Goal: Task Accomplishment & Management: Manage account settings

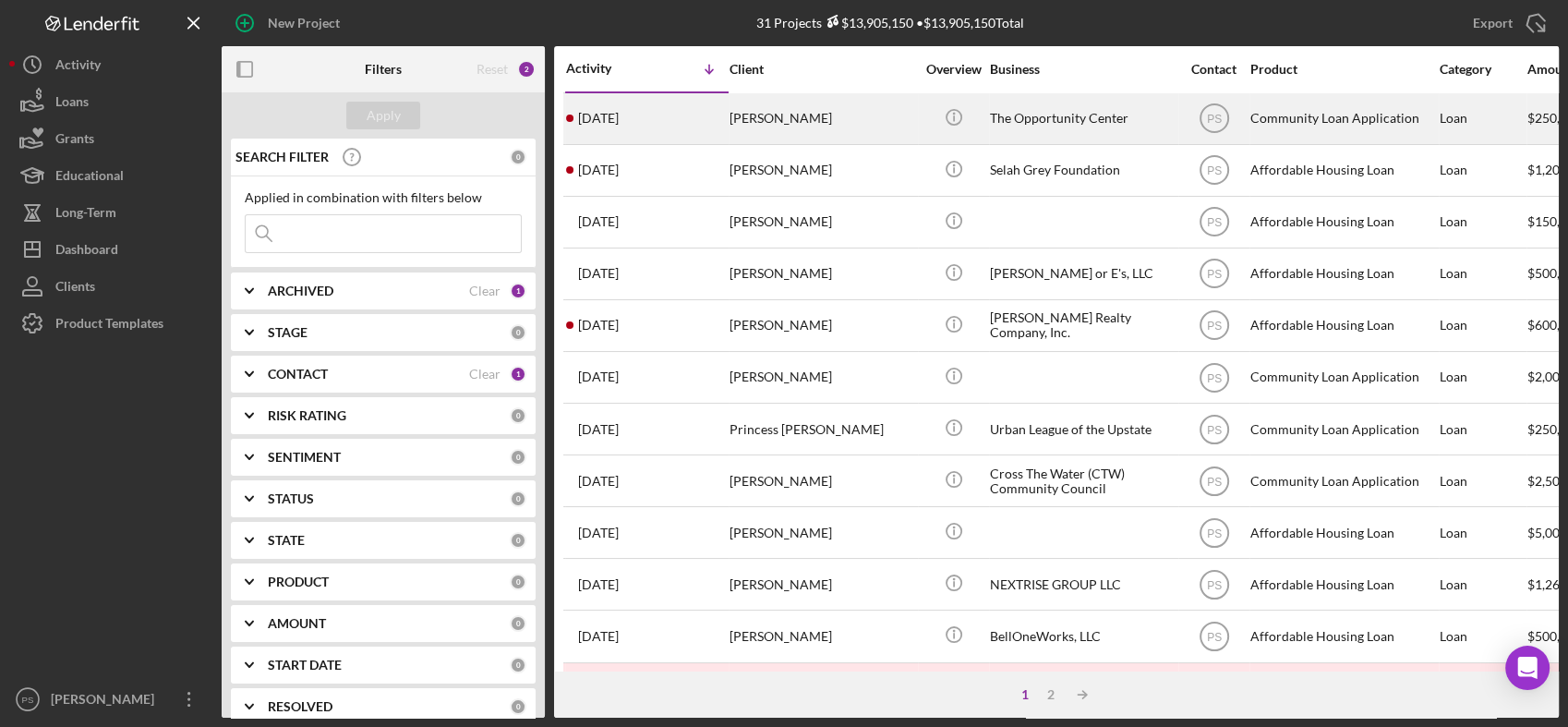
click at [780, 109] on div "[PERSON_NAME]" at bounding box center [822, 118] width 185 height 49
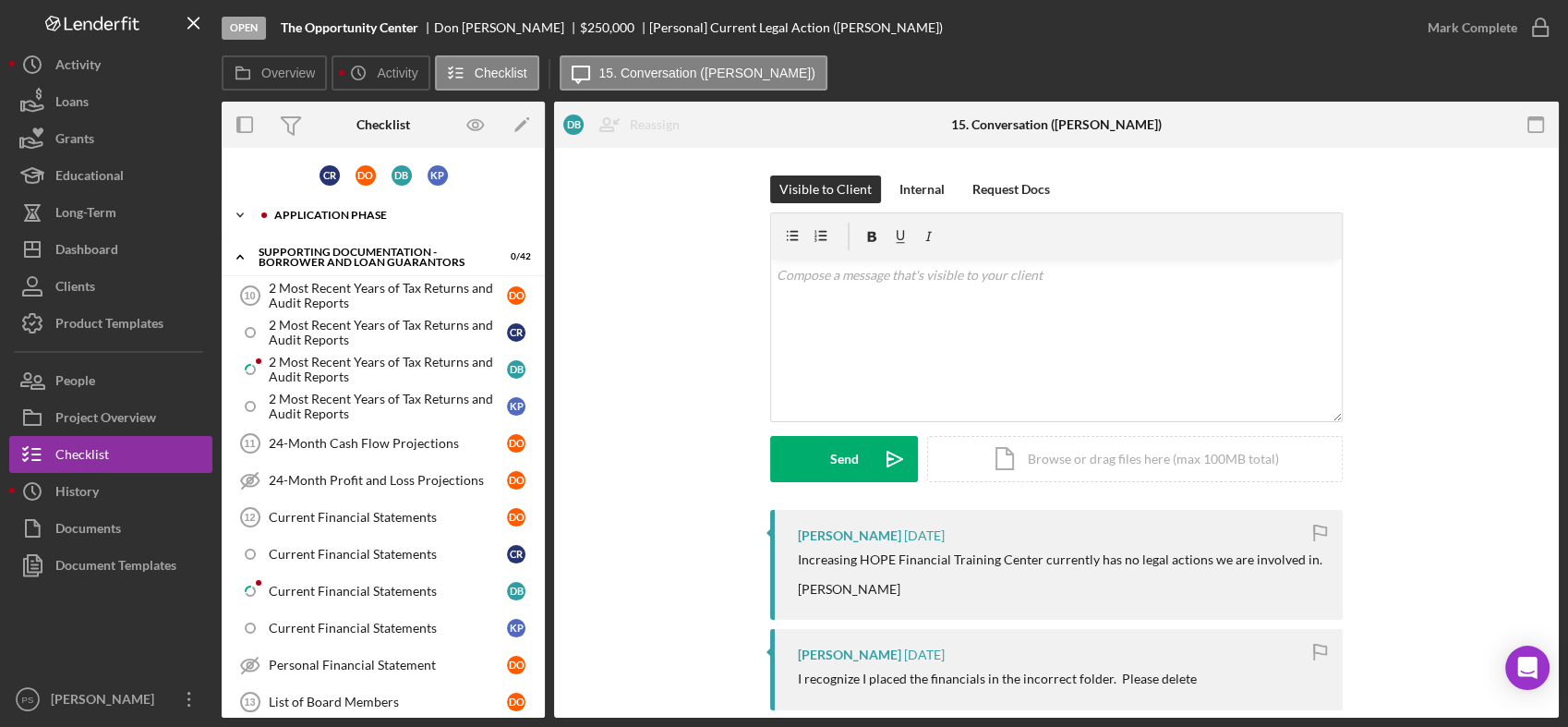
click at [239, 209] on icon "Icon/Expander" at bounding box center [240, 215] width 37 height 37
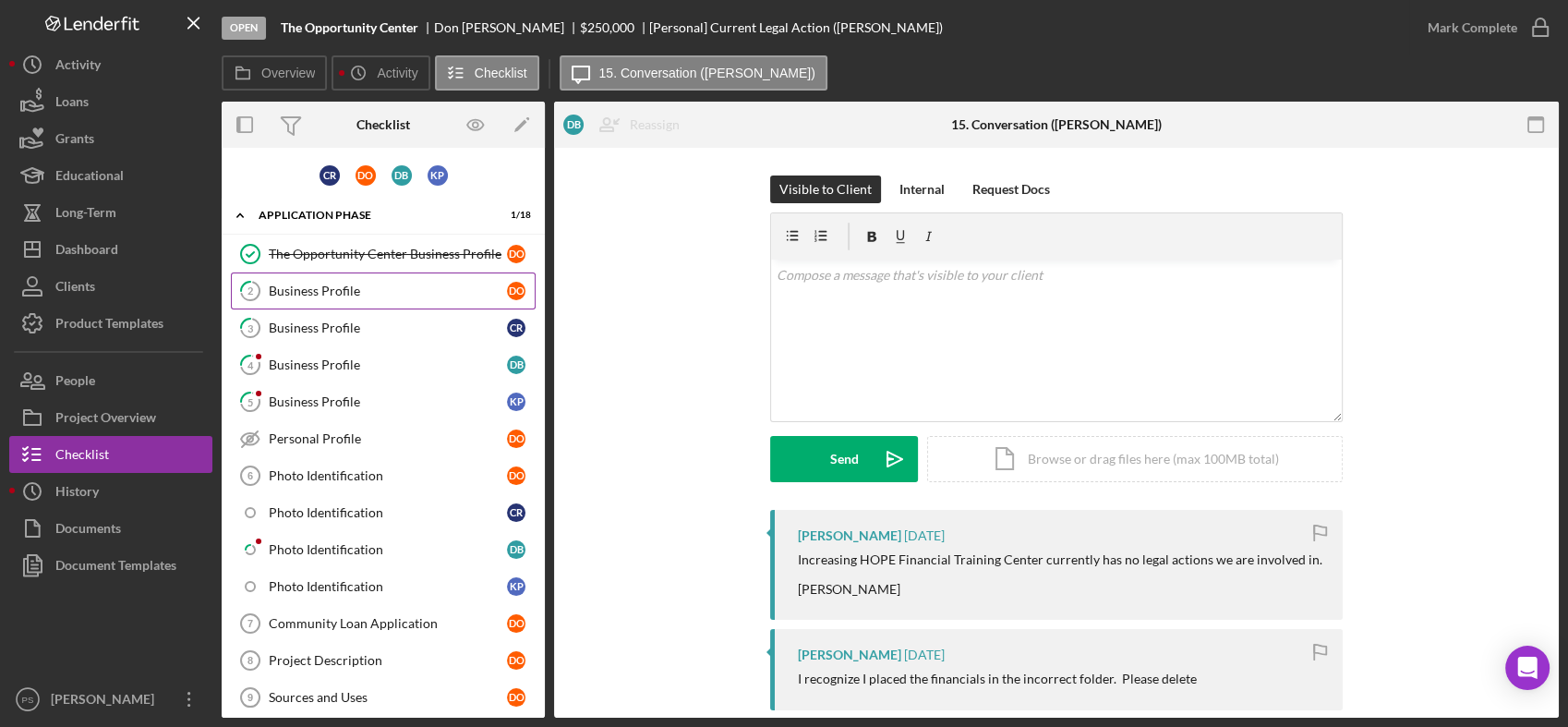
click at [387, 288] on div "Business Profile" at bounding box center [388, 290] width 239 height 14
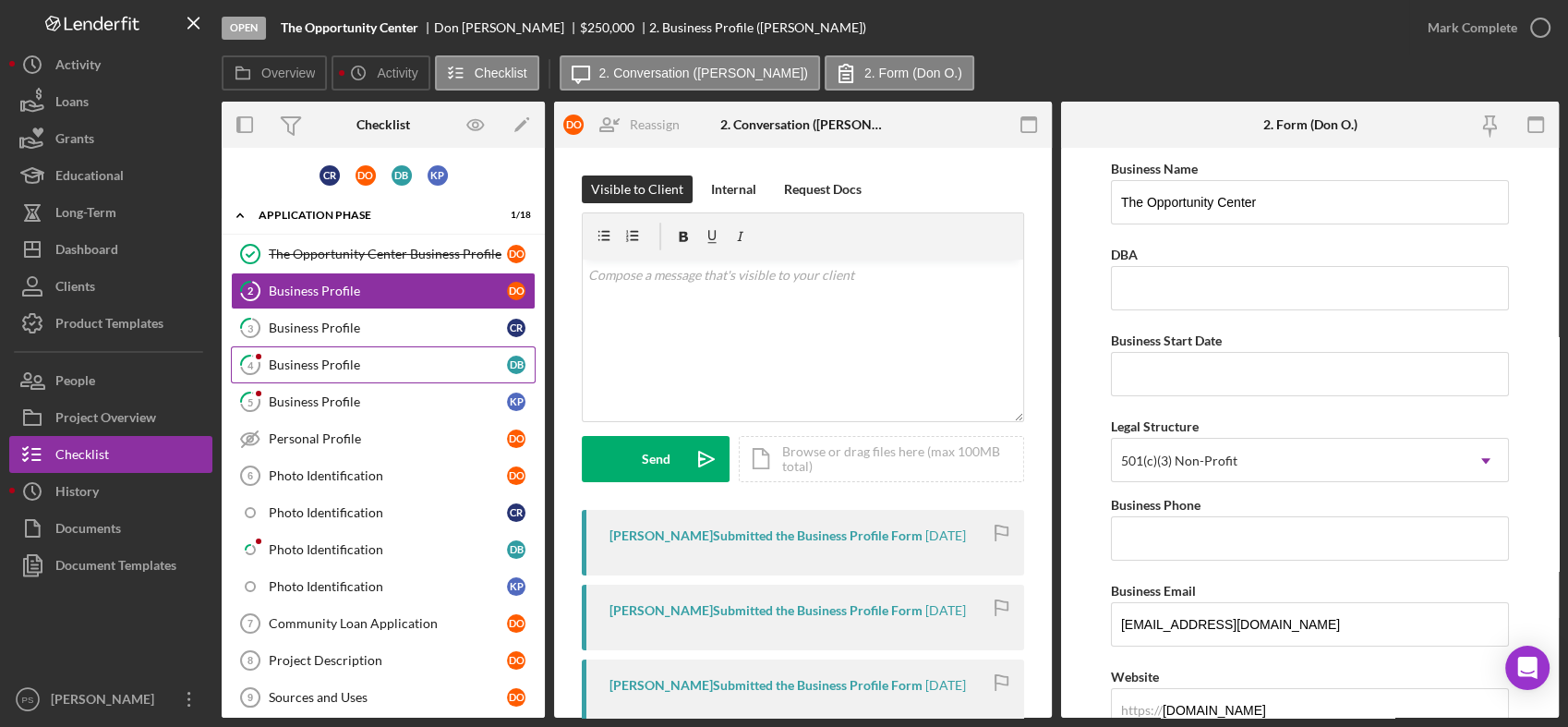
click at [385, 358] on div "Business Profile" at bounding box center [388, 364] width 239 height 14
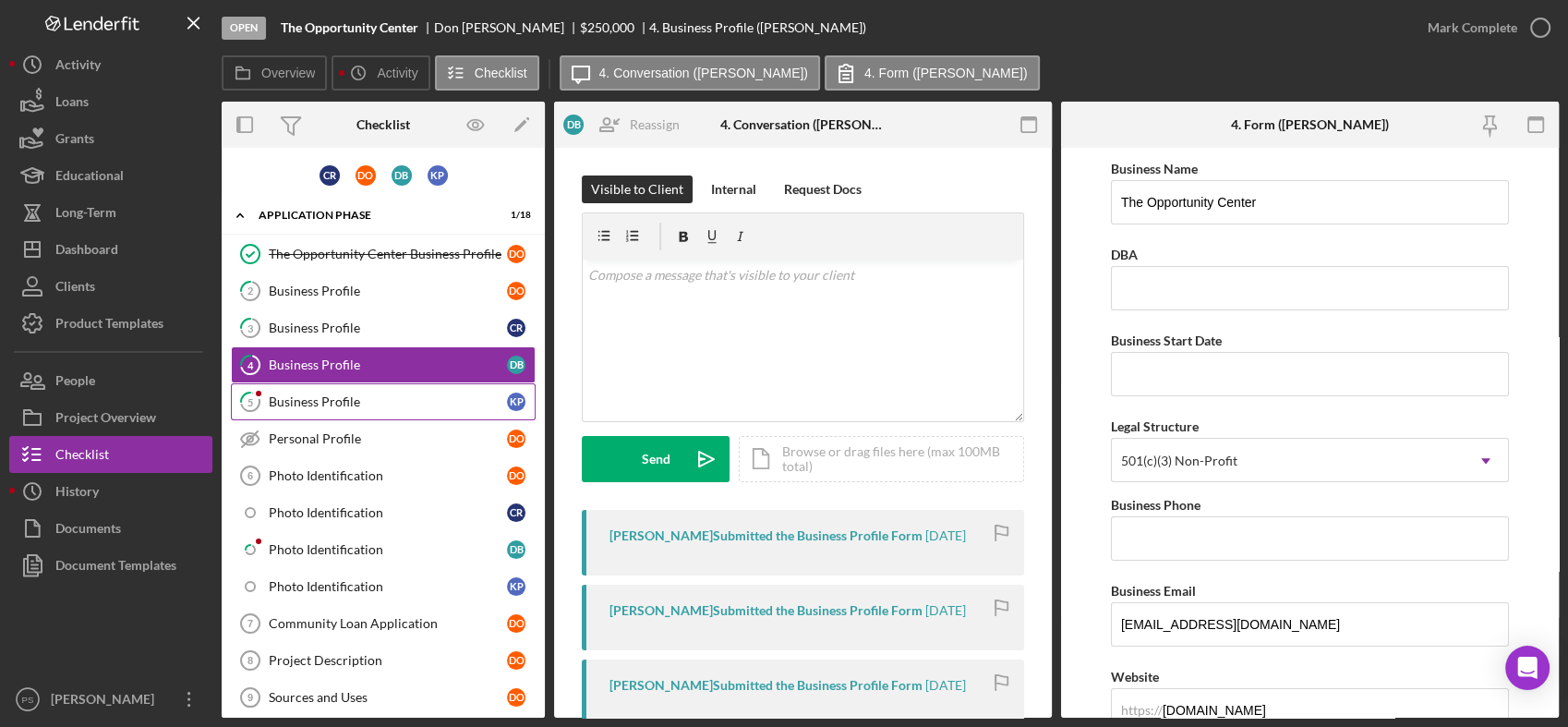
click at [395, 394] on div "Business Profile" at bounding box center [388, 401] width 239 height 14
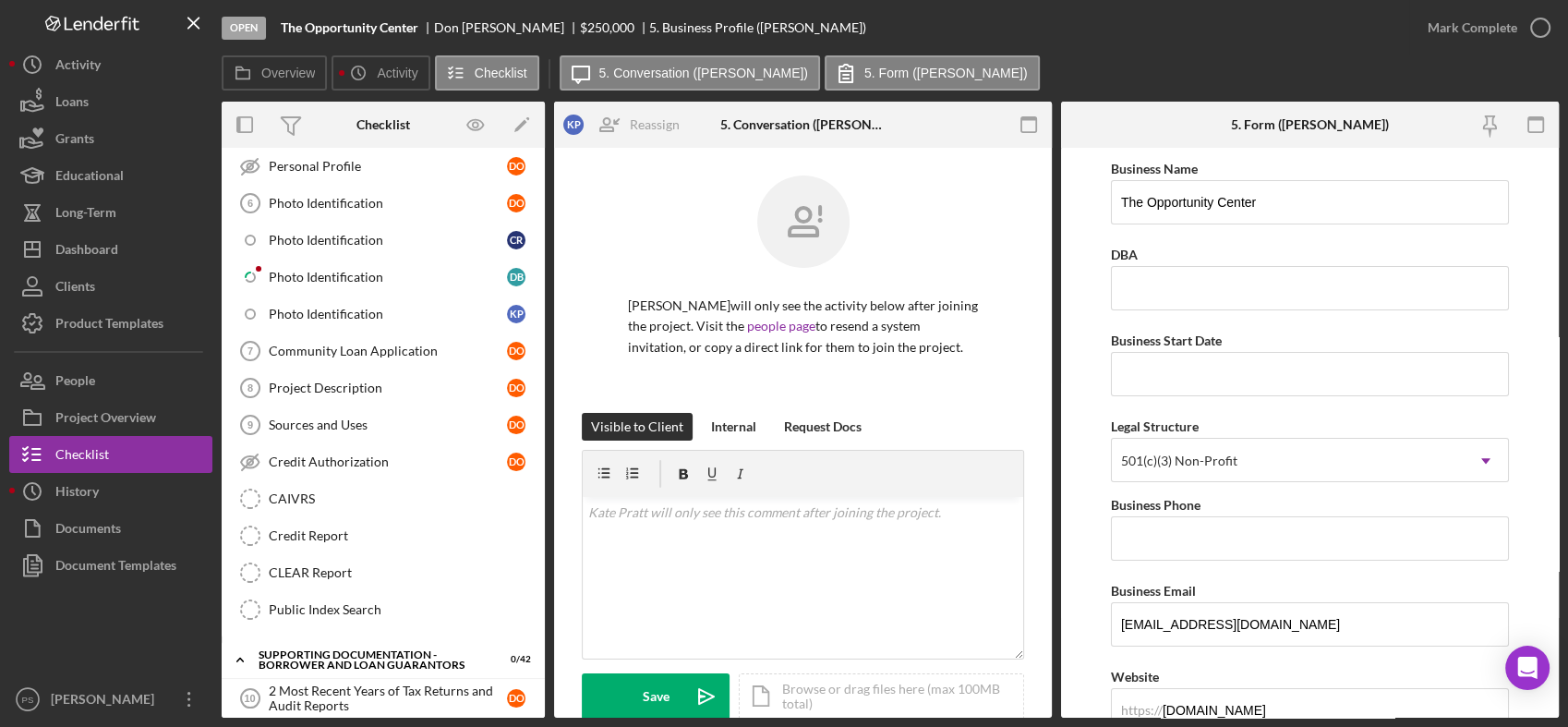
scroll to position [273, 0]
click at [386, 205] on div "Photo Identification" at bounding box center [388, 202] width 239 height 14
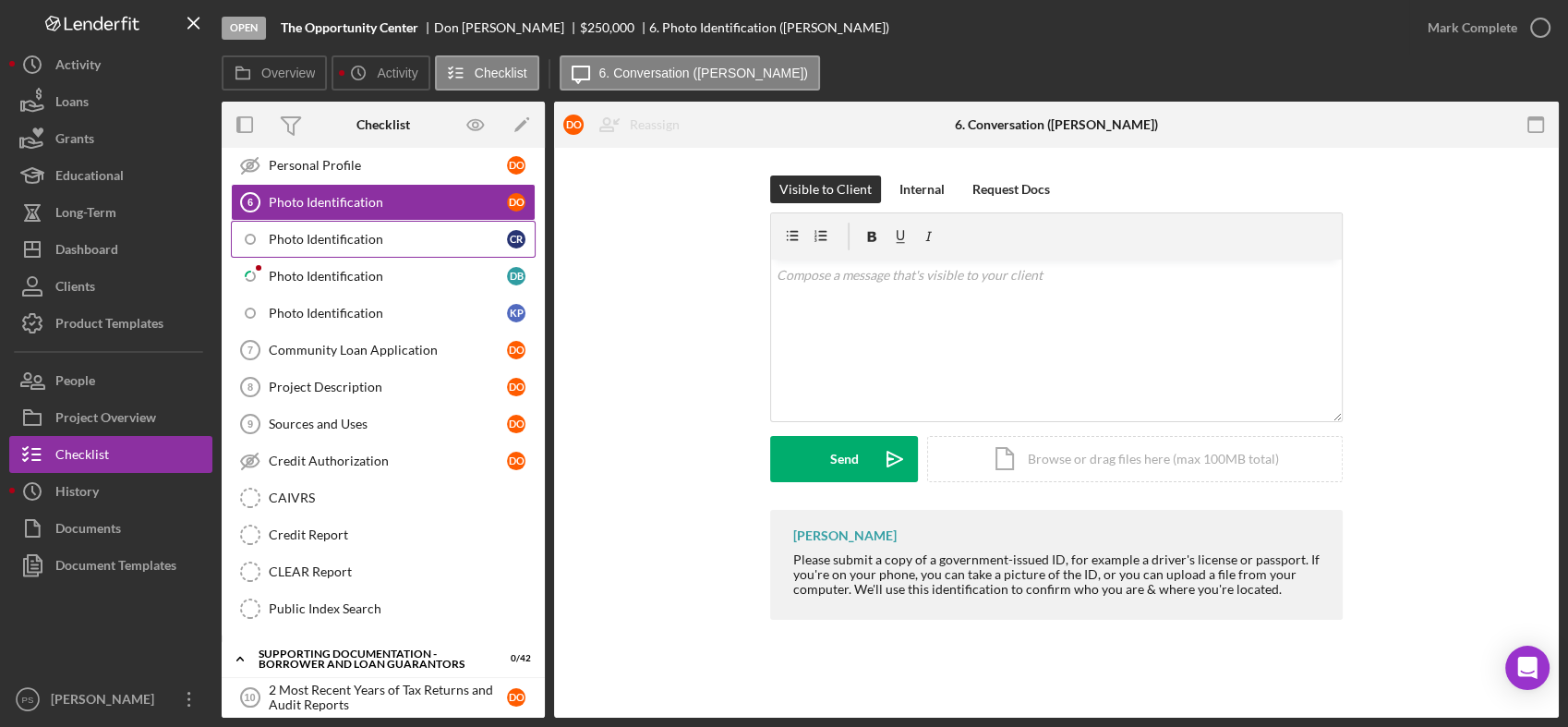
click at [399, 241] on div "Photo Identification" at bounding box center [388, 238] width 239 height 14
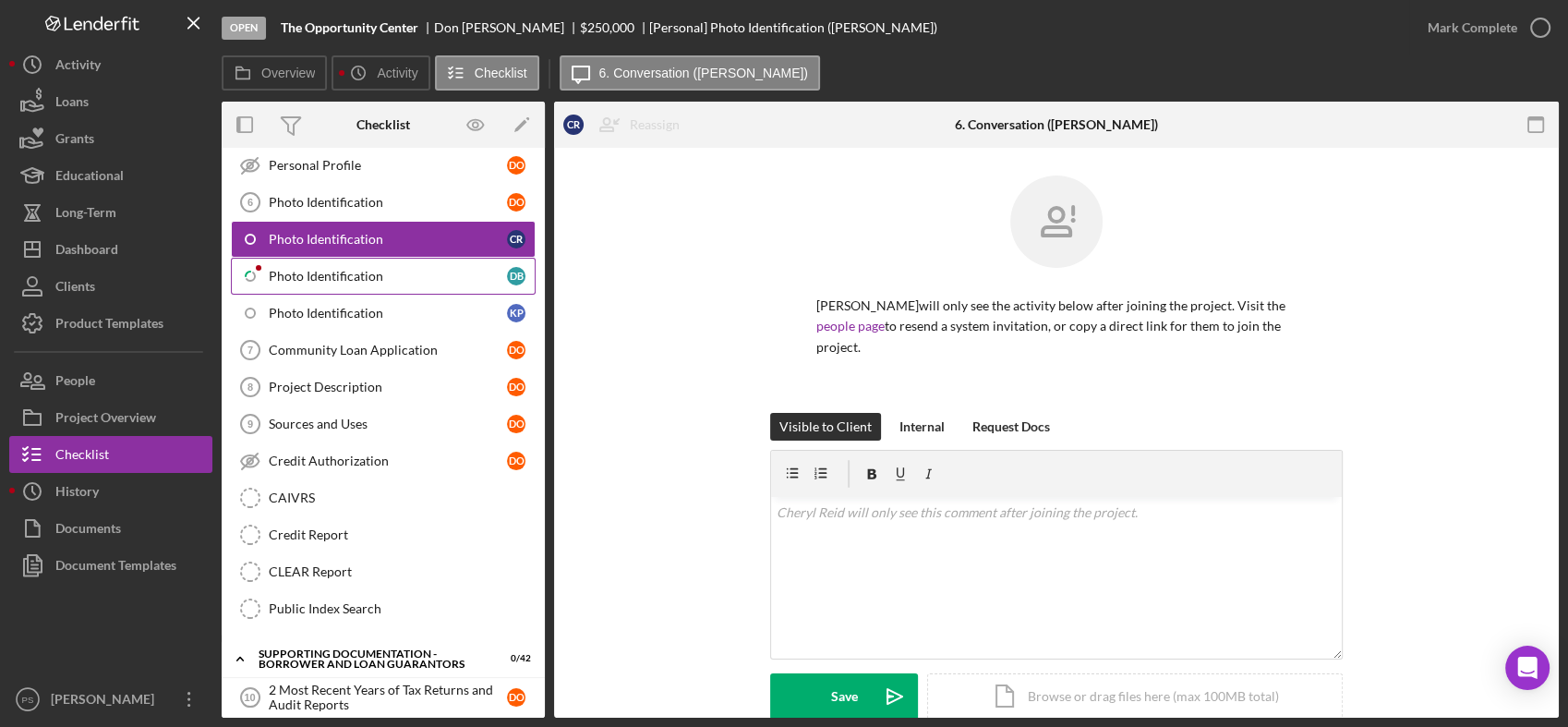
click at [399, 263] on link "Icon/Checklist Item Sub Partial Photo Identification D B" at bounding box center [383, 276] width 305 height 37
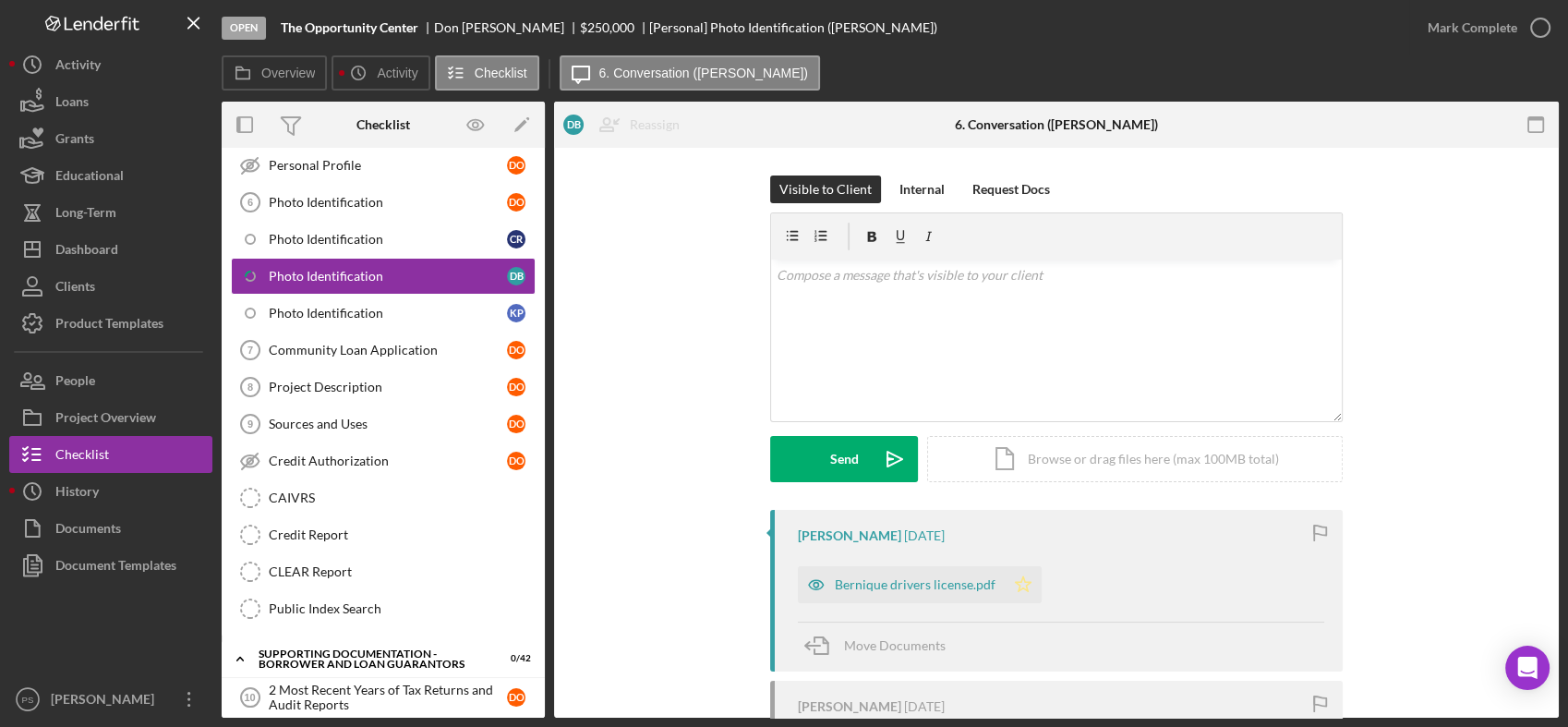
click at [1024, 583] on polygon "button" at bounding box center [1024, 583] width 15 height 14
click at [940, 586] on div "Bernique drivers license.pdf" at bounding box center [915, 584] width 161 height 14
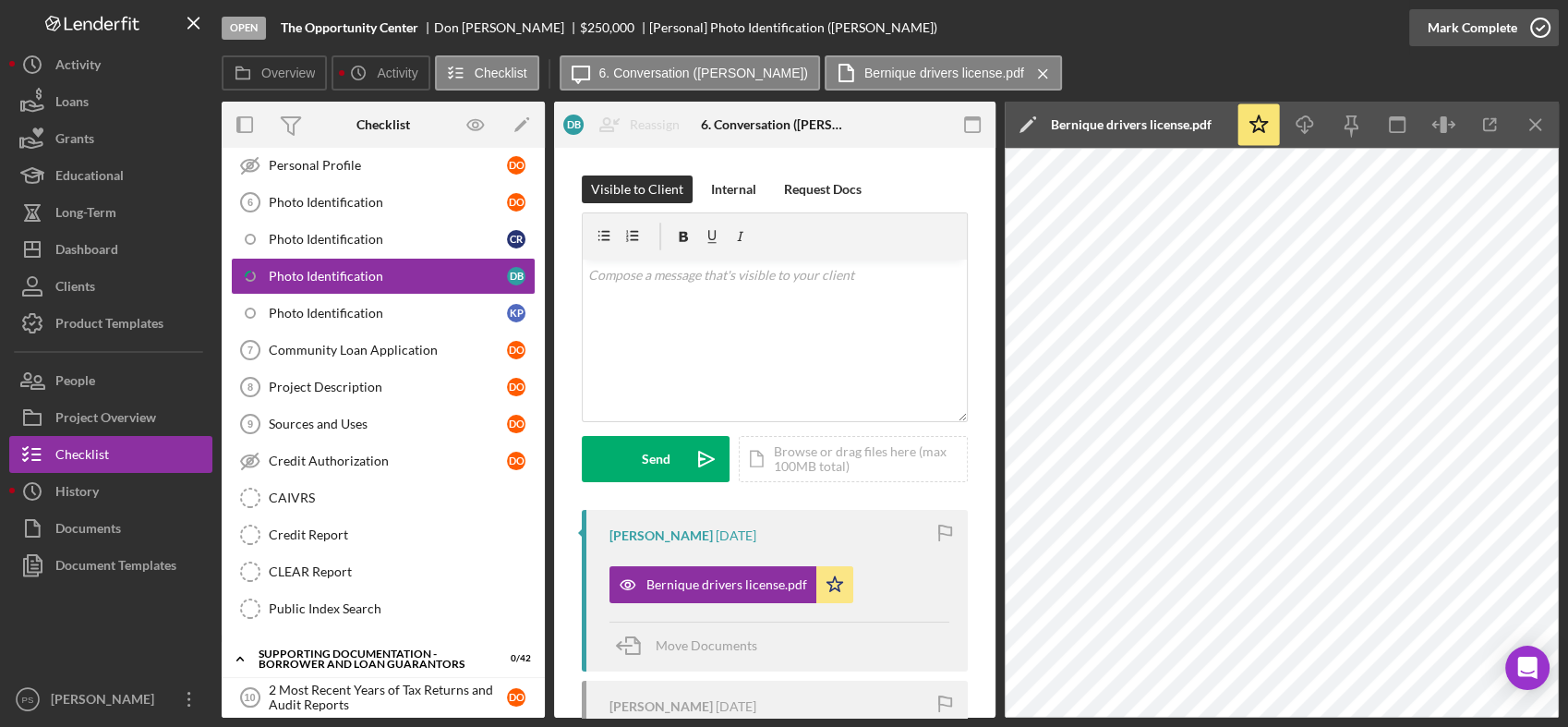
click at [1530, 21] on icon "button" at bounding box center [1541, 28] width 46 height 46
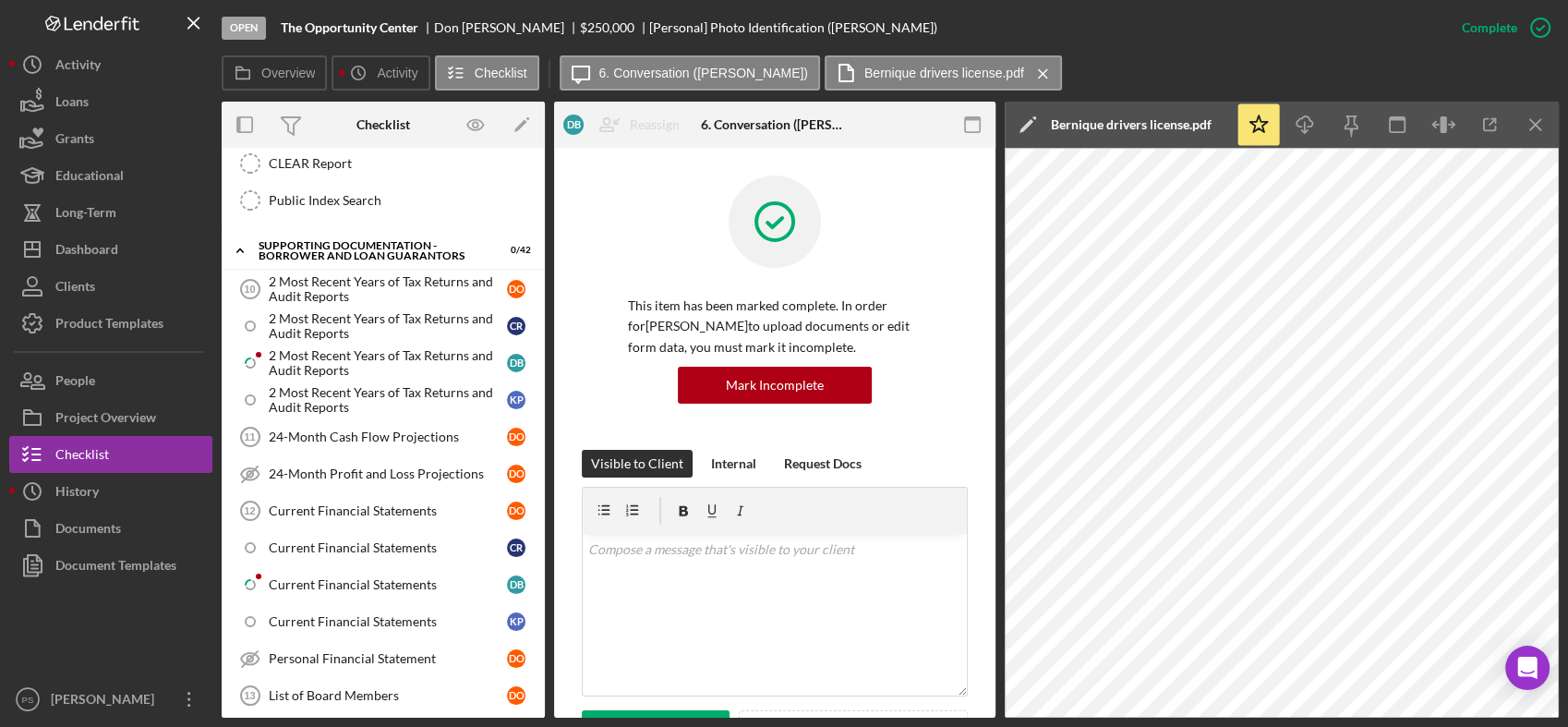
scroll to position [684, 0]
click at [370, 354] on div "2 Most Recent Years of Tax Returns and Audit Reports" at bounding box center [388, 361] width 239 height 30
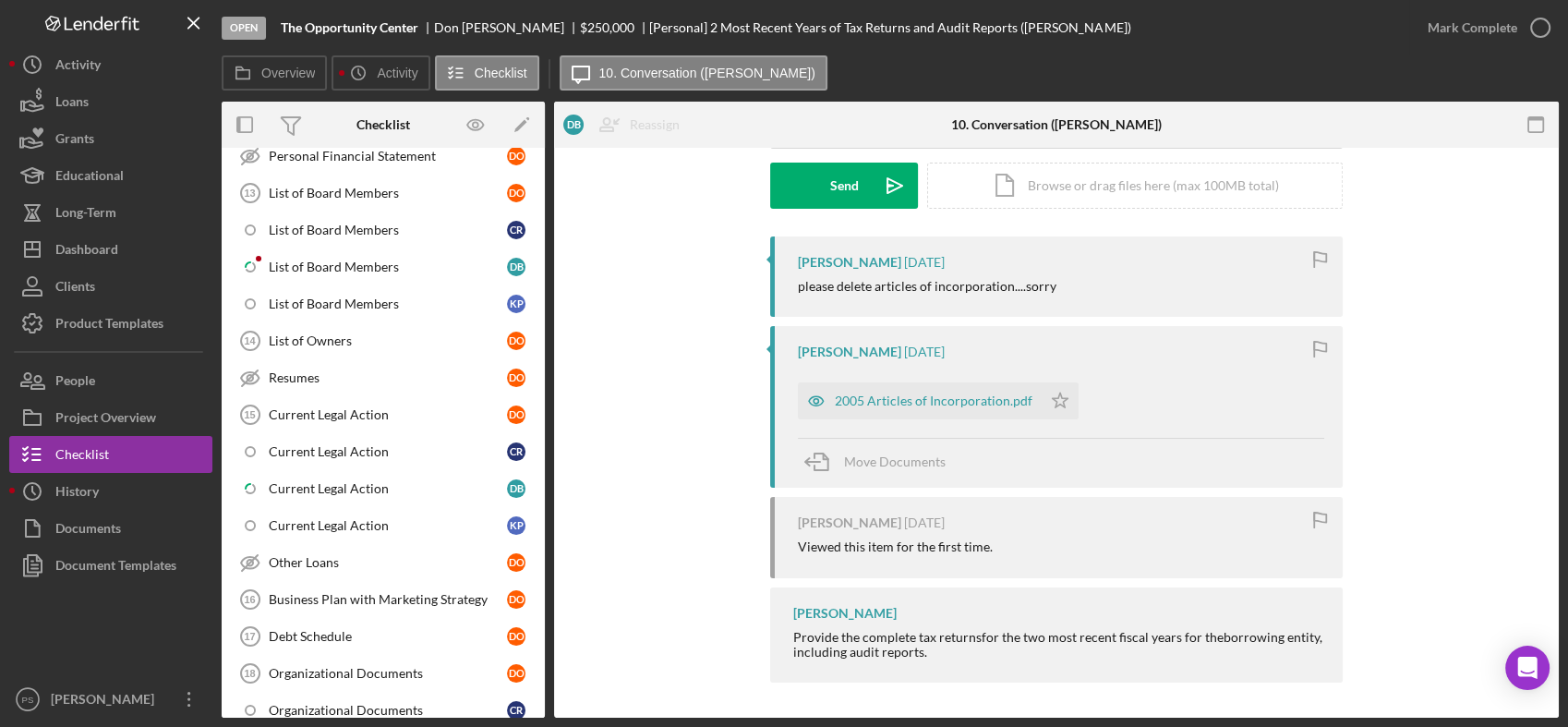
scroll to position [1231, 0]
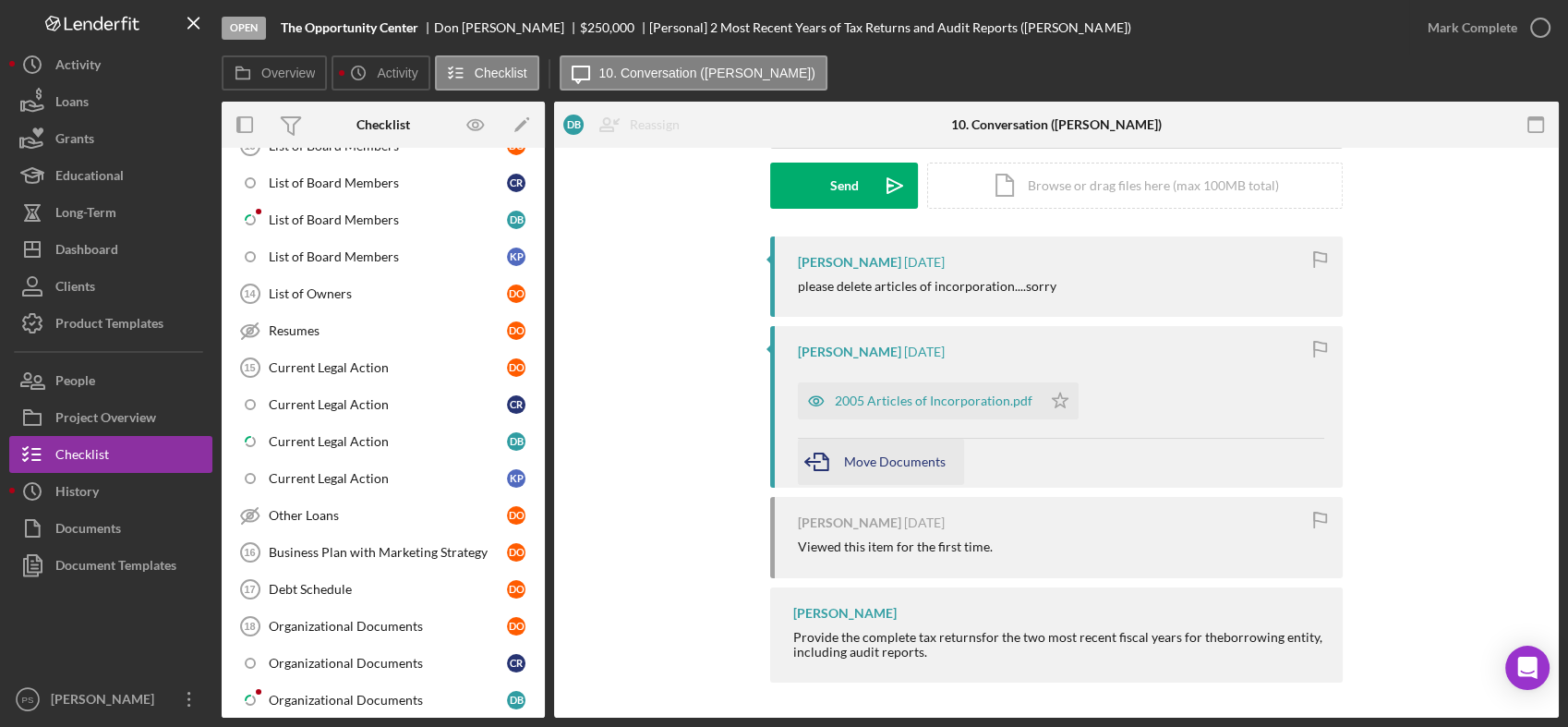
click at [882, 453] on span "Move Documents" at bounding box center [896, 461] width 102 height 15
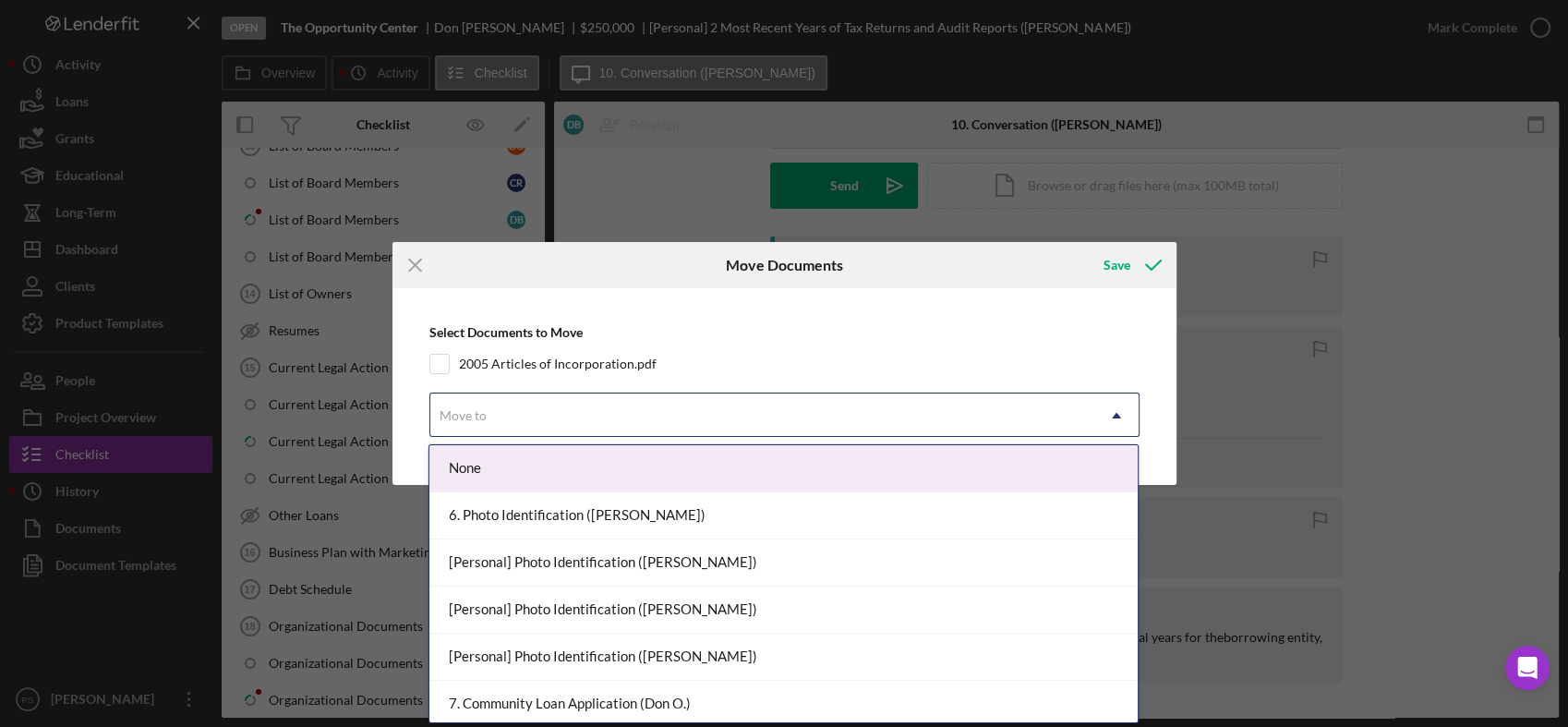
click at [494, 406] on div "Move to" at bounding box center [762, 415] width 664 height 42
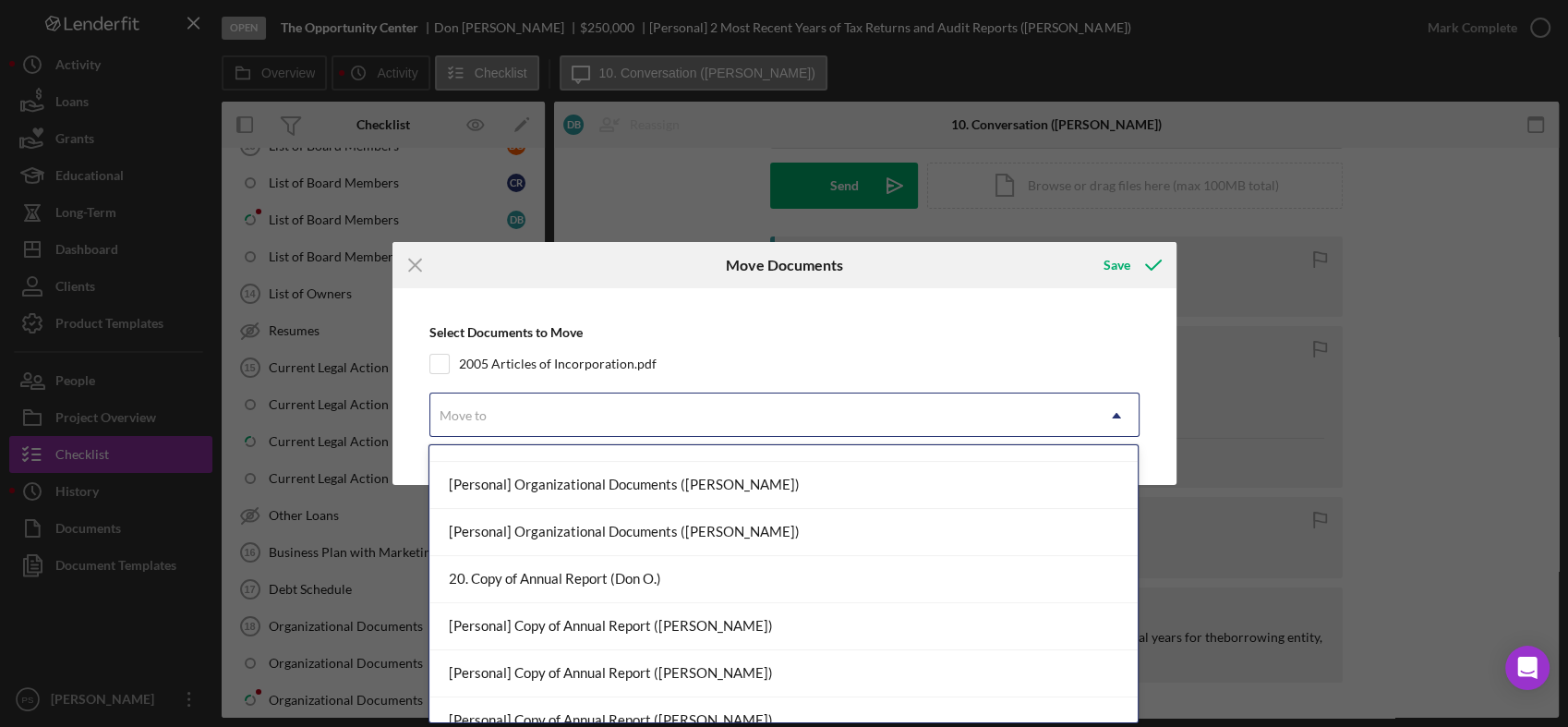
scroll to position [1367, 0]
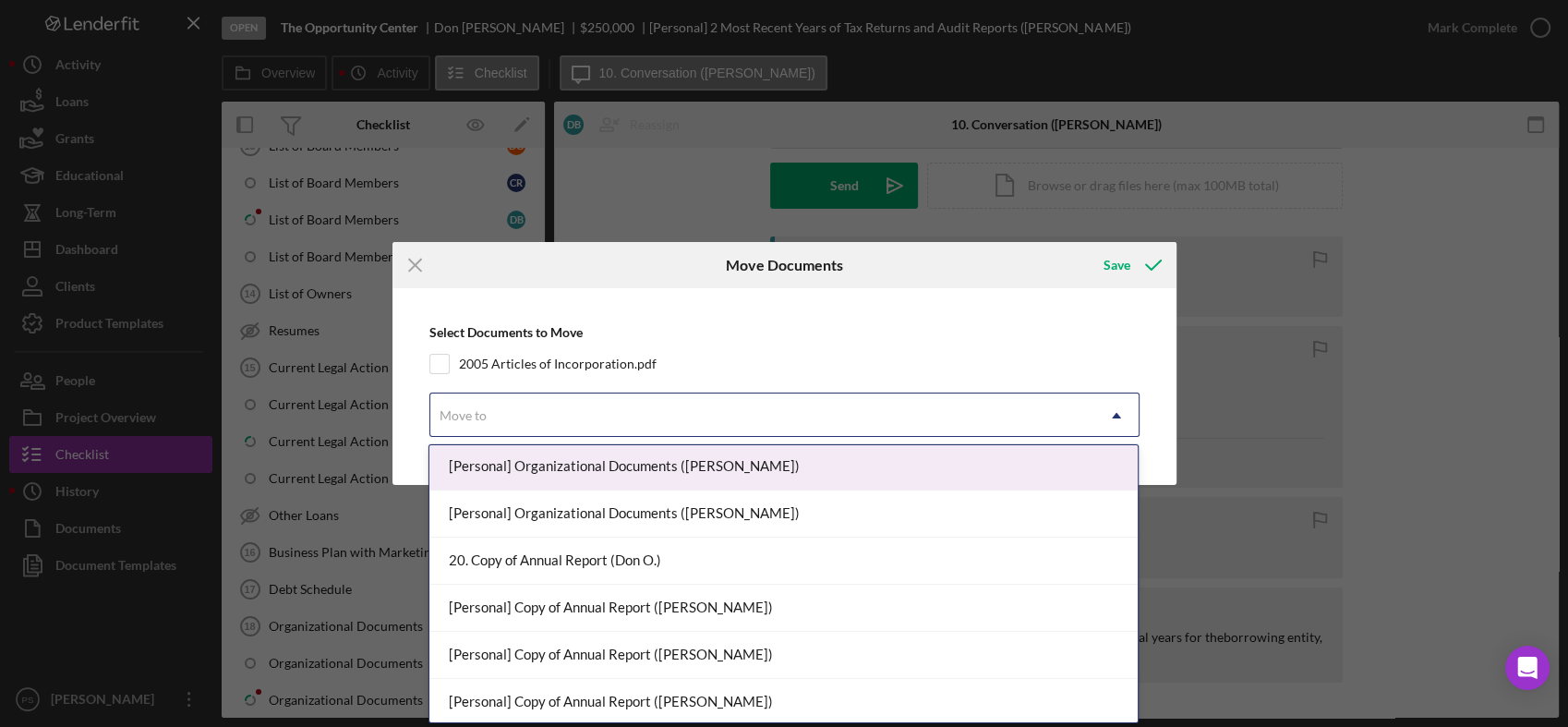
click at [577, 466] on div "[Personal] Organizational Documents ([PERSON_NAME])" at bounding box center [783, 466] width 708 height 47
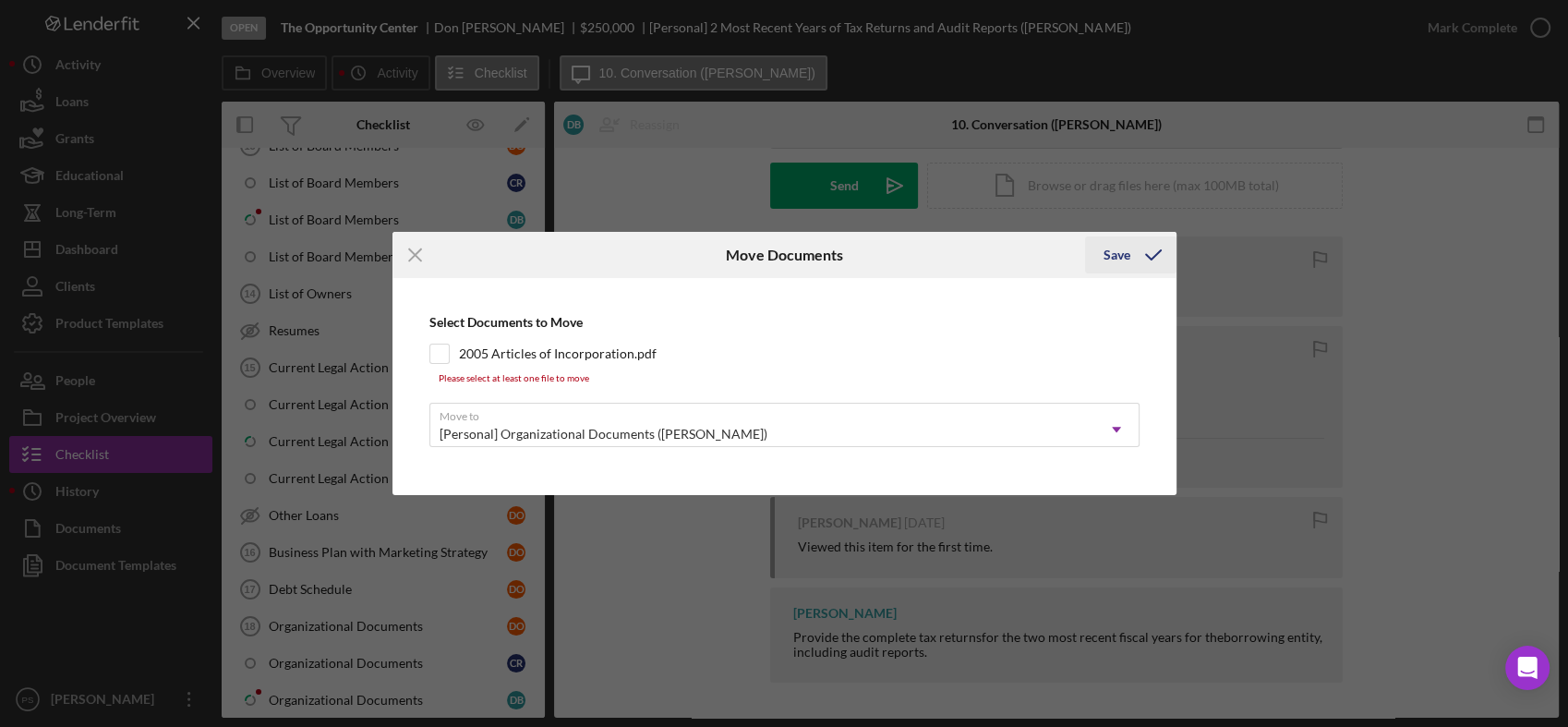
click at [1151, 258] on polyline "submit" at bounding box center [1153, 255] width 14 height 10
click at [437, 355] on input "2005 Articles of Incorporation.pdf" at bounding box center [439, 353] width 18 height 18
checkbox input "true"
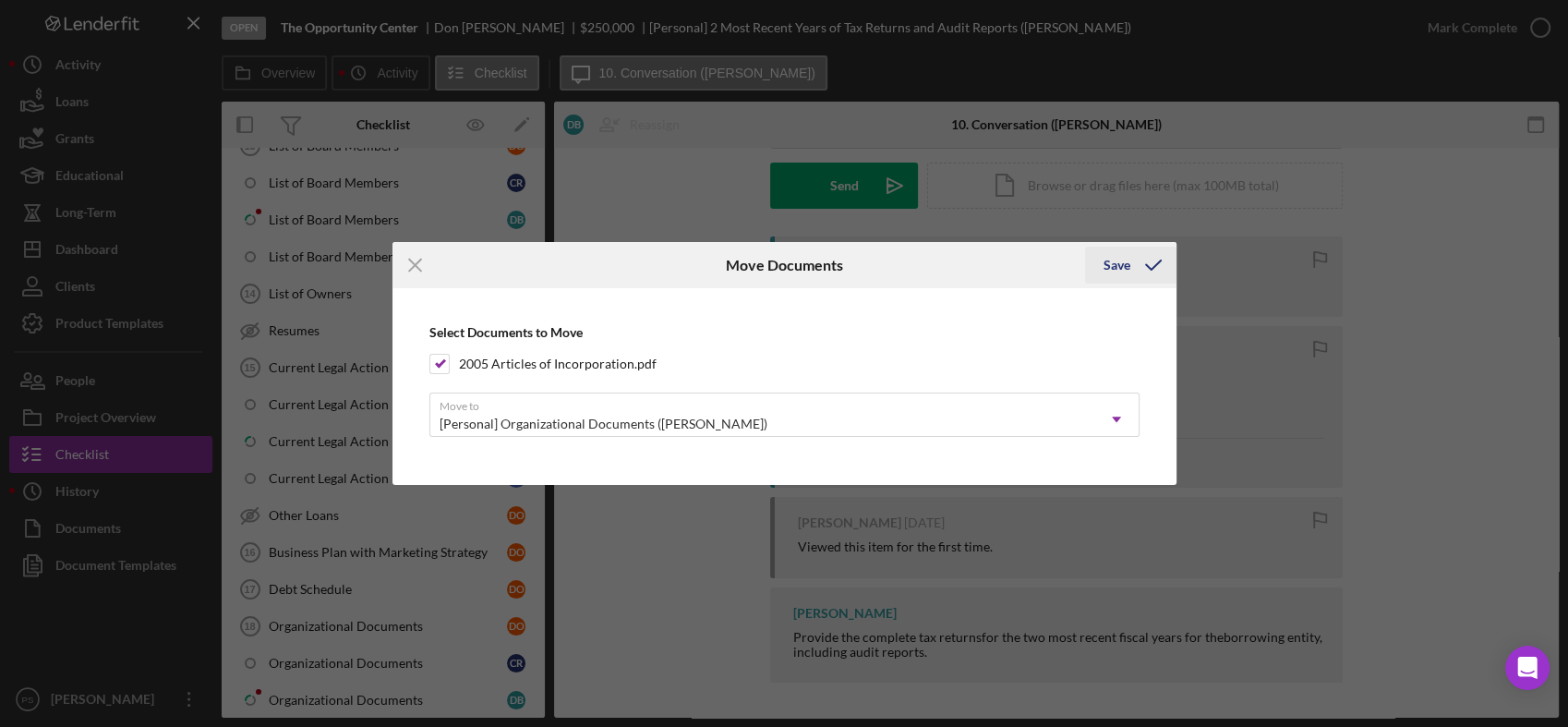
click at [1158, 266] on icon "submit" at bounding box center [1153, 265] width 46 height 46
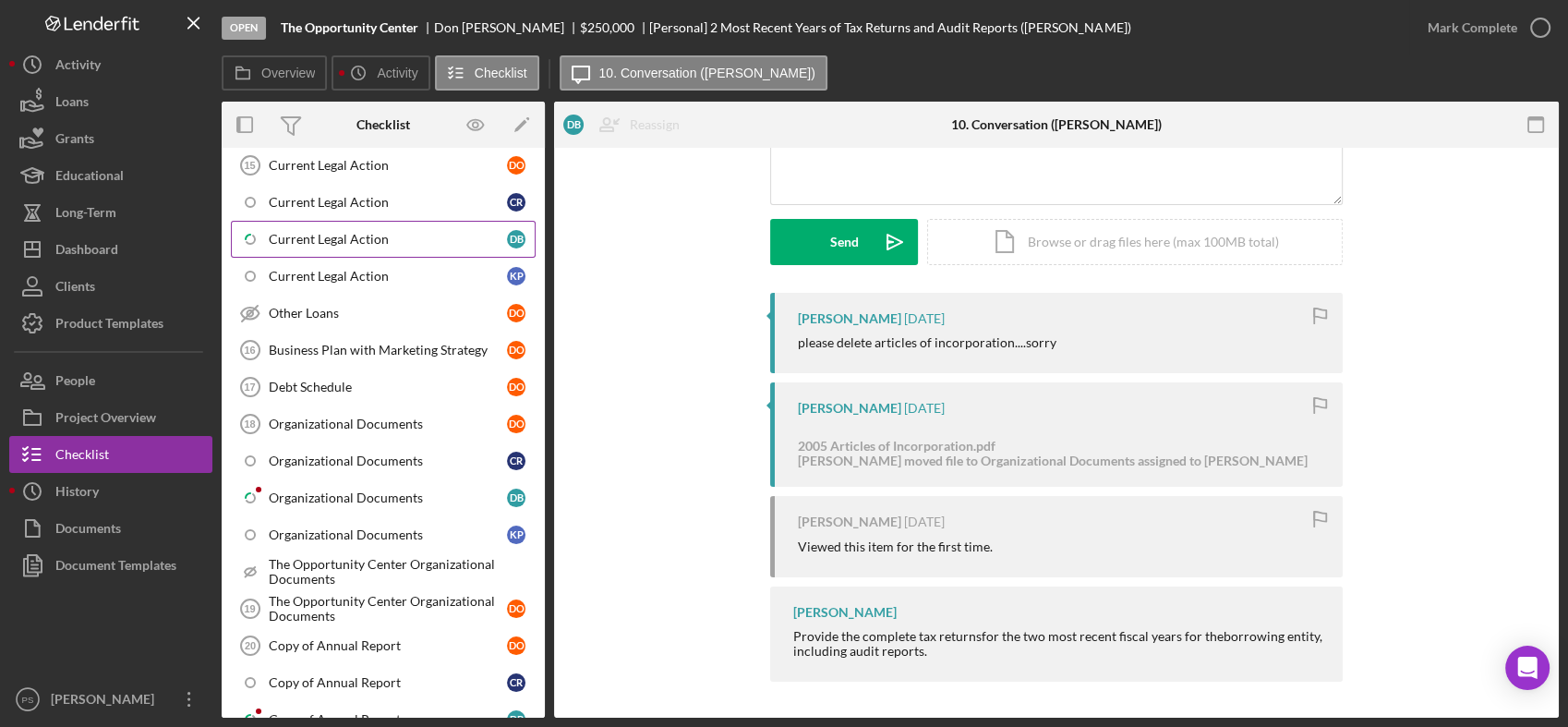
scroll to position [1436, 0]
click at [369, 229] on div "Current Legal Action" at bounding box center [388, 236] width 239 height 14
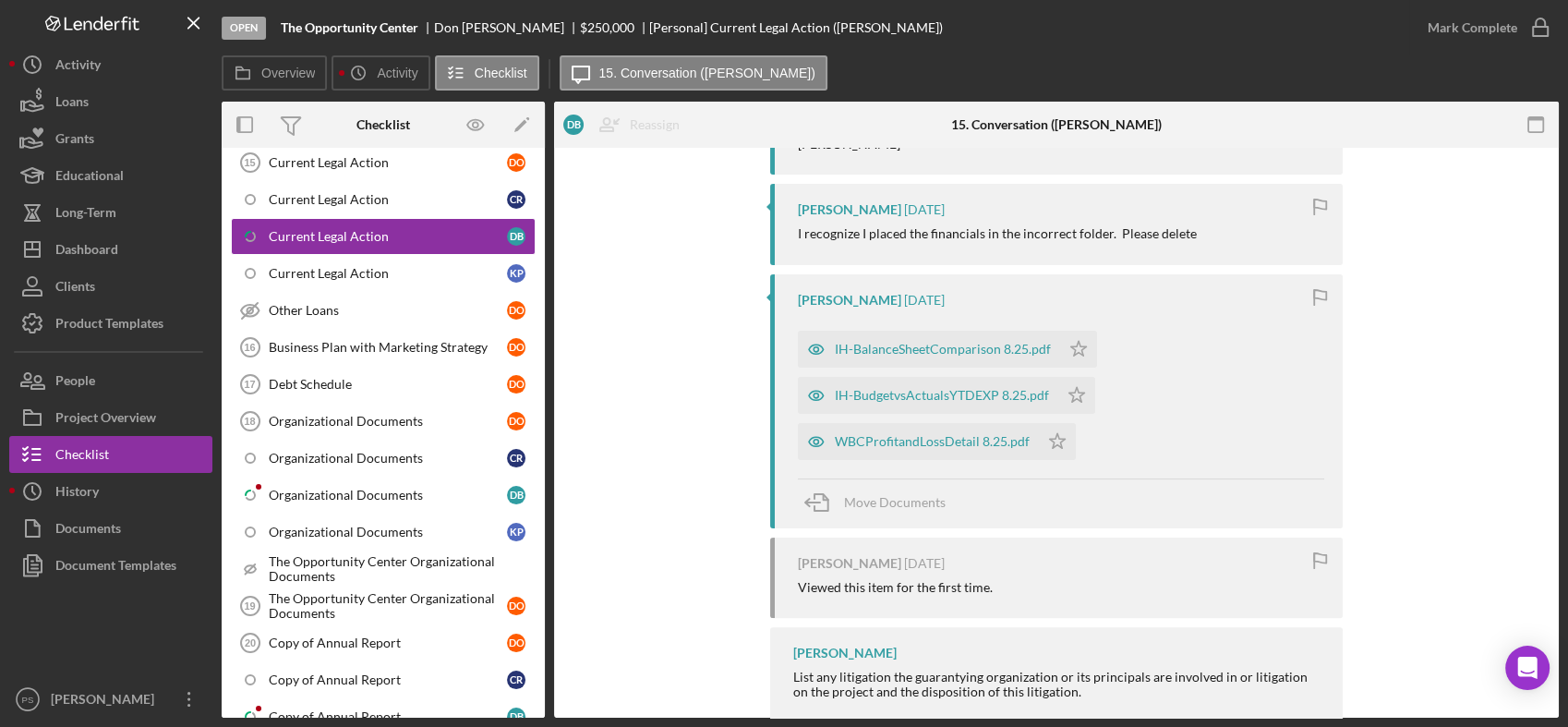
scroll to position [487, 0]
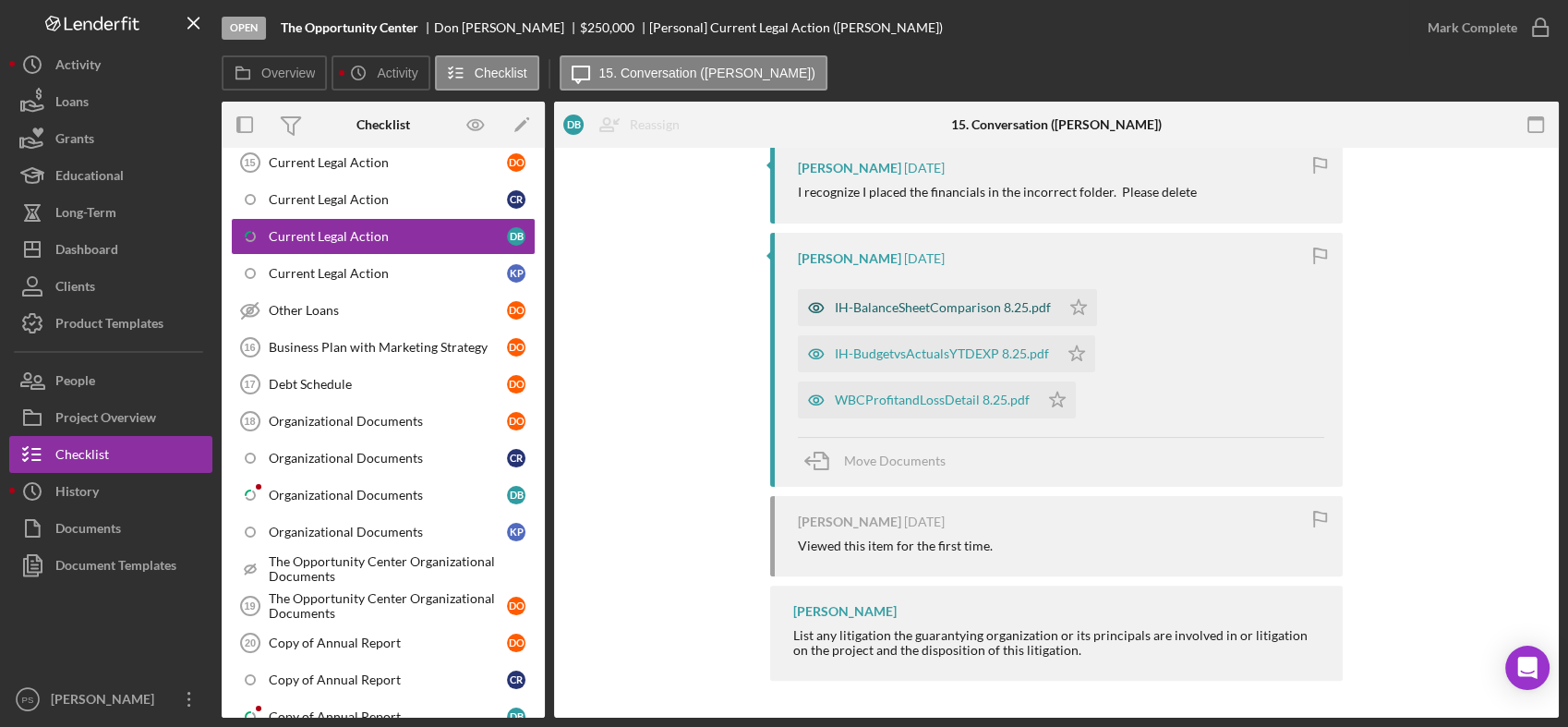
click at [951, 307] on div "IH-BalanceSheetComparison 8.25.pdf" at bounding box center [943, 307] width 216 height 14
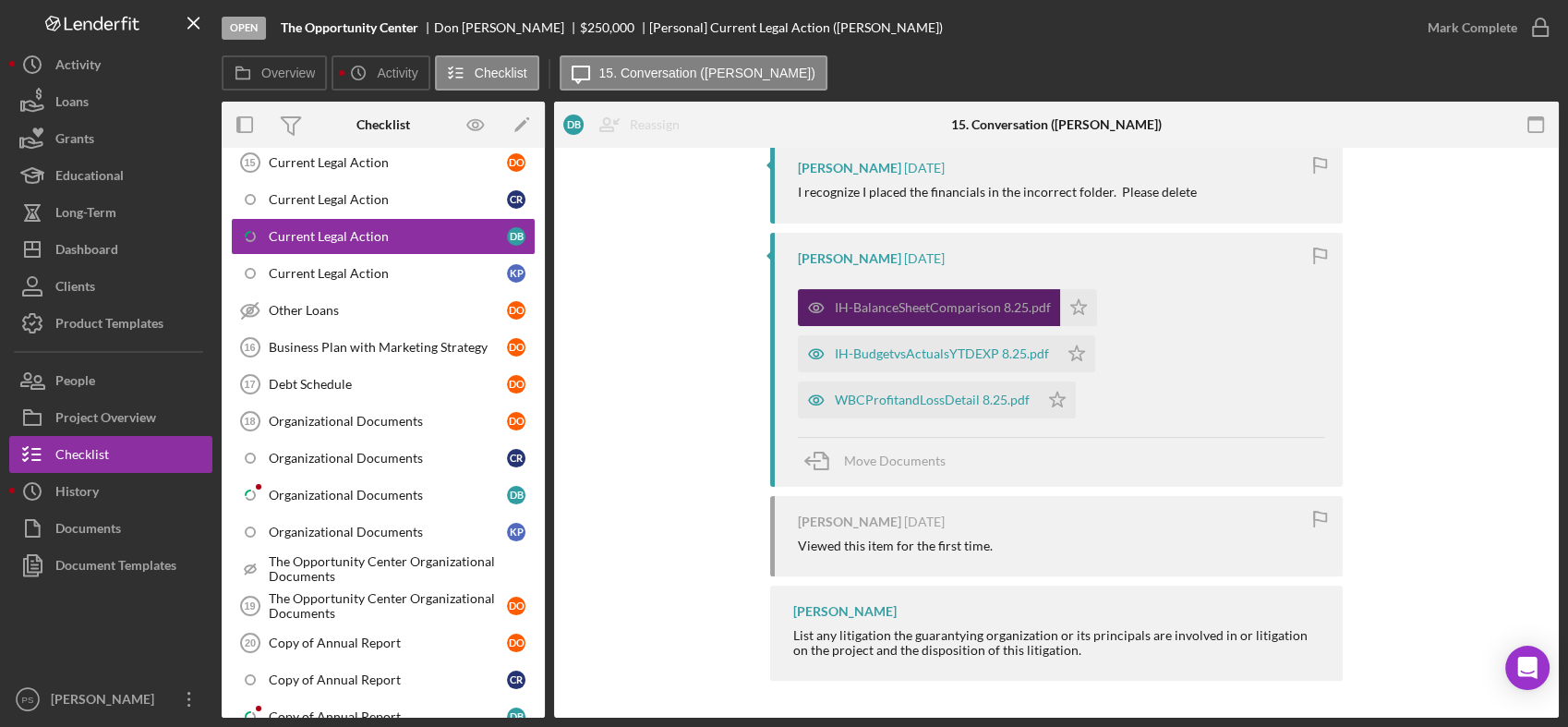
scroll to position [501, 0]
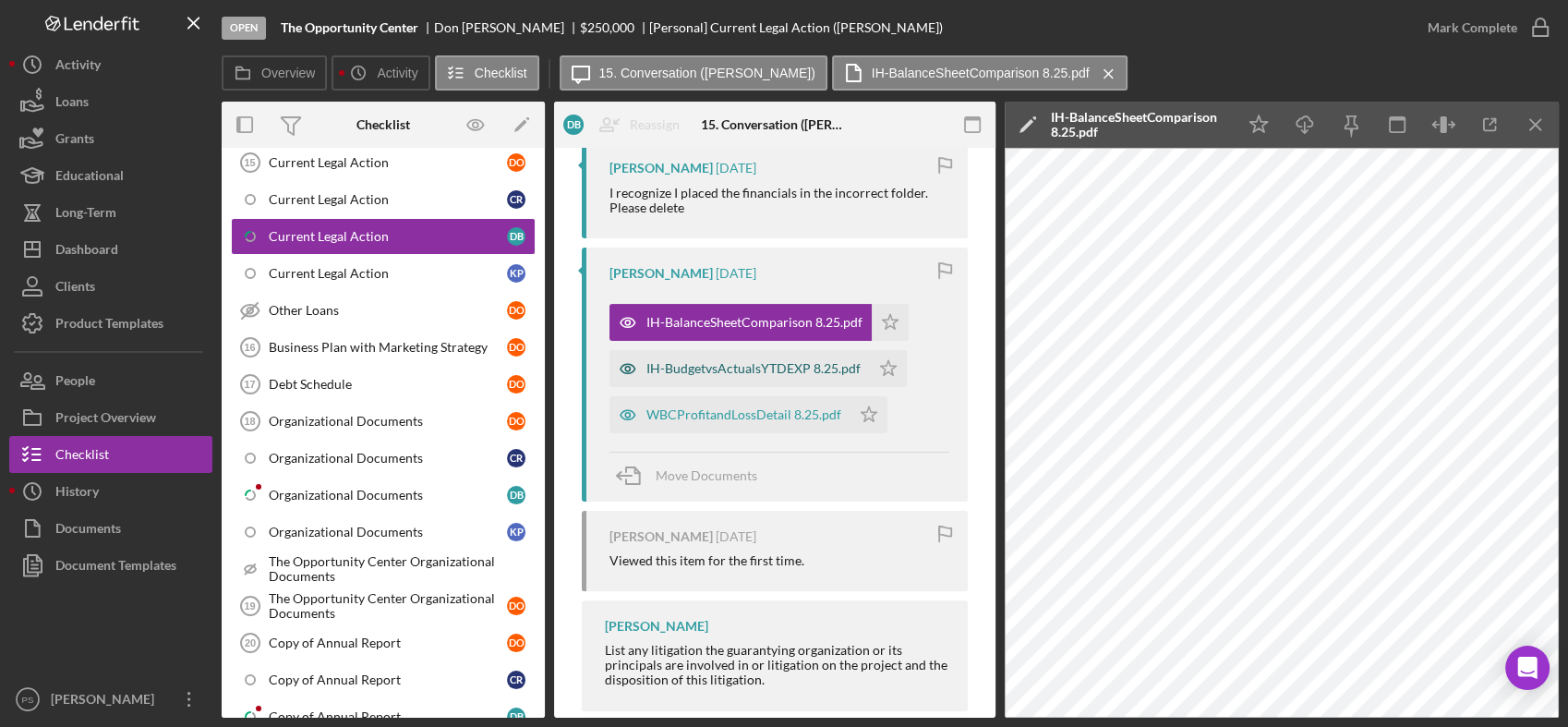
click at [803, 364] on div "IH-BudgetvsActualsYTDEXP 8.25.pdf" at bounding box center [753, 367] width 215 height 14
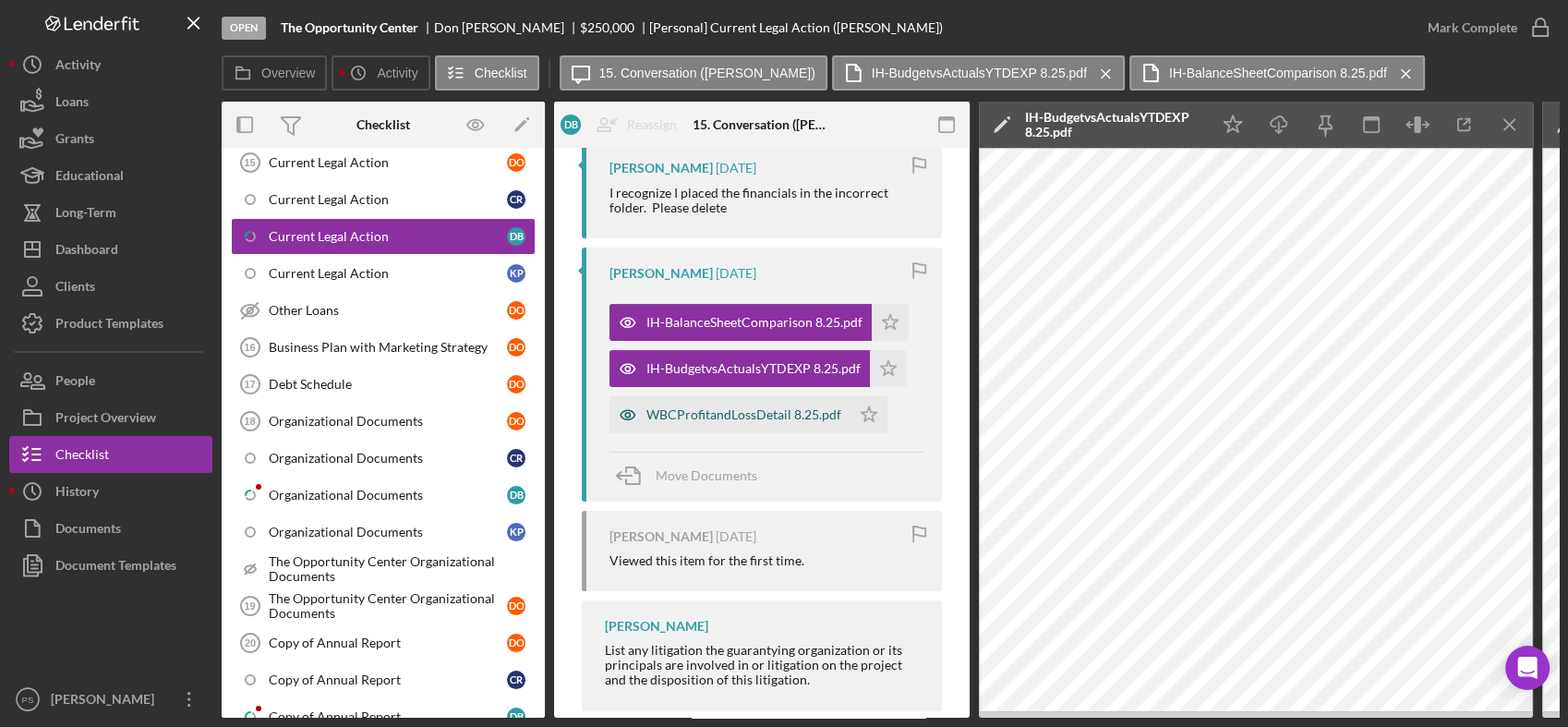
click at [797, 414] on div "WBCProfitandLossDetail 8.25.pdf" at bounding box center [744, 414] width 195 height 14
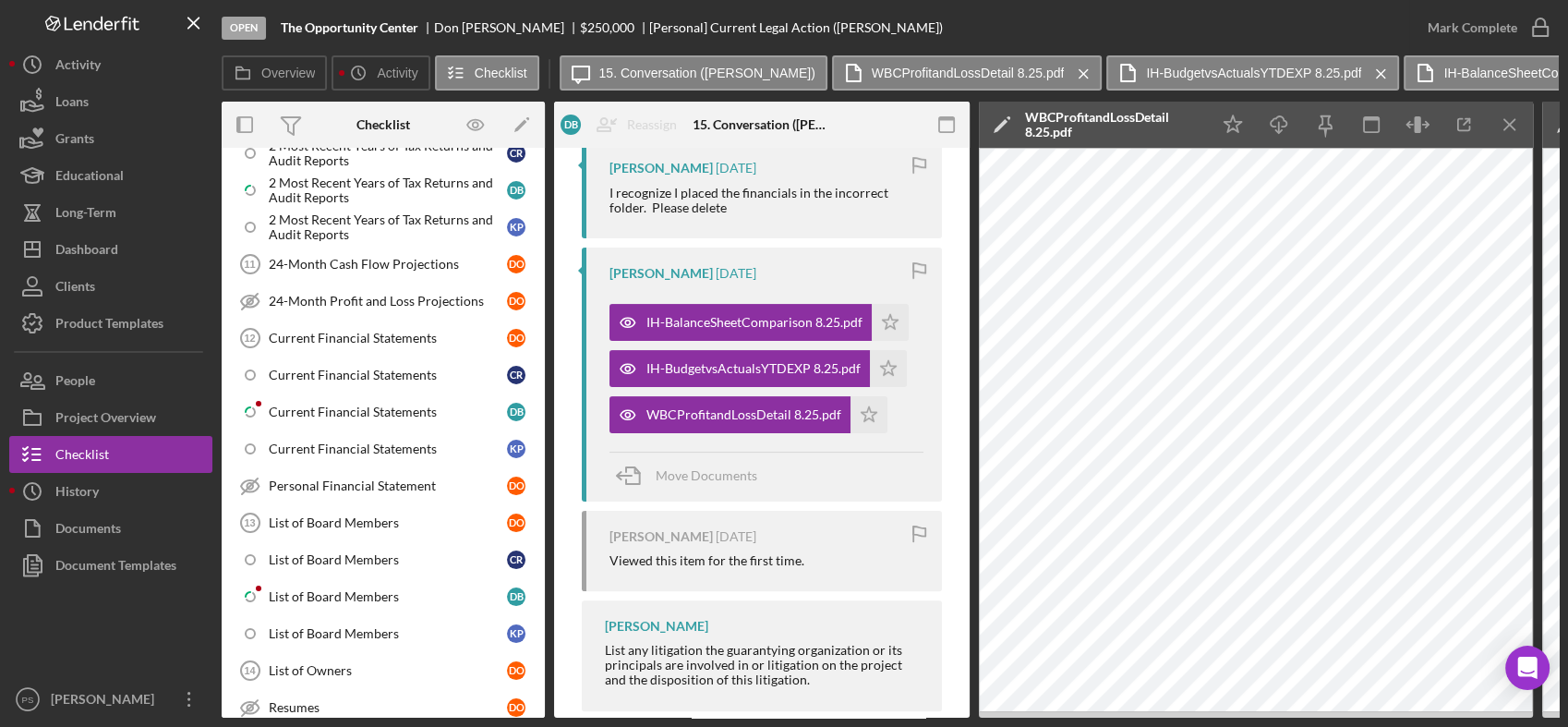
scroll to position [812, 0]
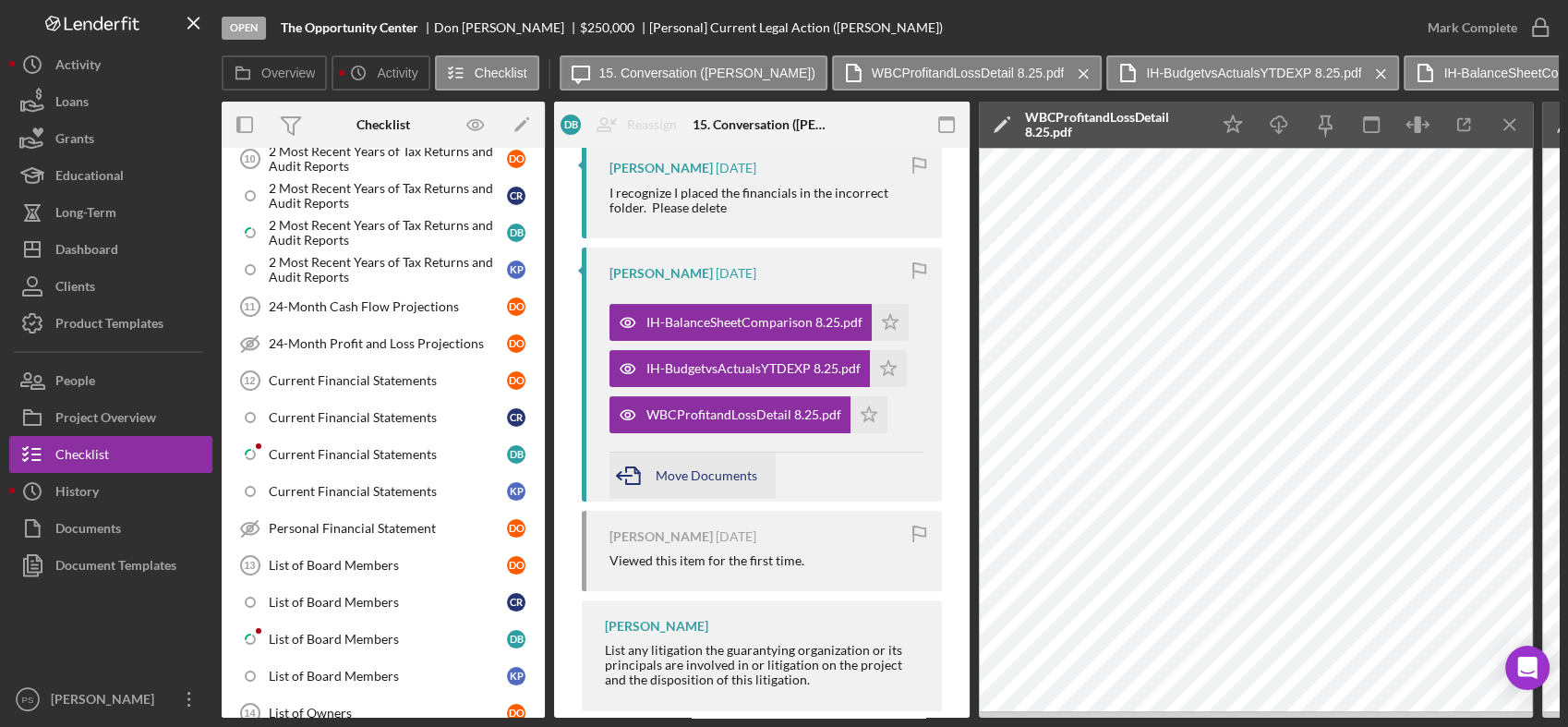
click at [721, 477] on span "Move Documents" at bounding box center [707, 475] width 102 height 15
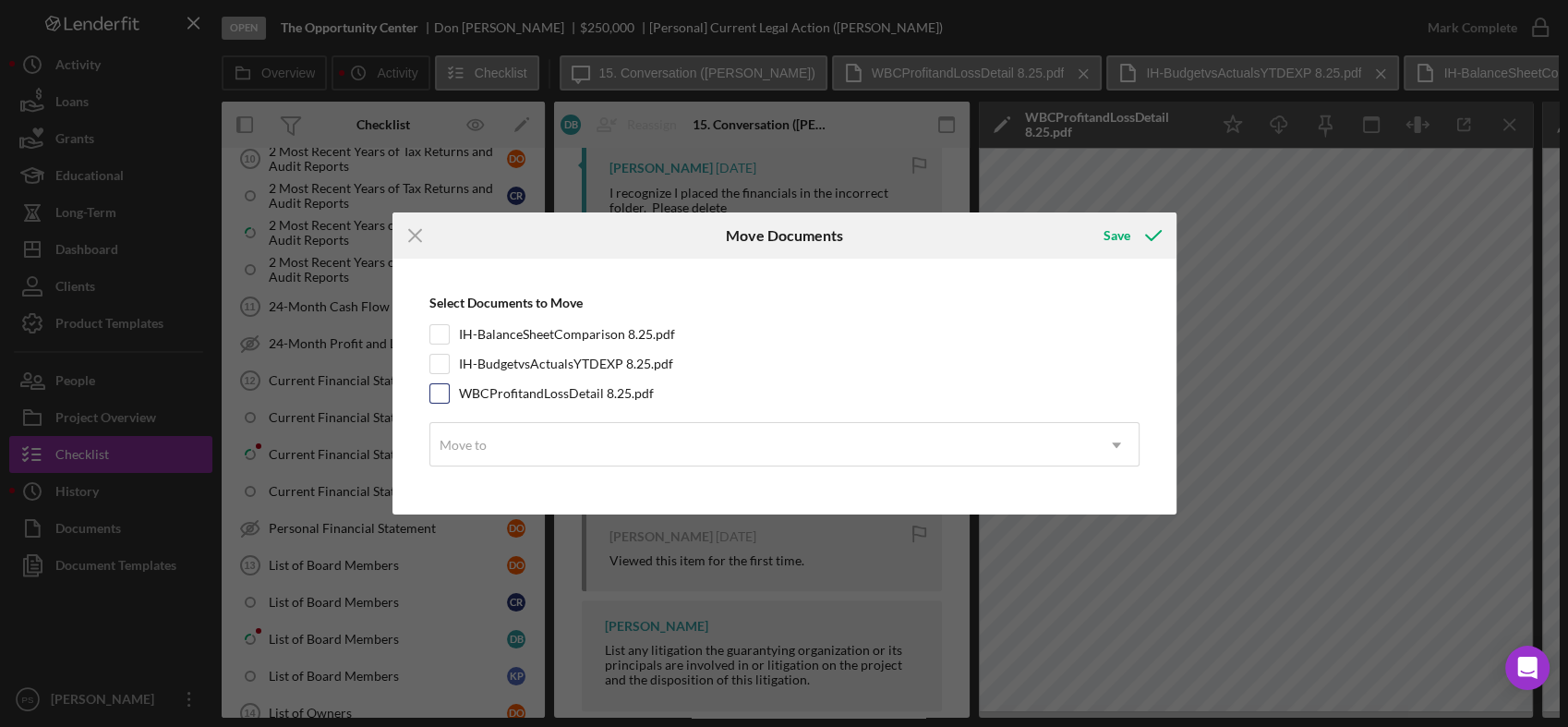
click at [438, 389] on input "WBCProfitandLossDetail 8.25.pdf" at bounding box center [439, 392] width 18 height 18
checkbox input "true"
click at [435, 355] on input "IH-BudgetvsActualsYTDEXP 8.25.pdf" at bounding box center [439, 364] width 18 height 18
checkbox input "true"
click at [440, 331] on input "IH-BalanceSheetComparison 8.25.pdf" at bounding box center [439, 334] width 18 height 18
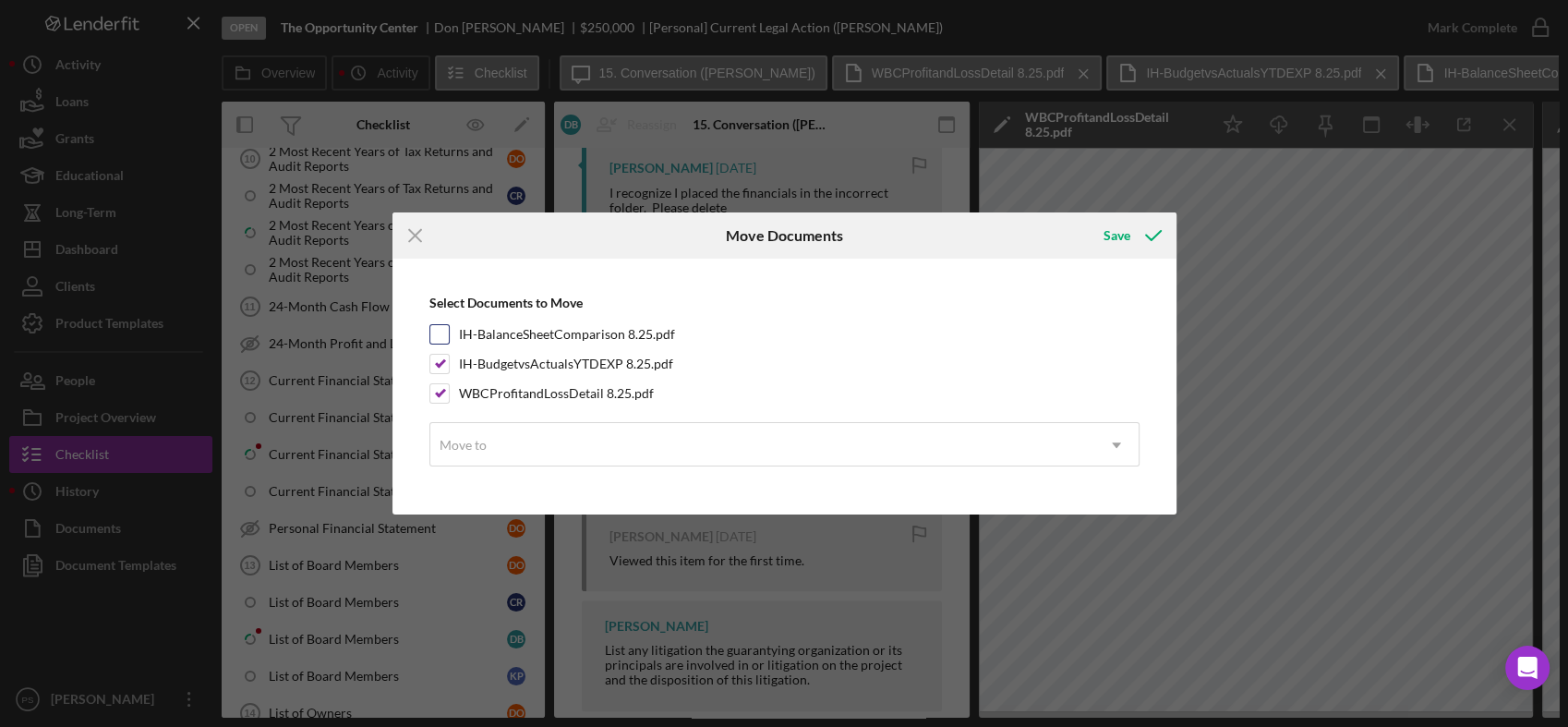
checkbox input "true"
click at [474, 441] on div "Move to" at bounding box center [463, 444] width 47 height 14
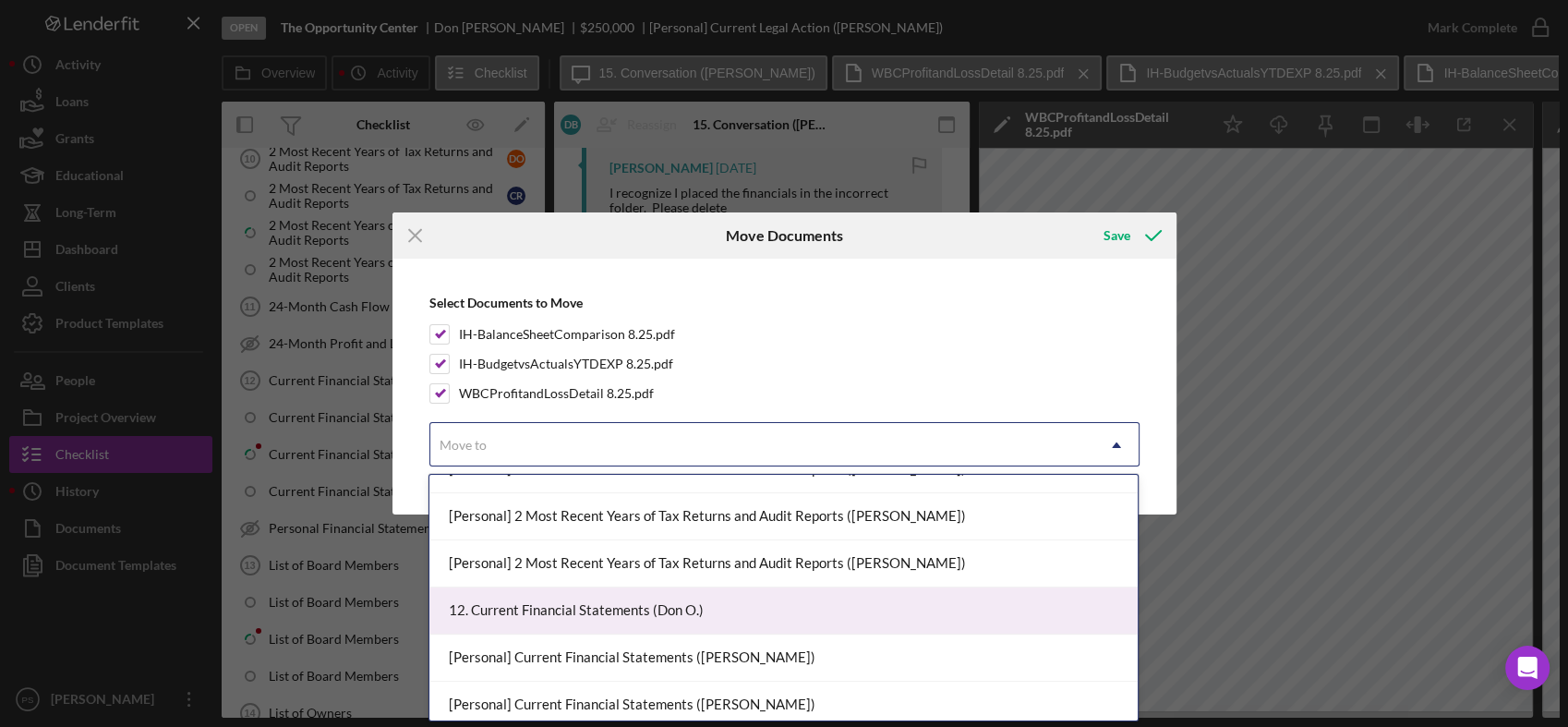
scroll to position [614, 0]
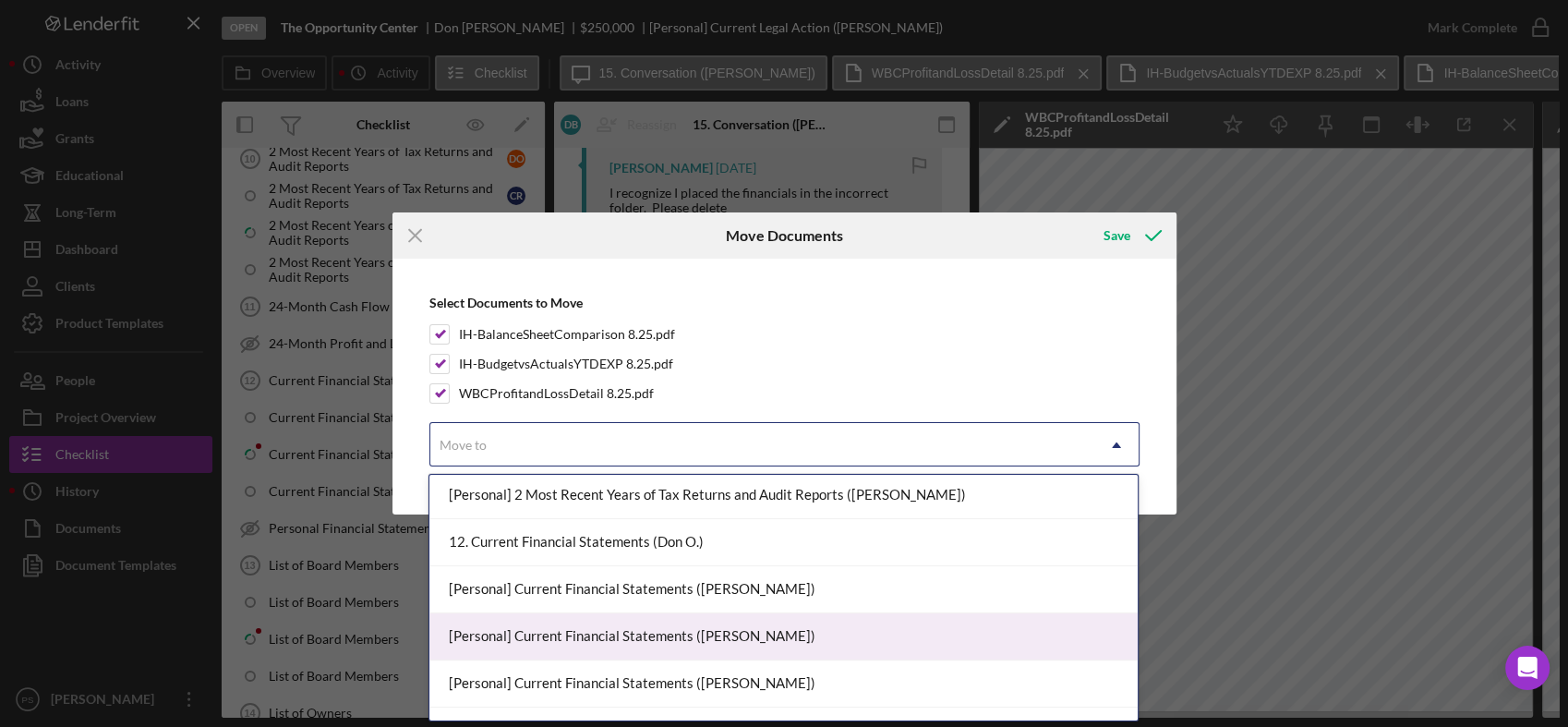
click at [643, 624] on div "[Personal] Current Financial Statements ([PERSON_NAME])" at bounding box center [783, 637] width 708 height 47
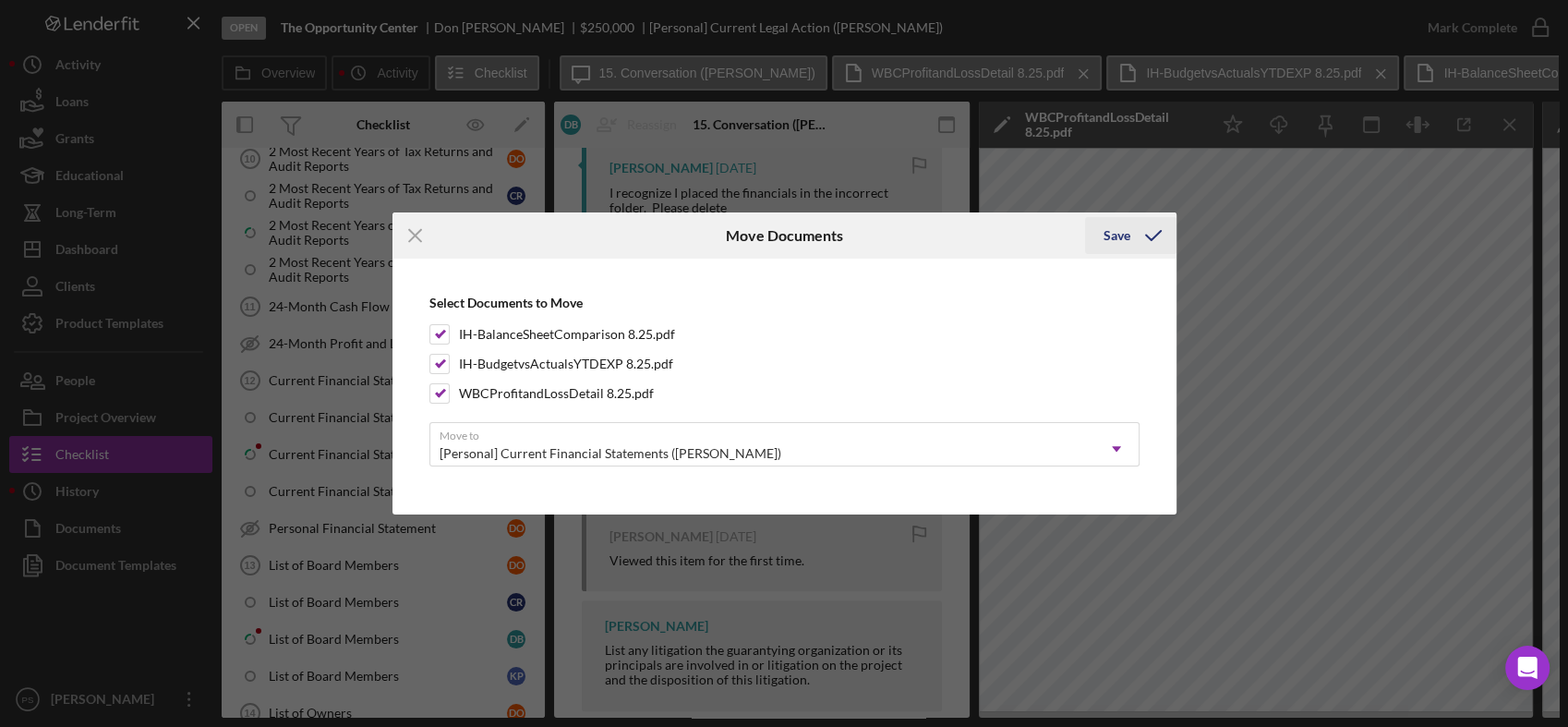
click at [1145, 237] on icon "submit" at bounding box center [1153, 236] width 46 height 46
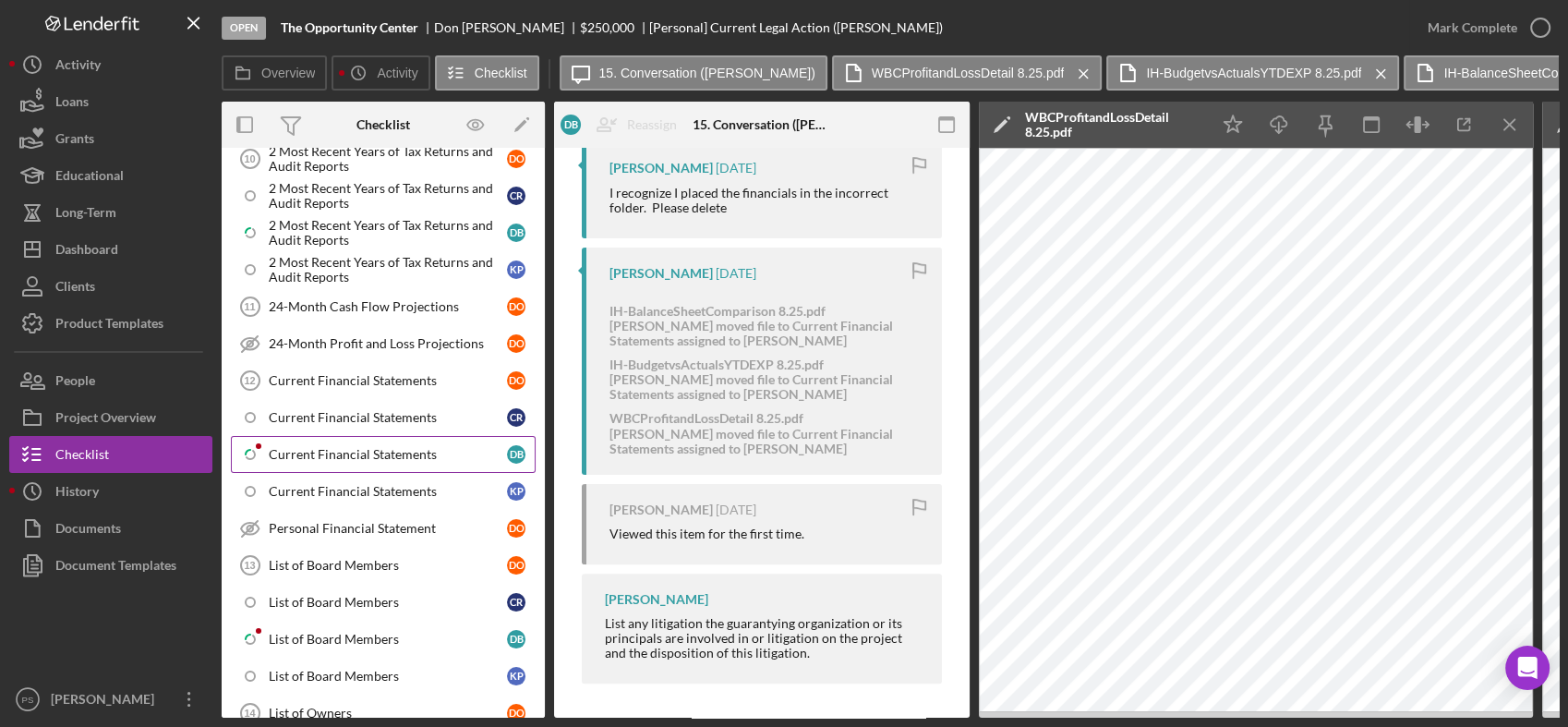
click at [347, 447] on div "Current Financial Statements" at bounding box center [388, 454] width 239 height 14
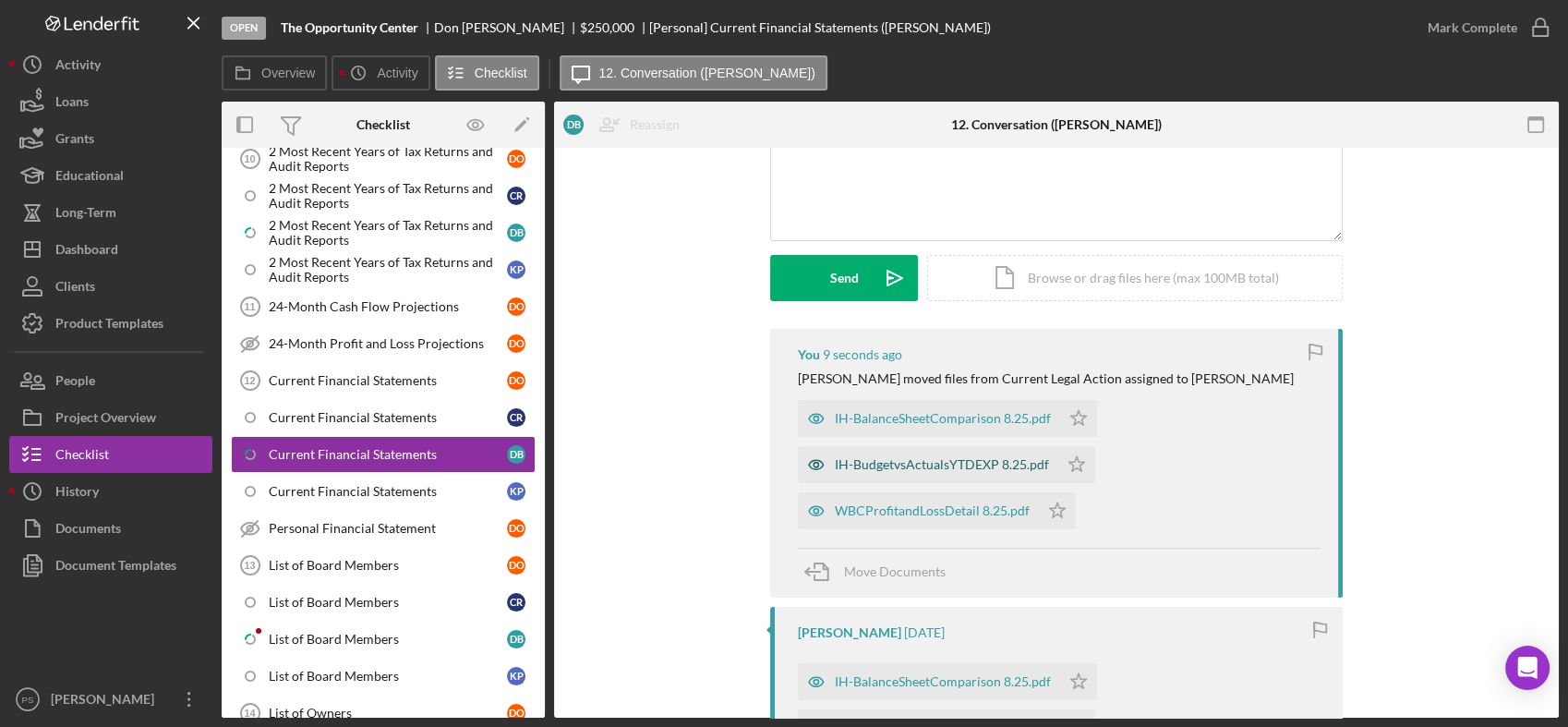
scroll to position [205, 0]
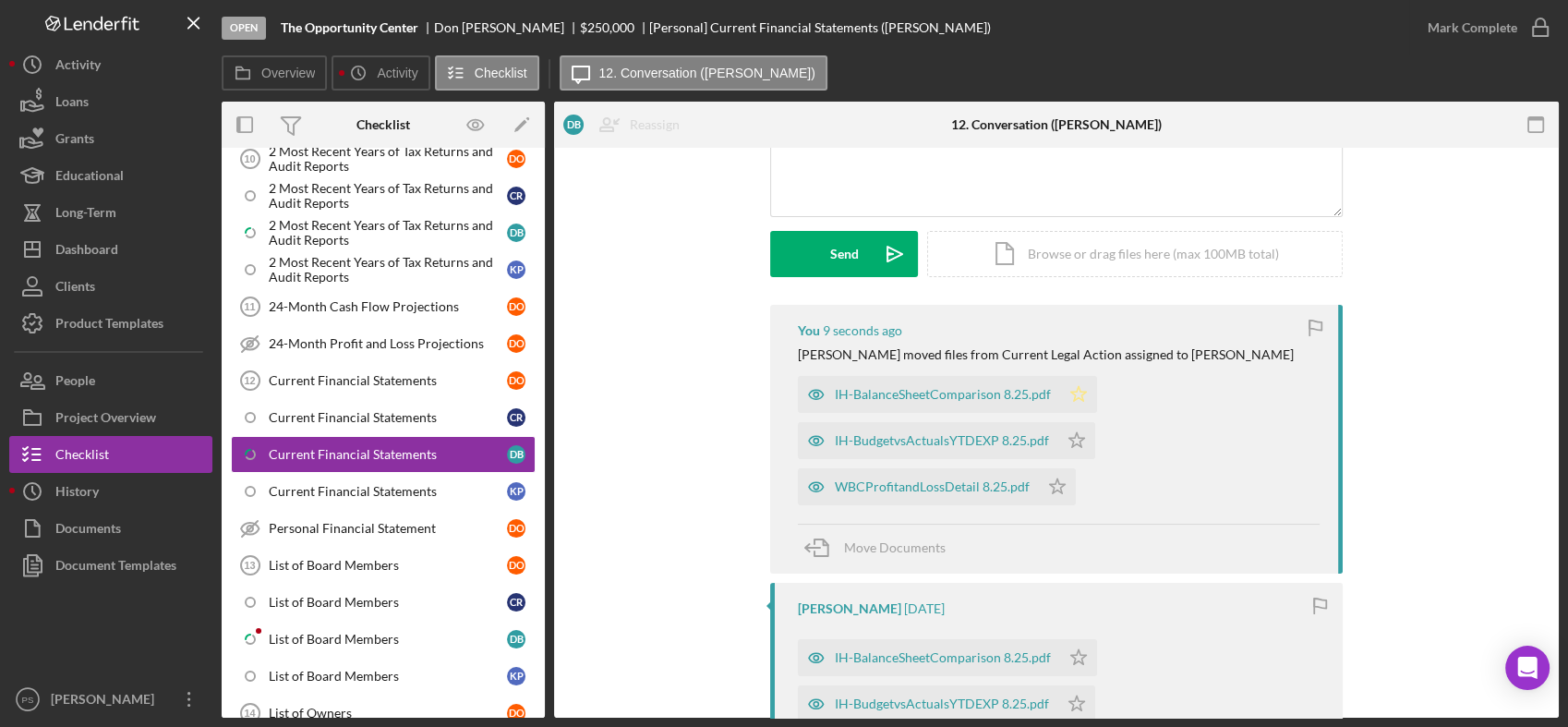
click at [1068, 390] on icon "Icon/Star" at bounding box center [1078, 394] width 37 height 37
click at [1067, 444] on icon "Icon/Star" at bounding box center [1076, 440] width 37 height 37
click at [1055, 479] on icon "Icon/Star" at bounding box center [1057, 487] width 37 height 37
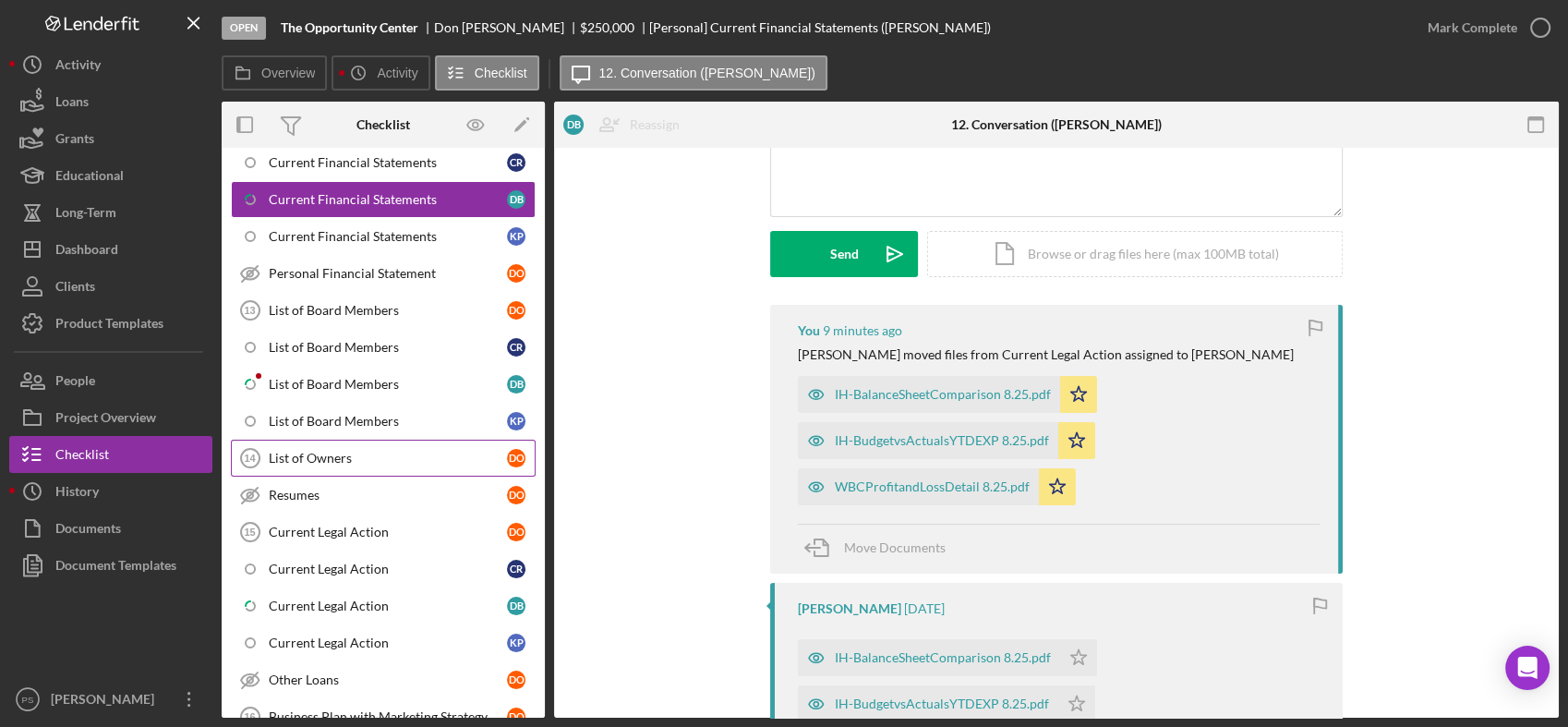
scroll to position [1085, 0]
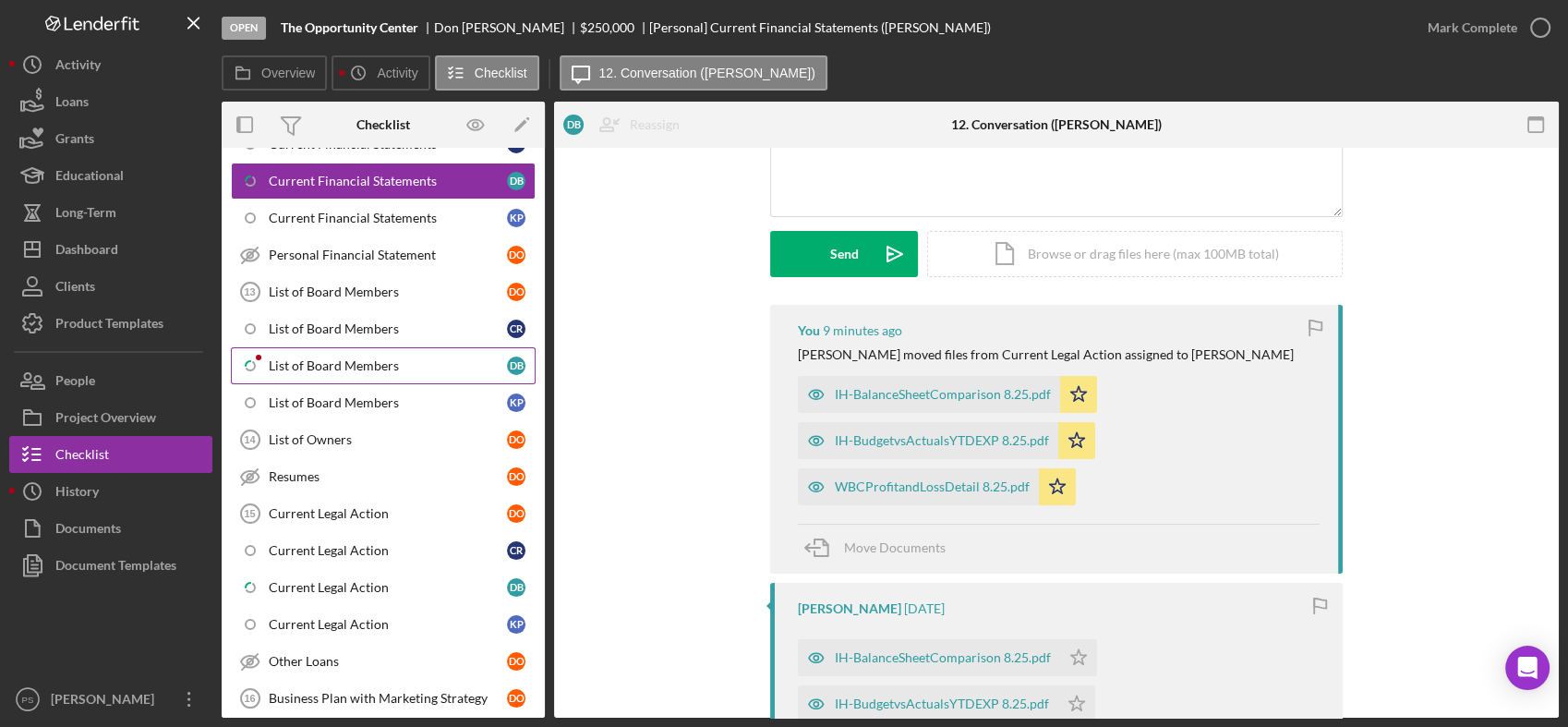
click at [362, 359] on div "List of Board Members" at bounding box center [388, 365] width 239 height 14
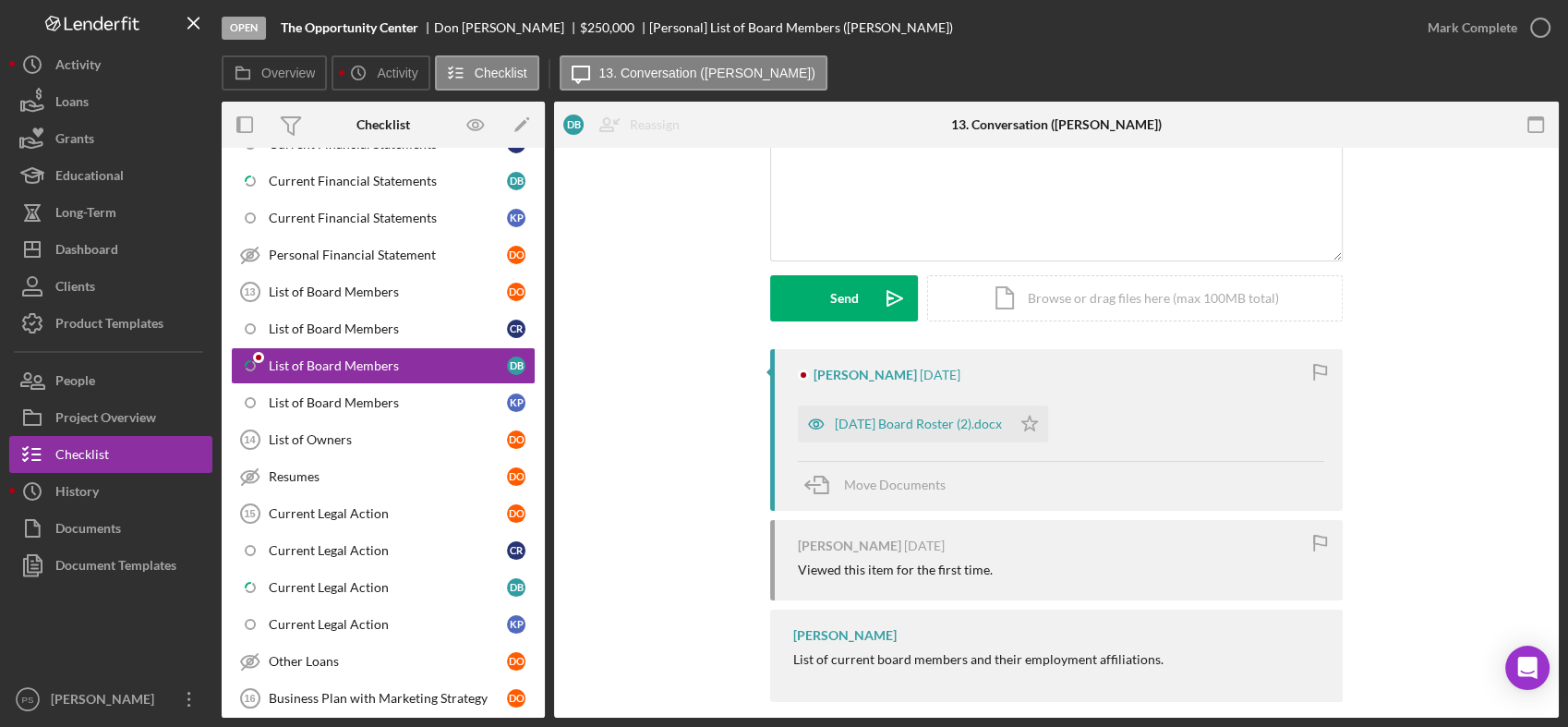
scroll to position [181, 0]
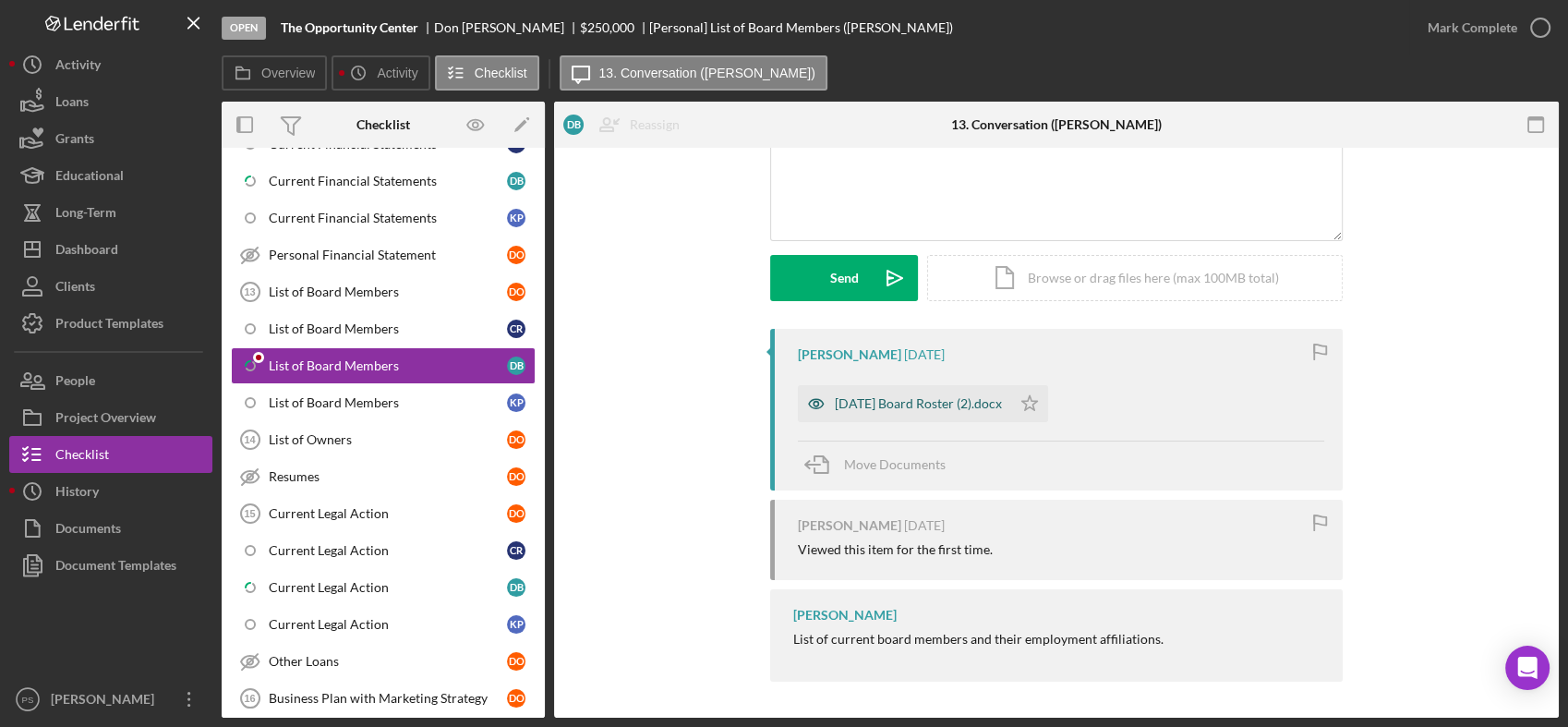
click at [935, 390] on div "[DATE] Board Roster (2).docx" at bounding box center [905, 403] width 214 height 37
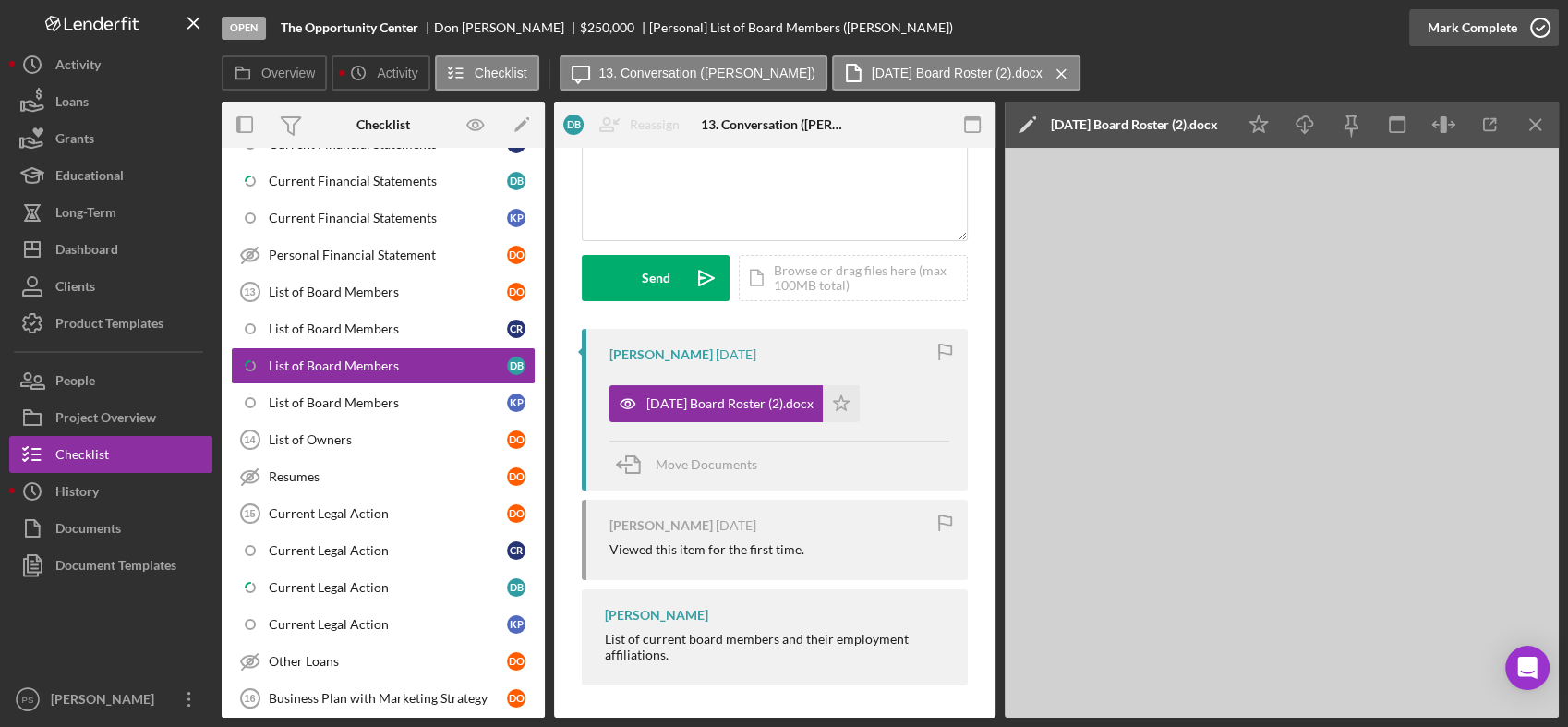
click at [1538, 21] on icon "button" at bounding box center [1541, 28] width 46 height 46
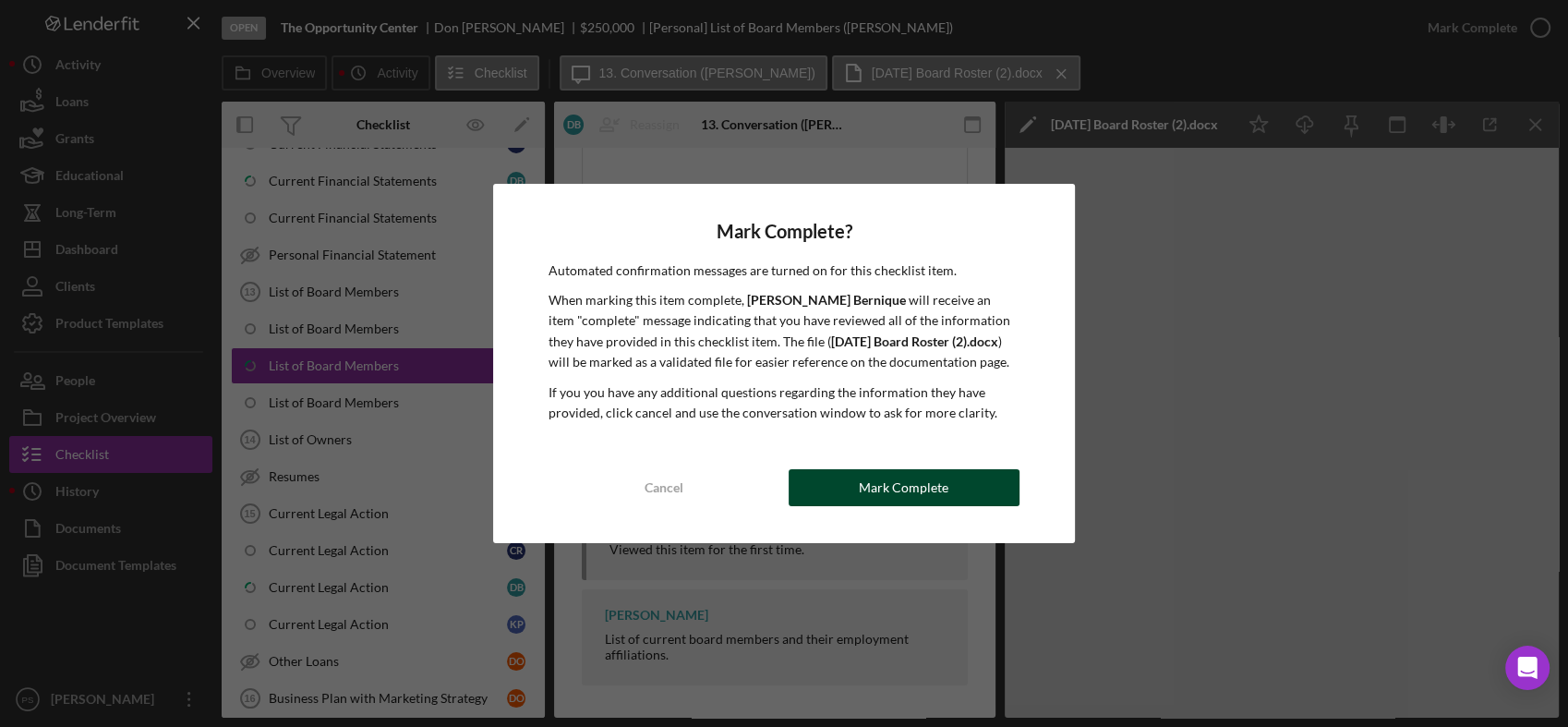
click at [891, 476] on div "Mark Complete" at bounding box center [903, 488] width 89 height 37
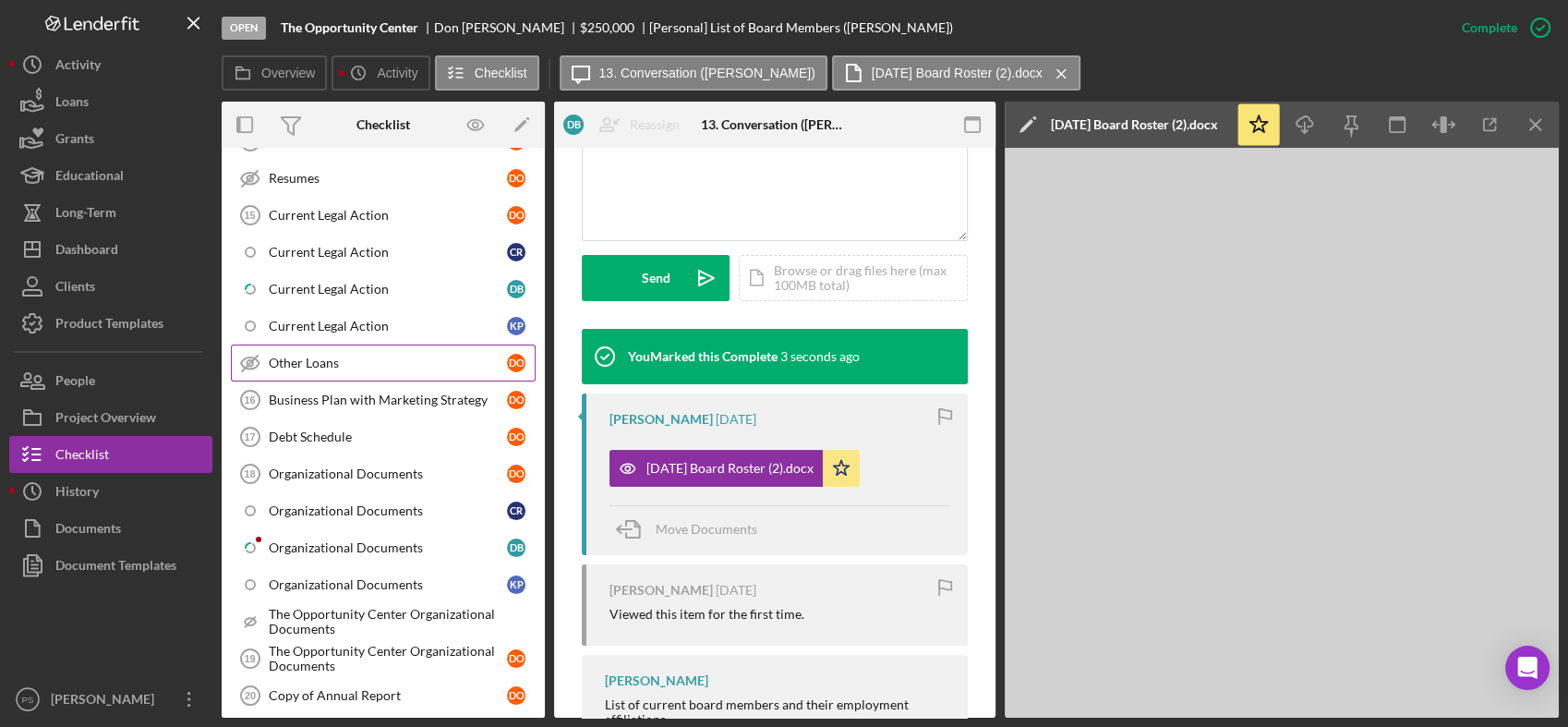
scroll to position [1426, 0]
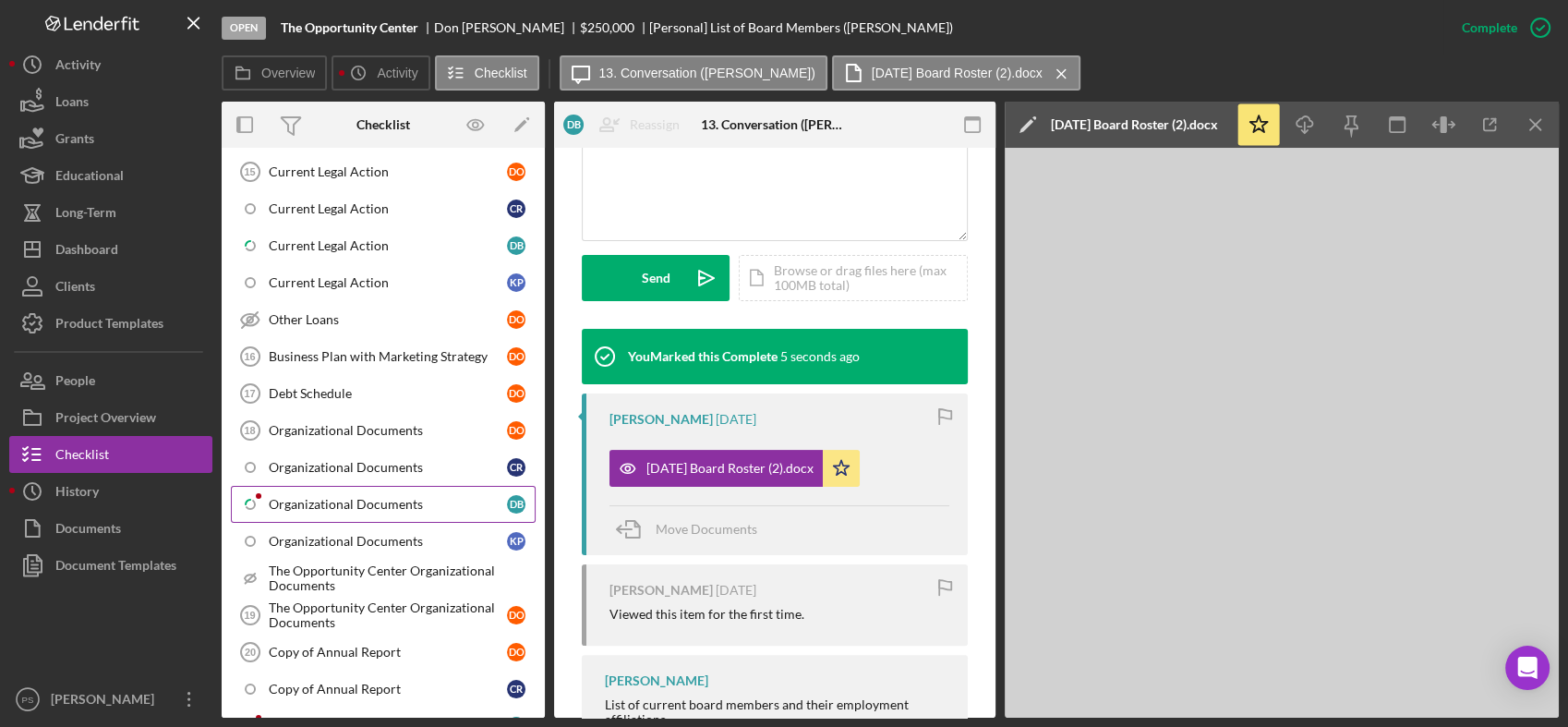
click at [384, 486] on link "Icon/Checklist Item Sub Partial Organizational Documents D B" at bounding box center [383, 504] width 305 height 37
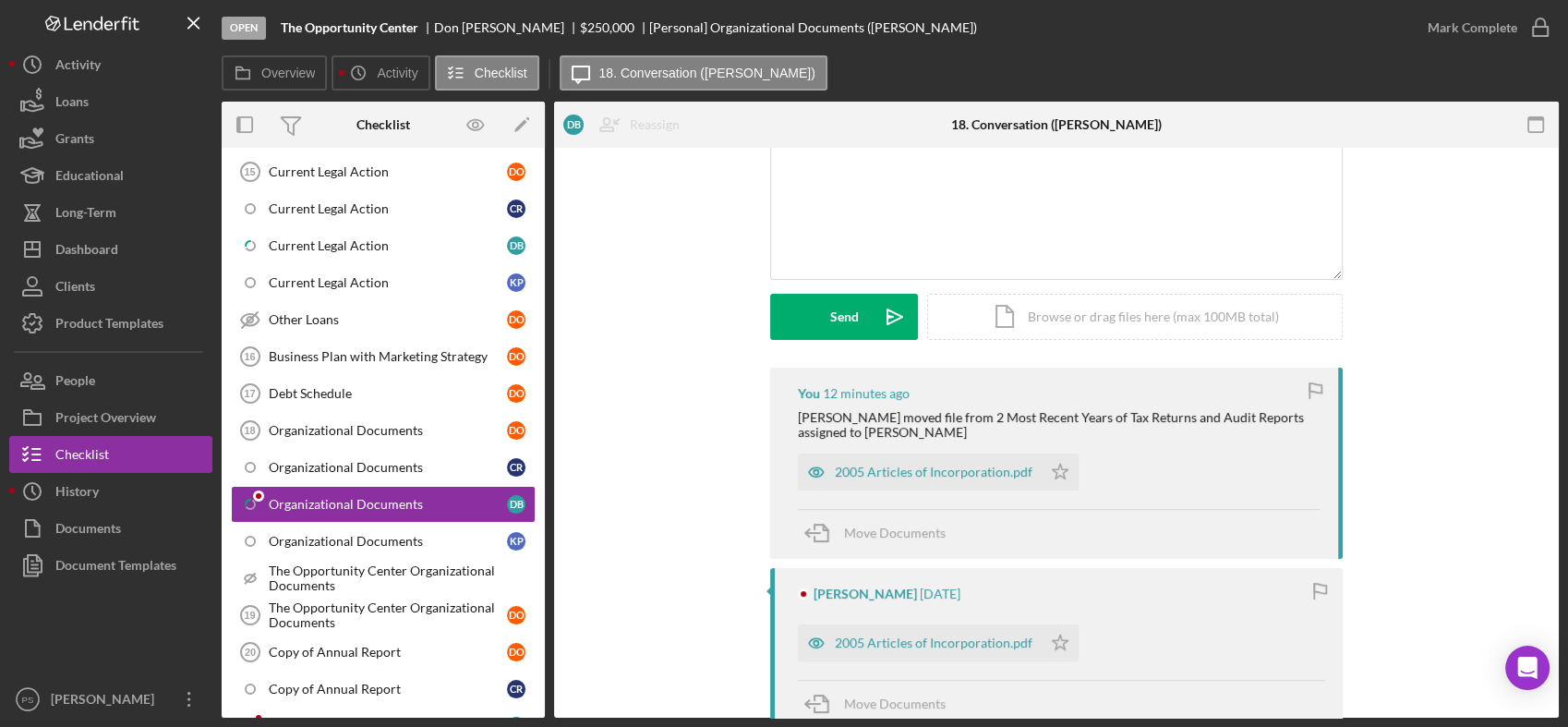
scroll to position [273, 0]
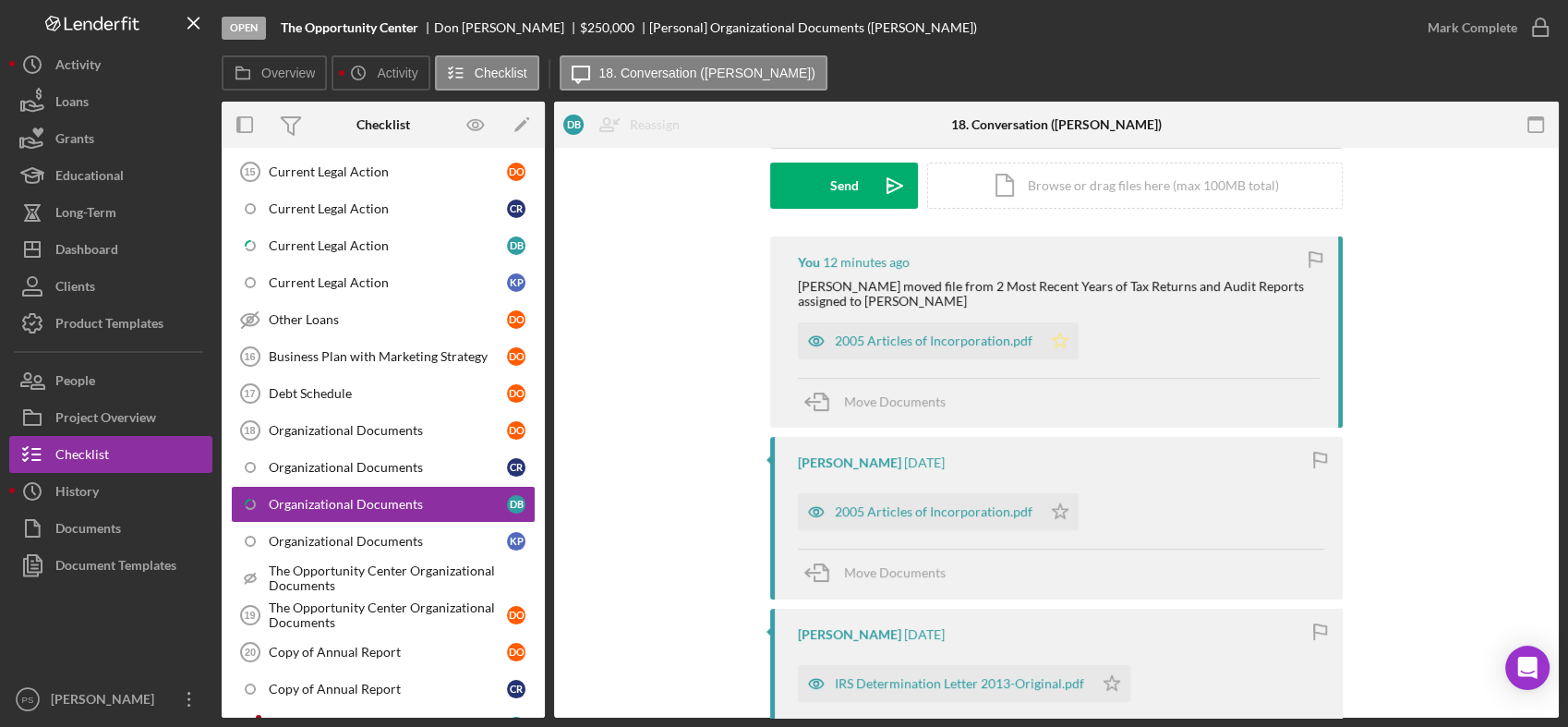
click at [1050, 344] on icon "Icon/Star" at bounding box center [1060, 340] width 37 height 37
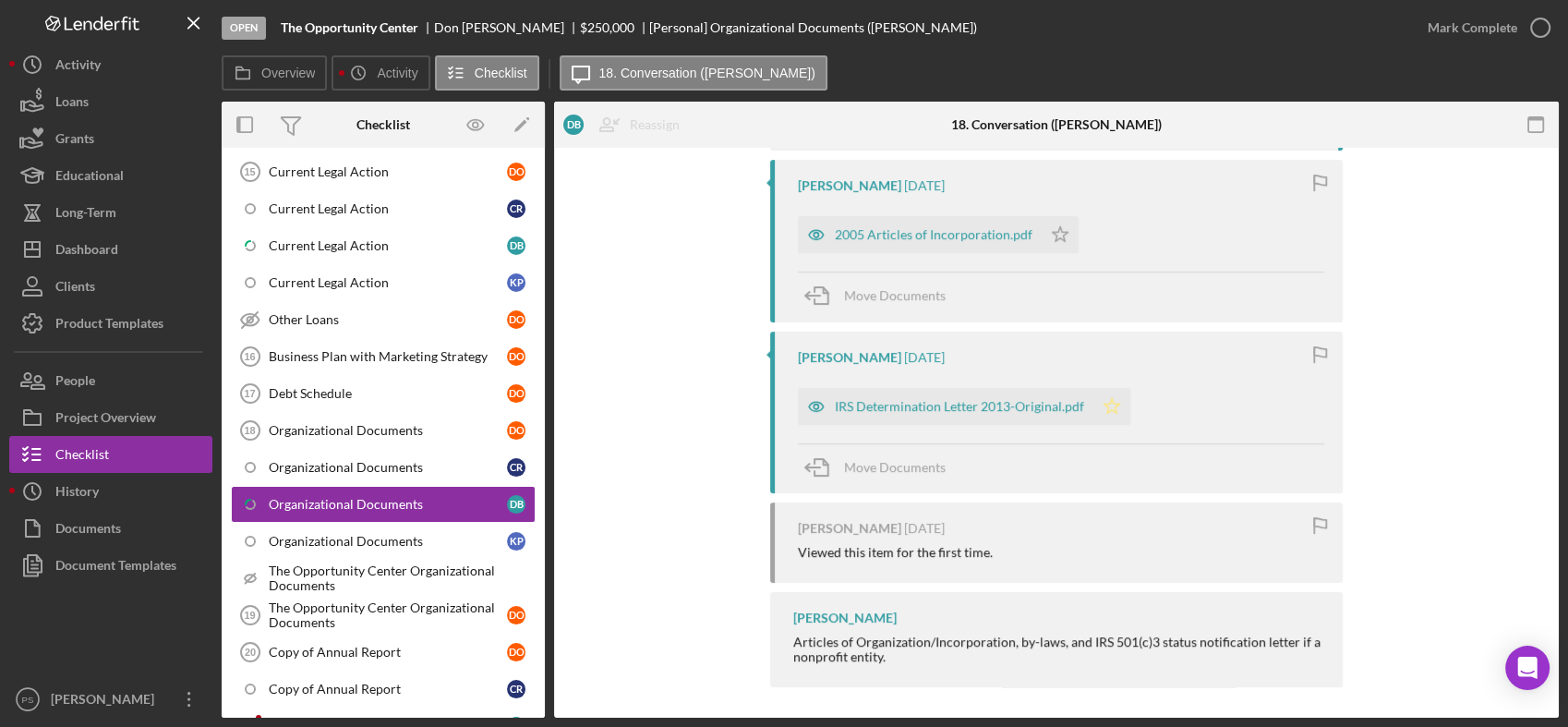
scroll to position [555, 0]
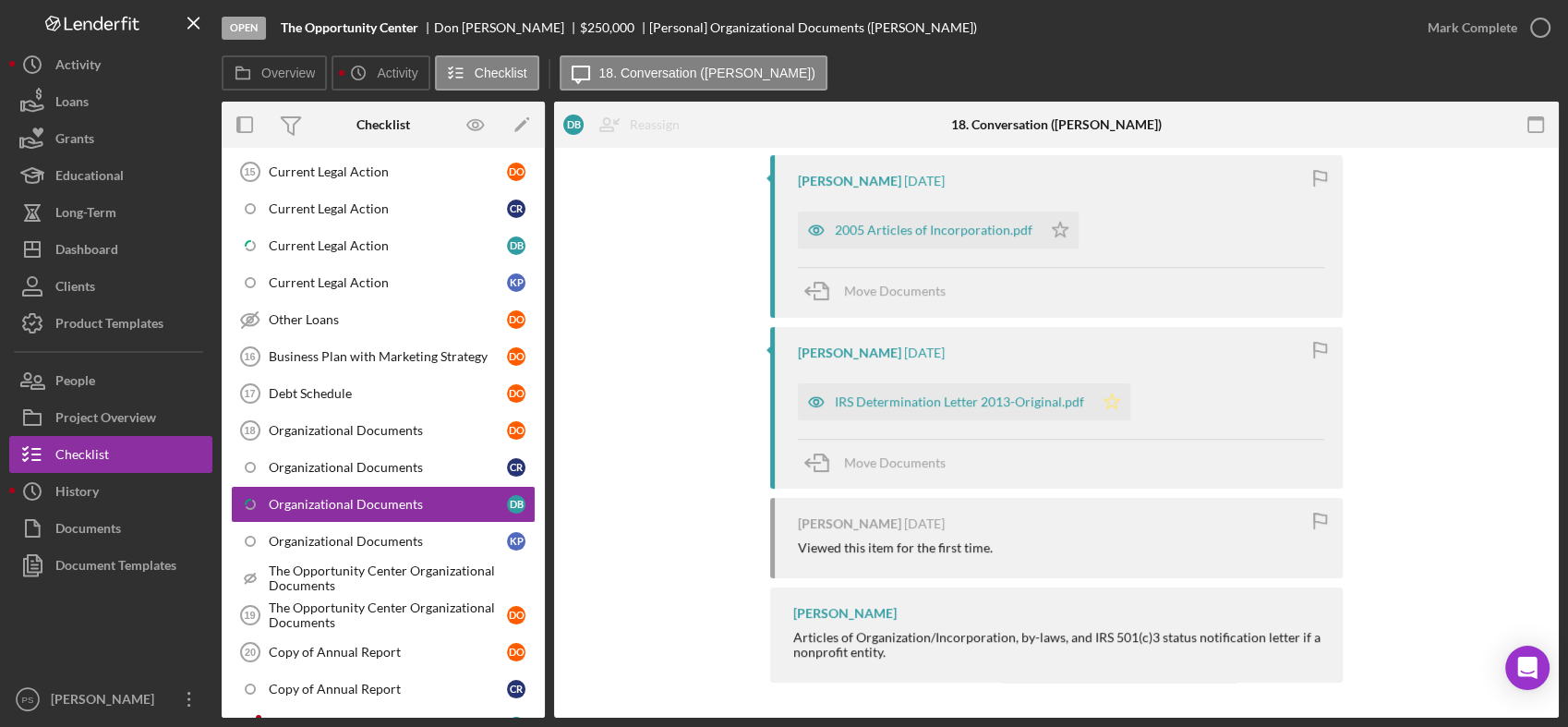
click at [1107, 399] on icon "Icon/Star" at bounding box center [1112, 401] width 37 height 37
click at [1537, 23] on icon "button" at bounding box center [1541, 28] width 46 height 46
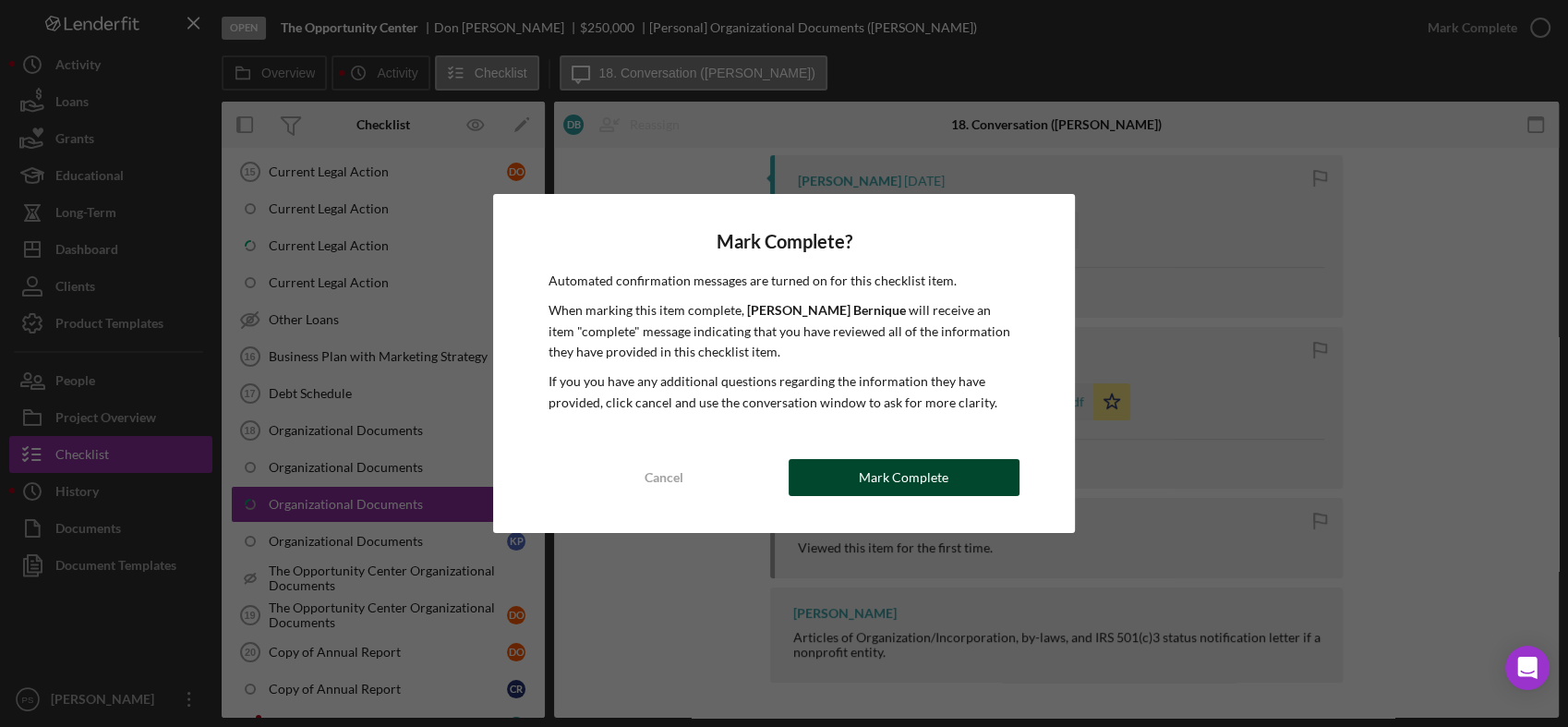
click at [861, 476] on button "Mark Complete" at bounding box center [904, 477] width 231 height 37
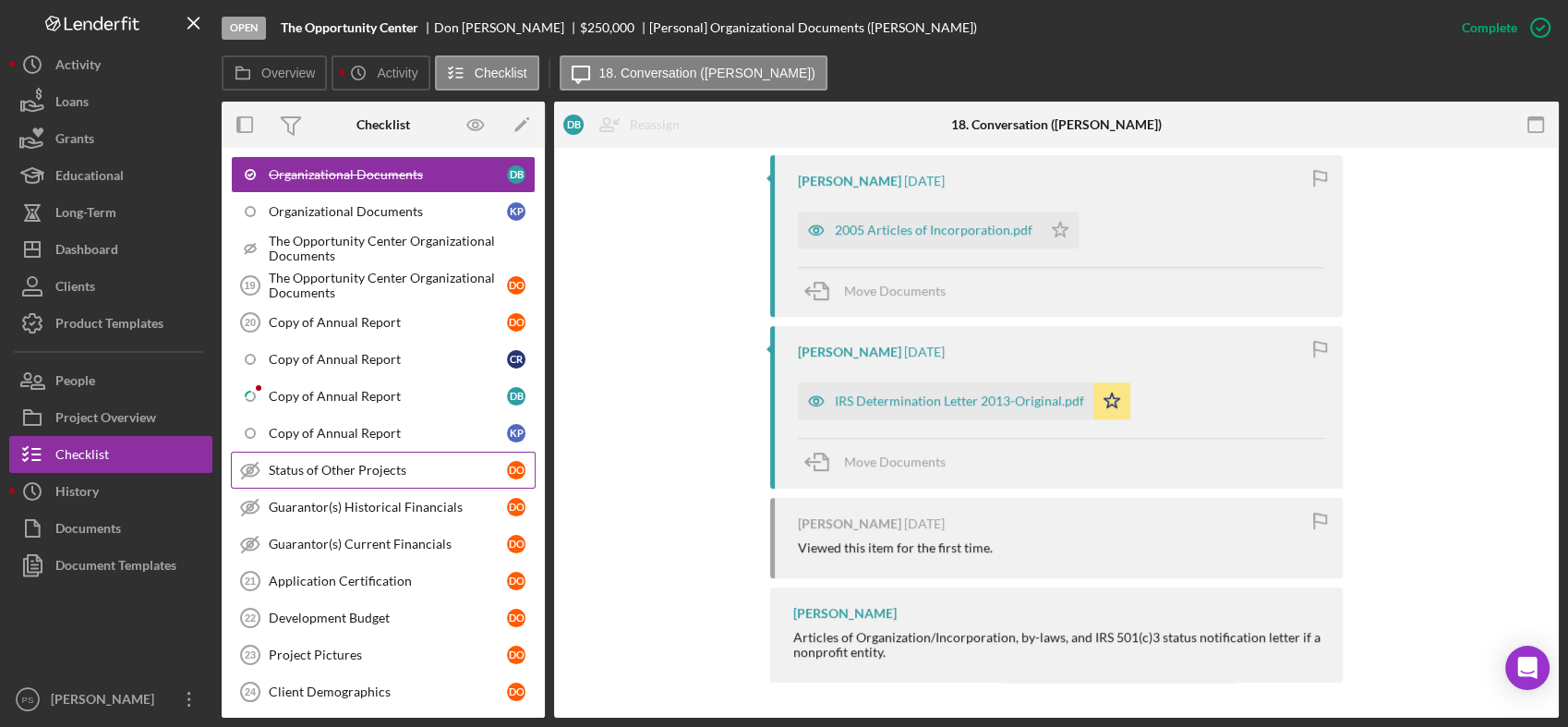
scroll to position [1769, 0]
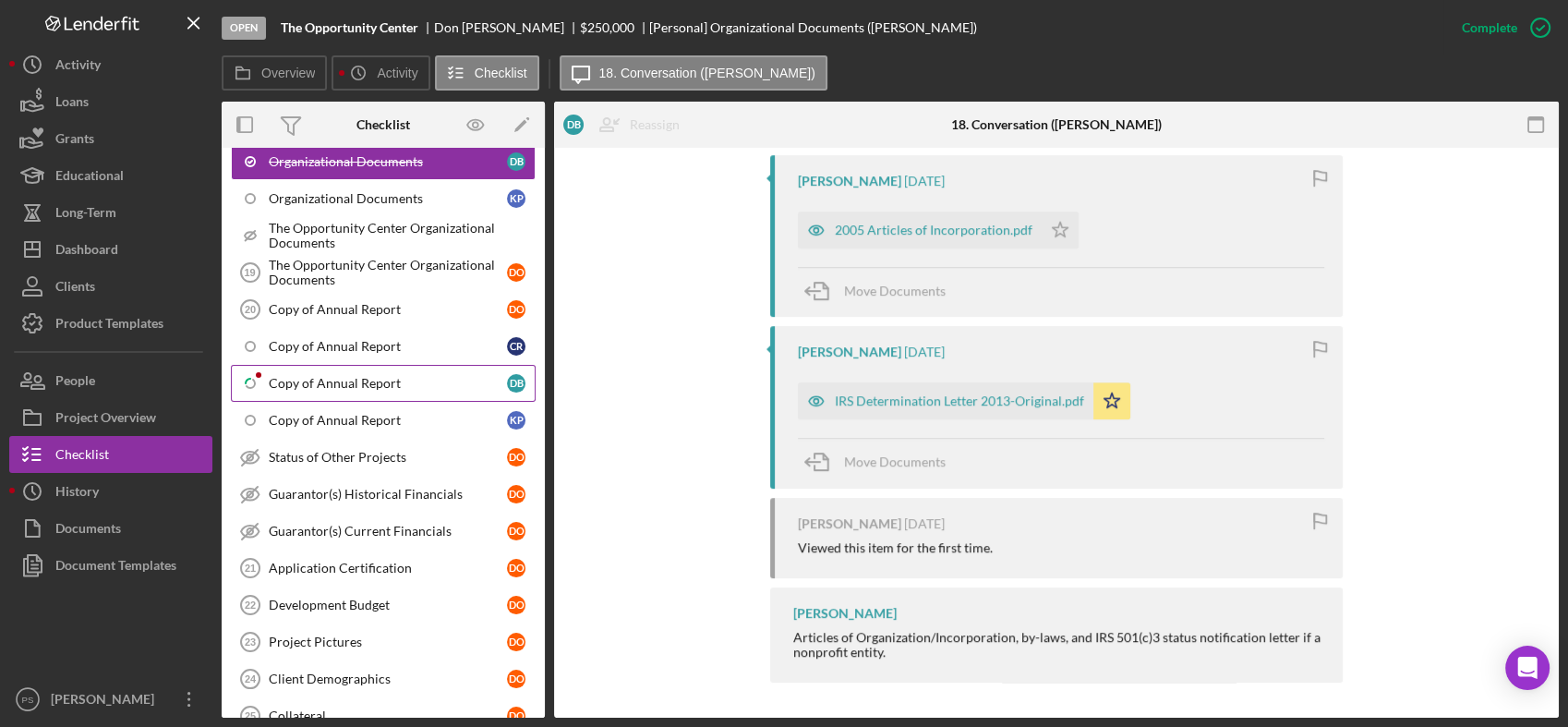
click at [374, 376] on div "Copy of Annual Report" at bounding box center [388, 383] width 239 height 14
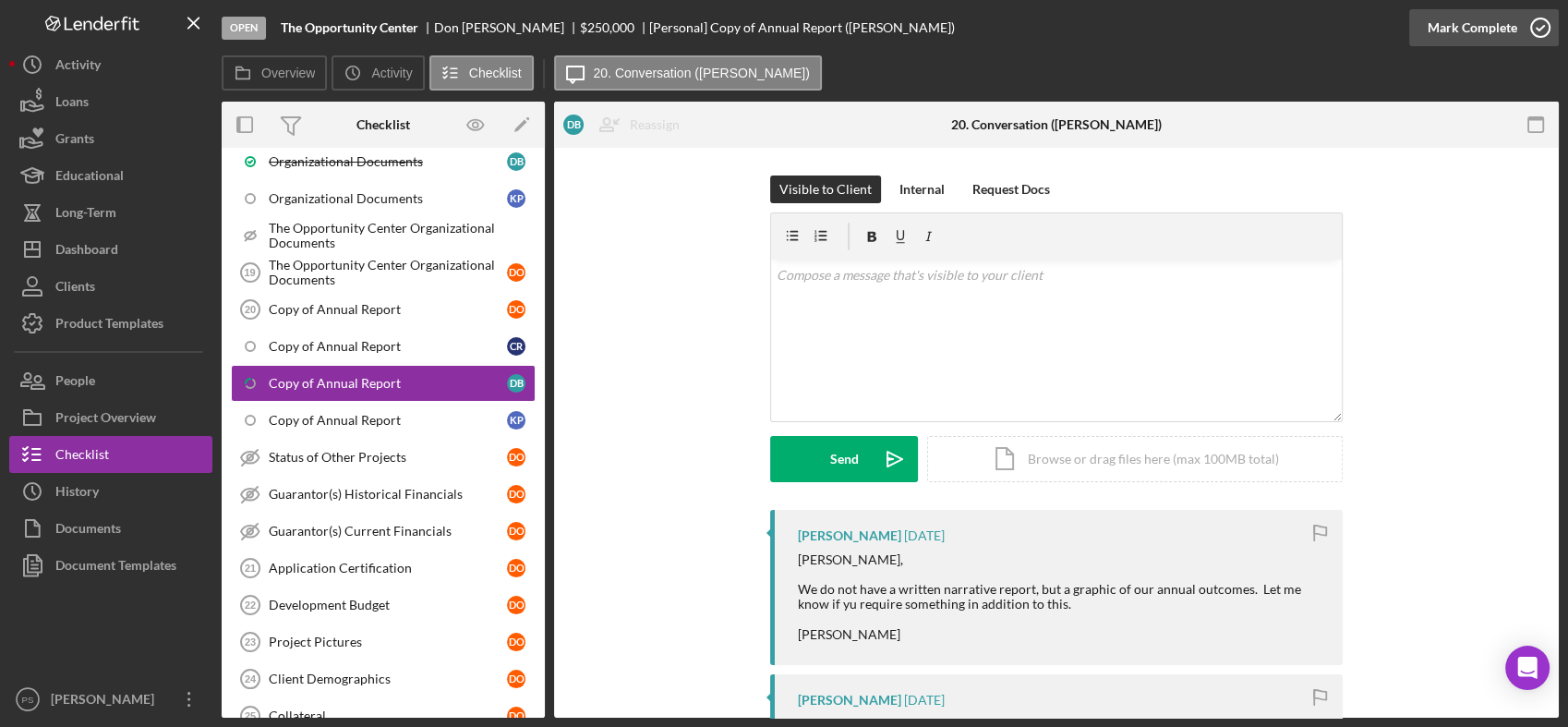
click at [1538, 32] on icon "button" at bounding box center [1541, 28] width 46 height 46
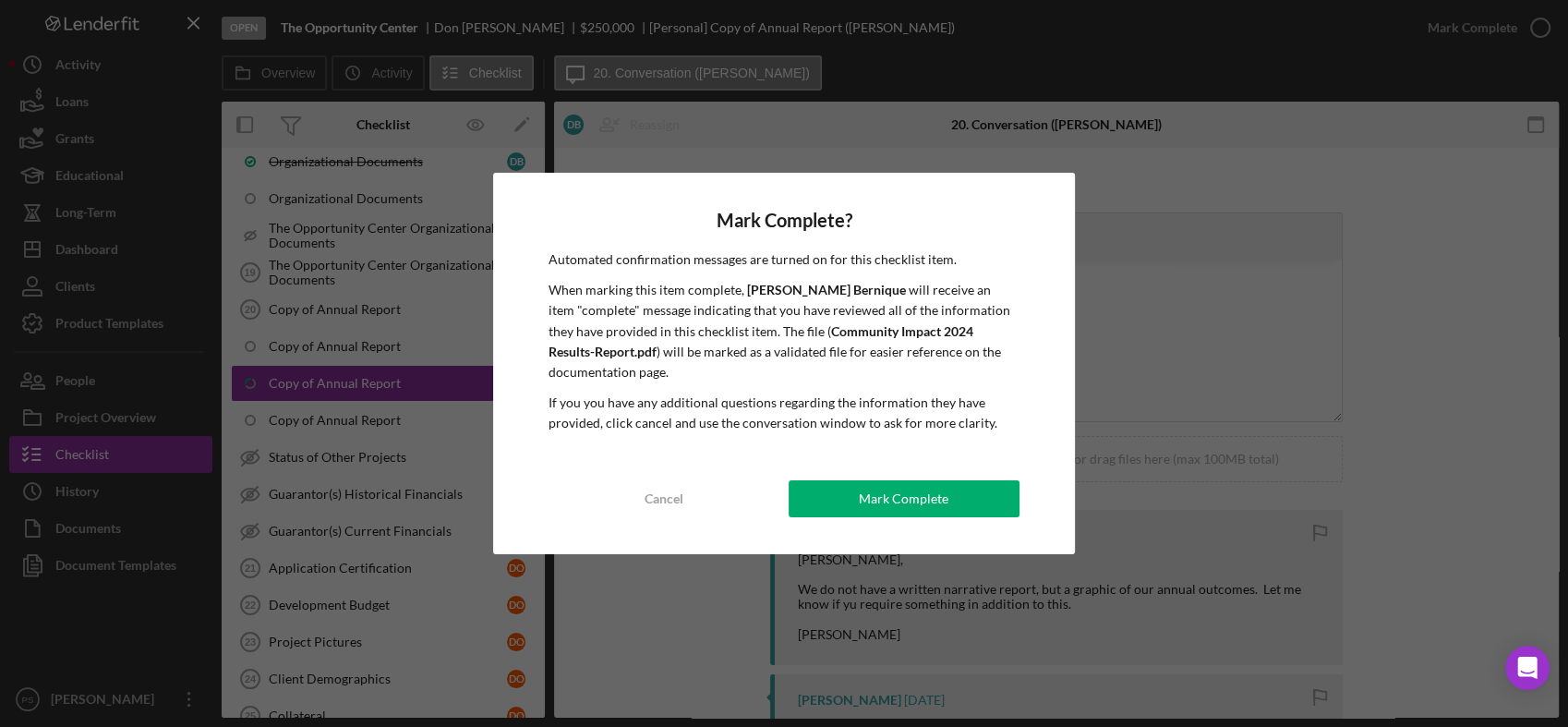
click at [878, 493] on div "Mark Complete" at bounding box center [903, 498] width 89 height 37
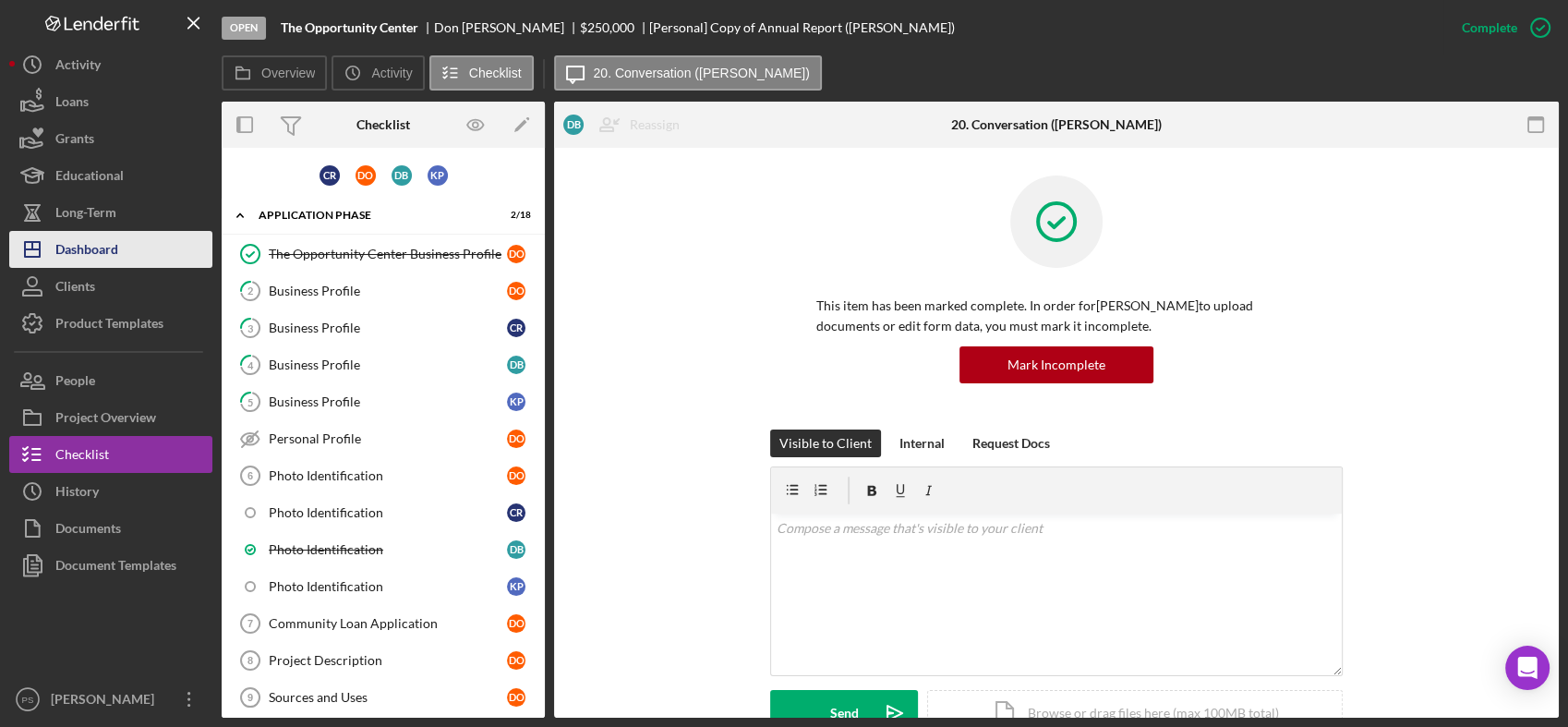
click at [98, 253] on div "Dashboard" at bounding box center [87, 251] width 63 height 41
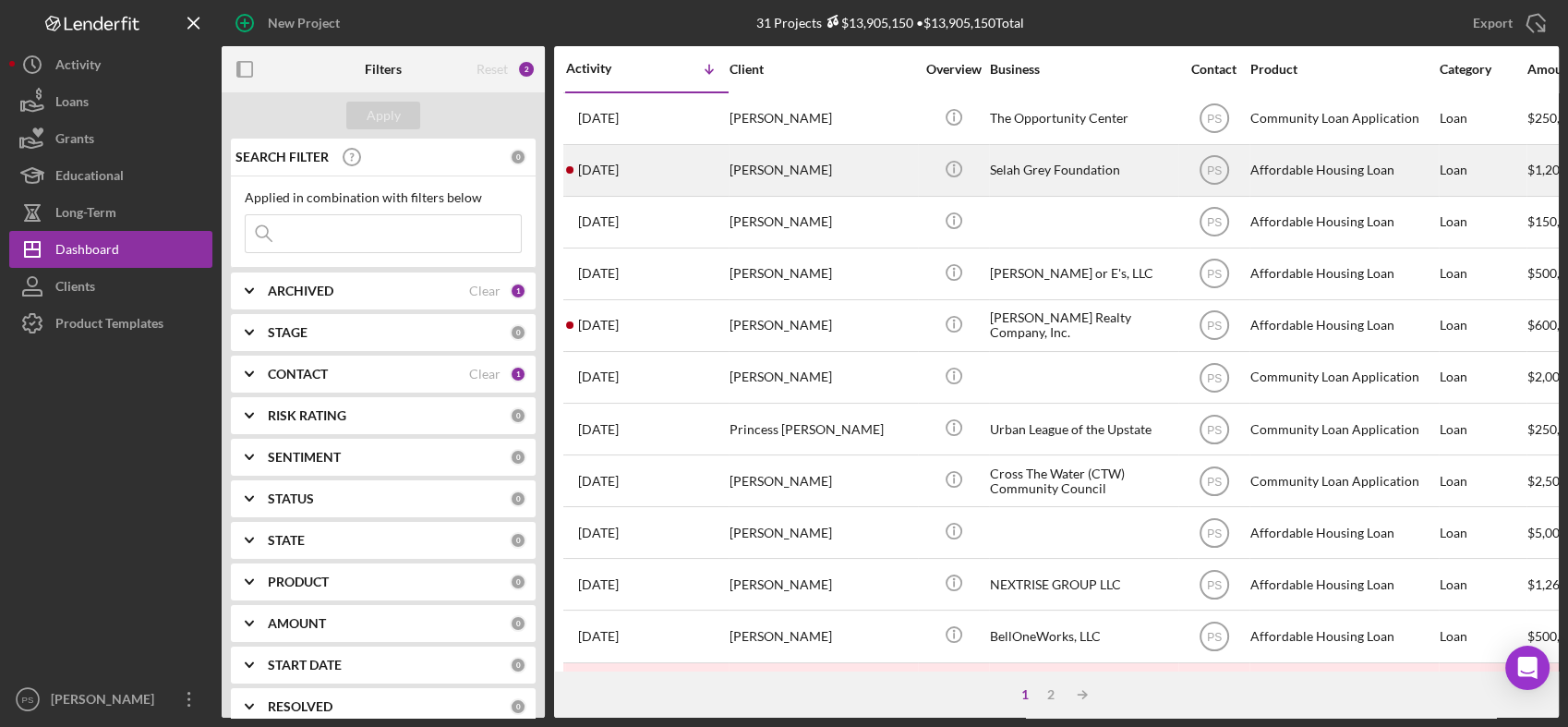
click at [826, 167] on div "[PERSON_NAME]" at bounding box center [822, 170] width 185 height 49
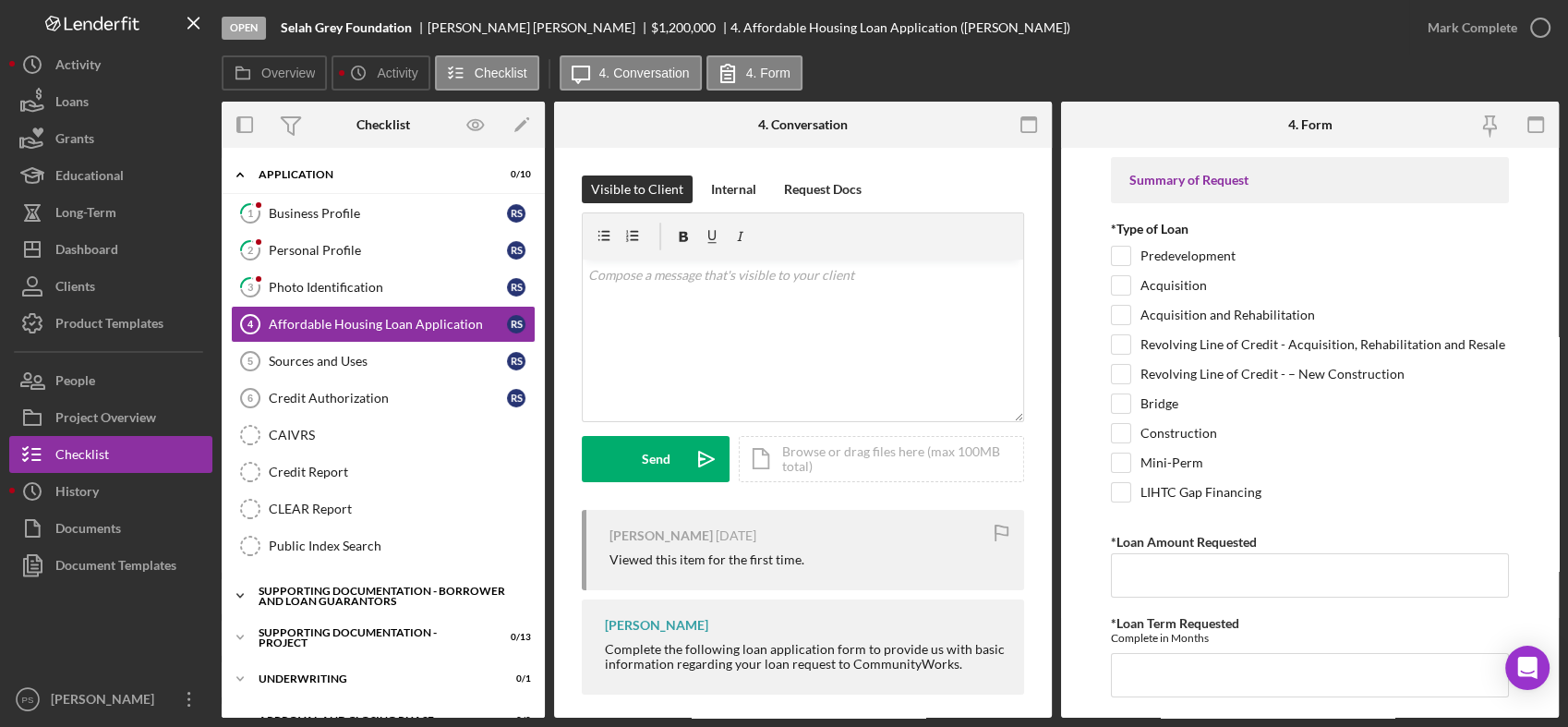
click at [235, 588] on icon "Icon/Expander" at bounding box center [240, 595] width 37 height 37
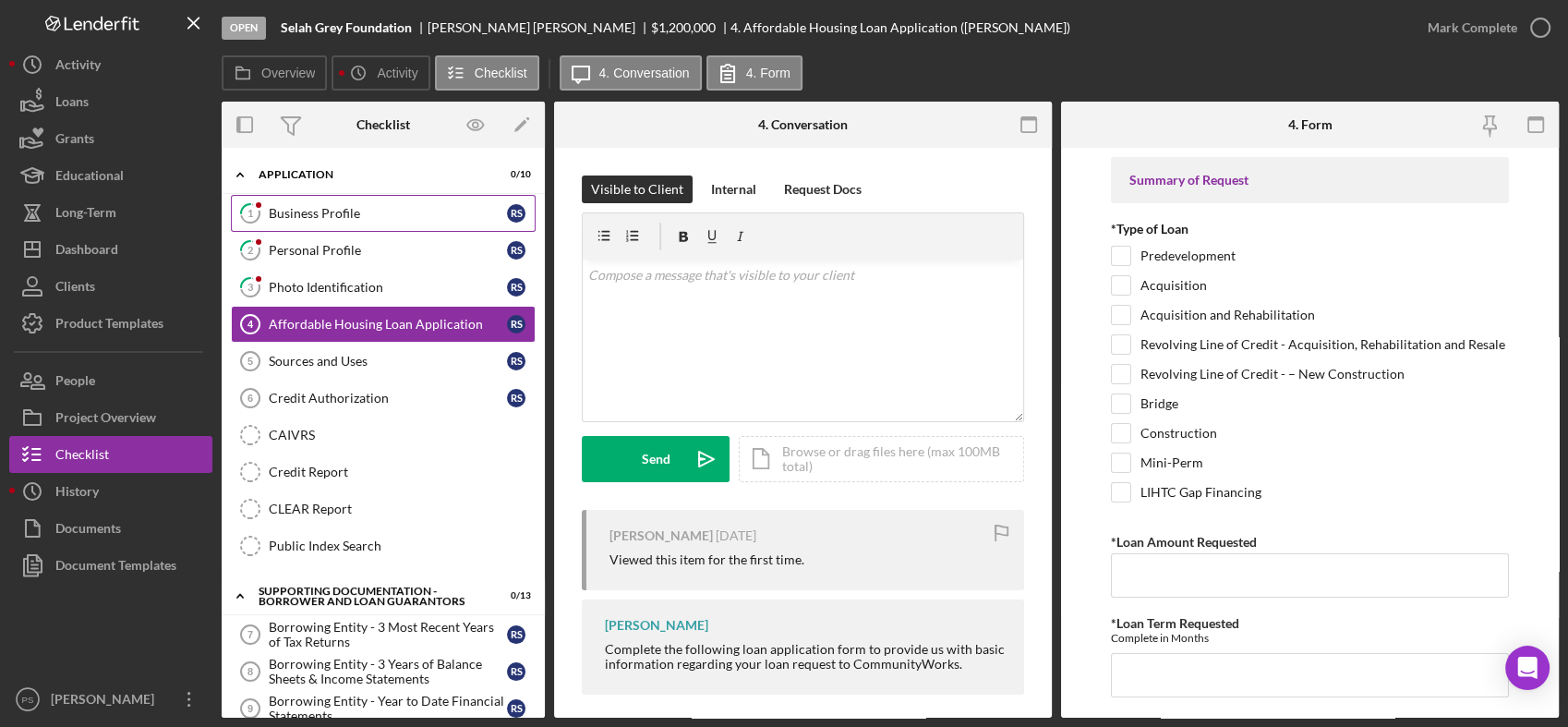
click at [350, 212] on div "Business Profile" at bounding box center [388, 213] width 239 height 14
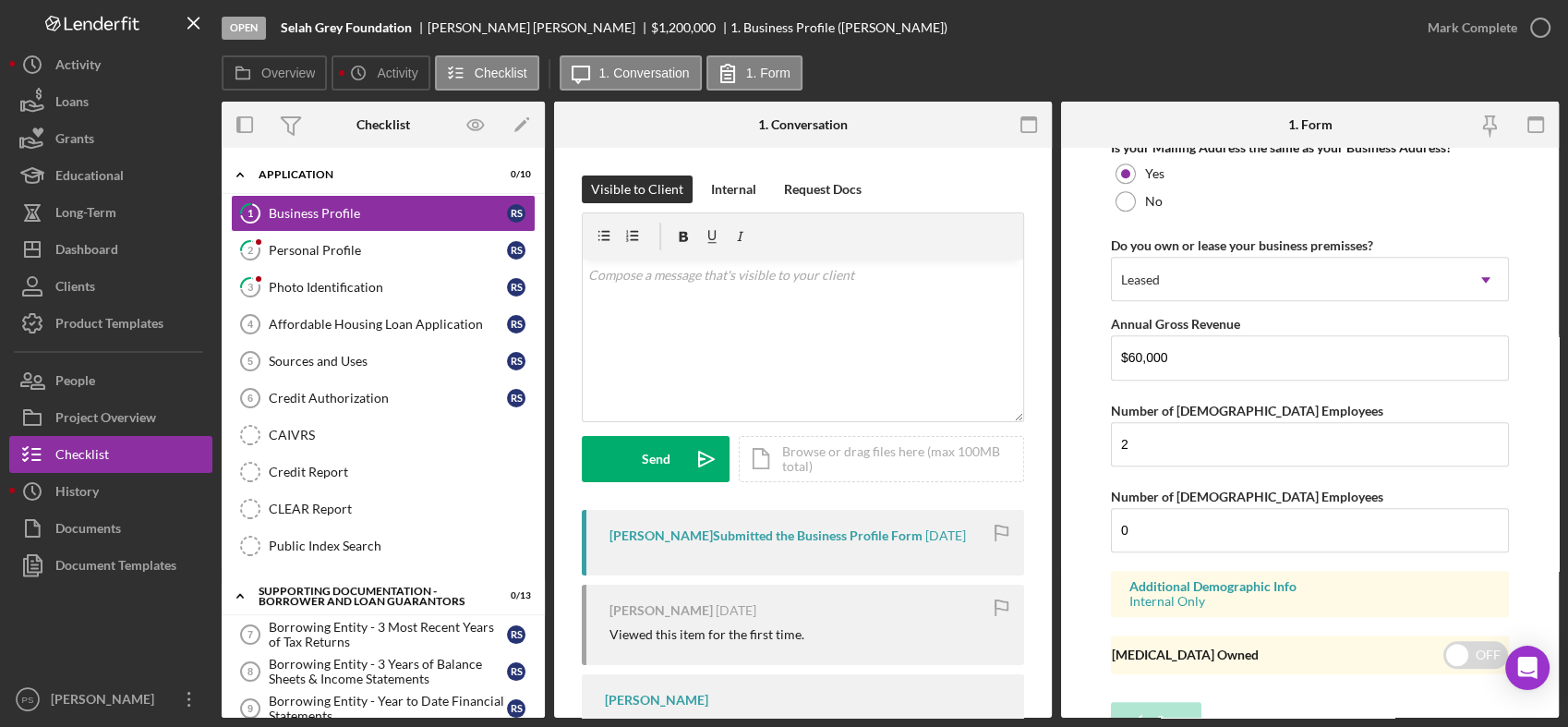
scroll to position [1476, 0]
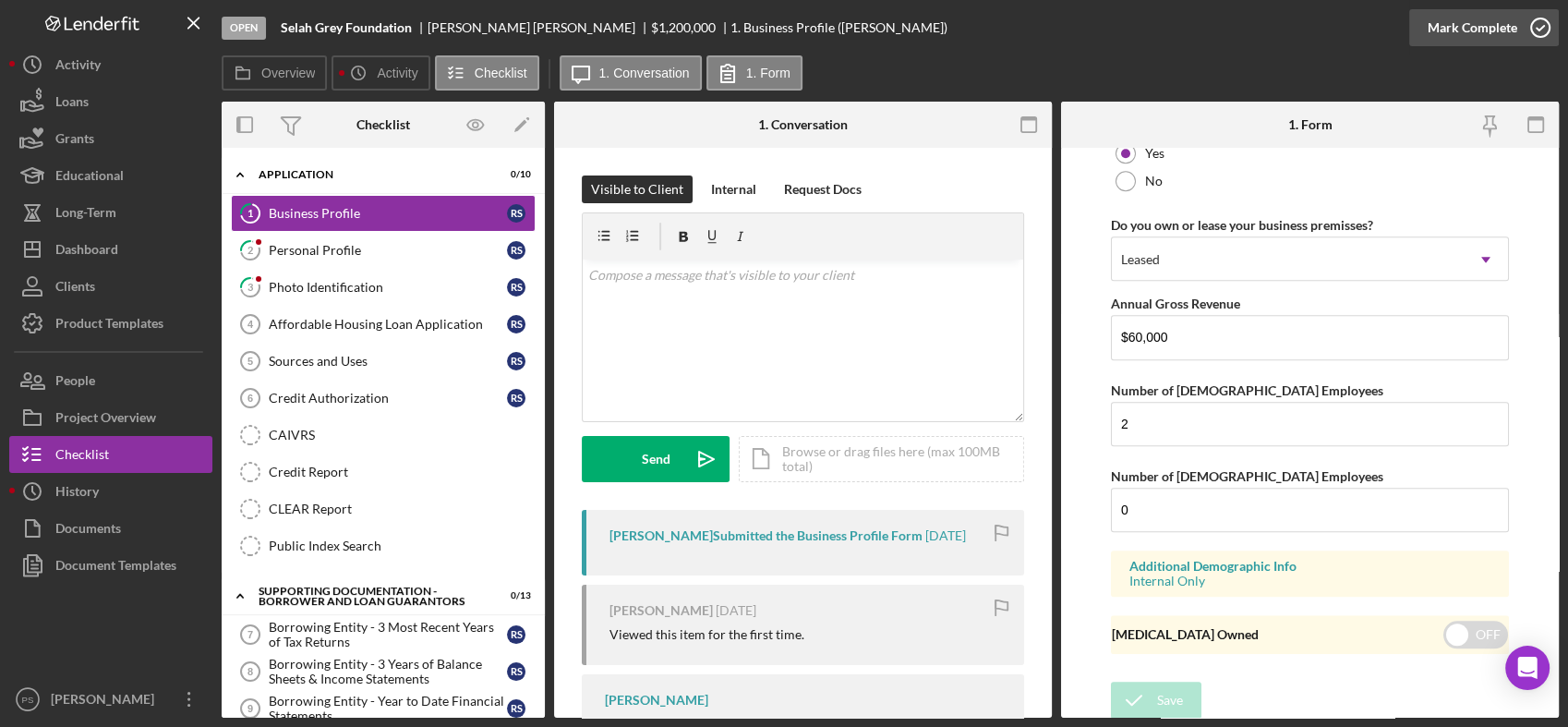
click at [1533, 29] on icon "button" at bounding box center [1541, 28] width 46 height 46
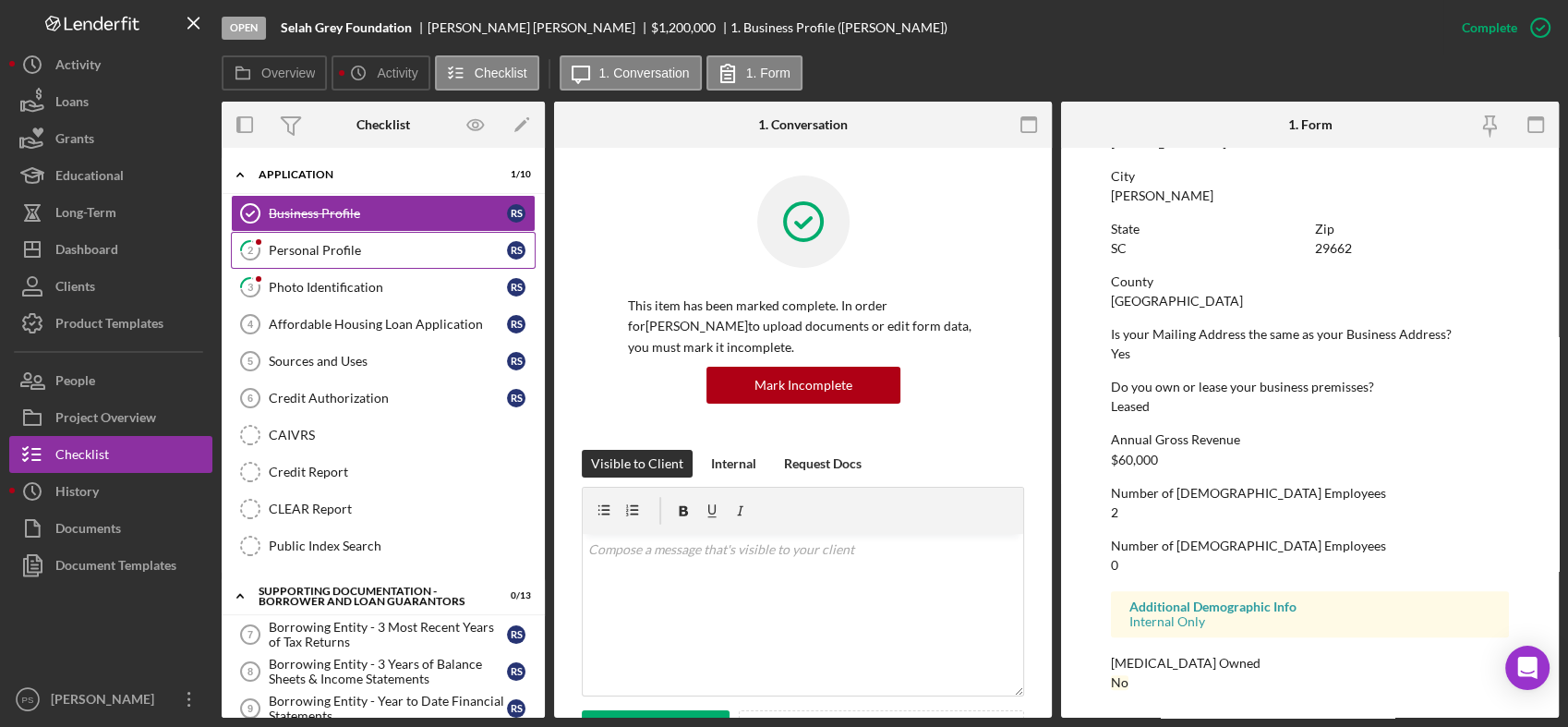
scroll to position [823, 0]
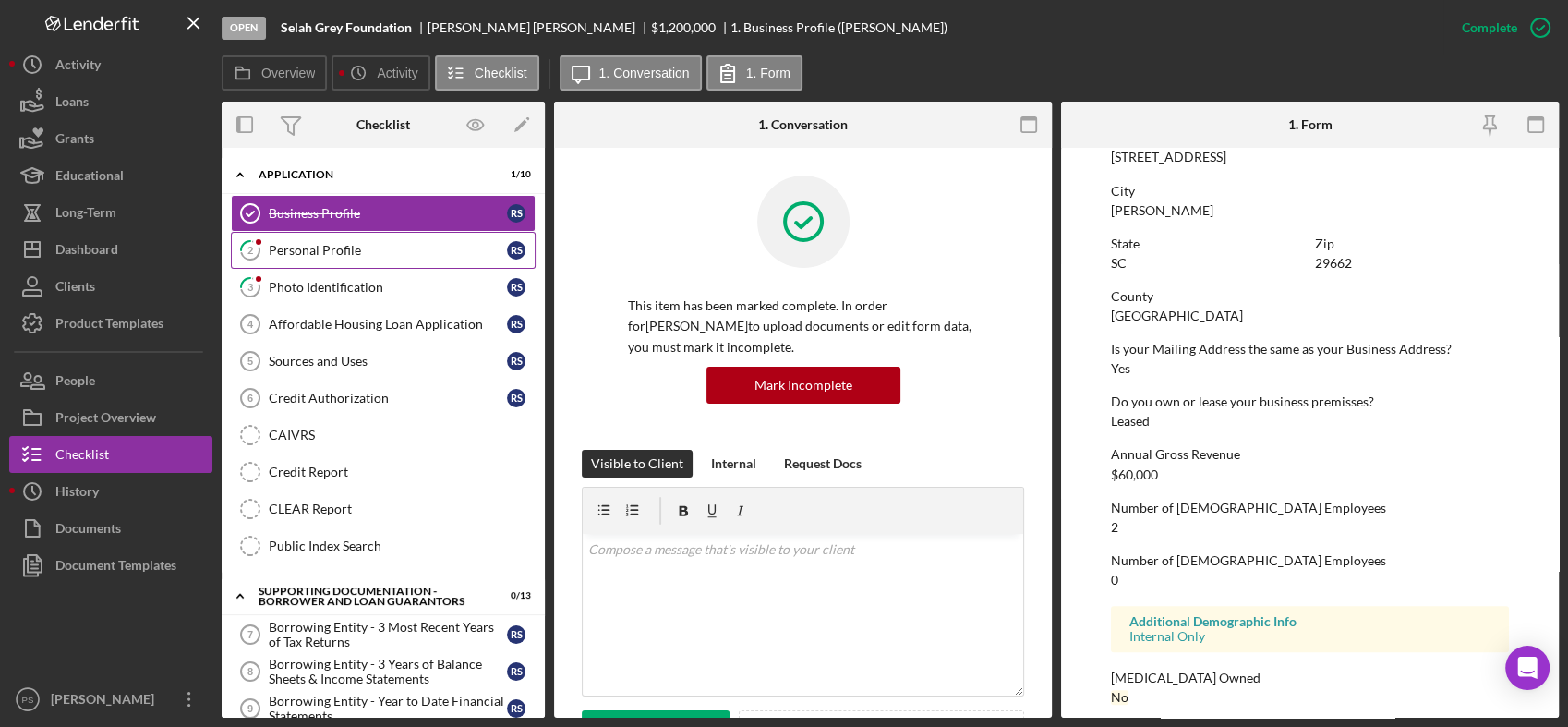
click at [397, 237] on link "2 Personal Profile R S" at bounding box center [383, 250] width 305 height 37
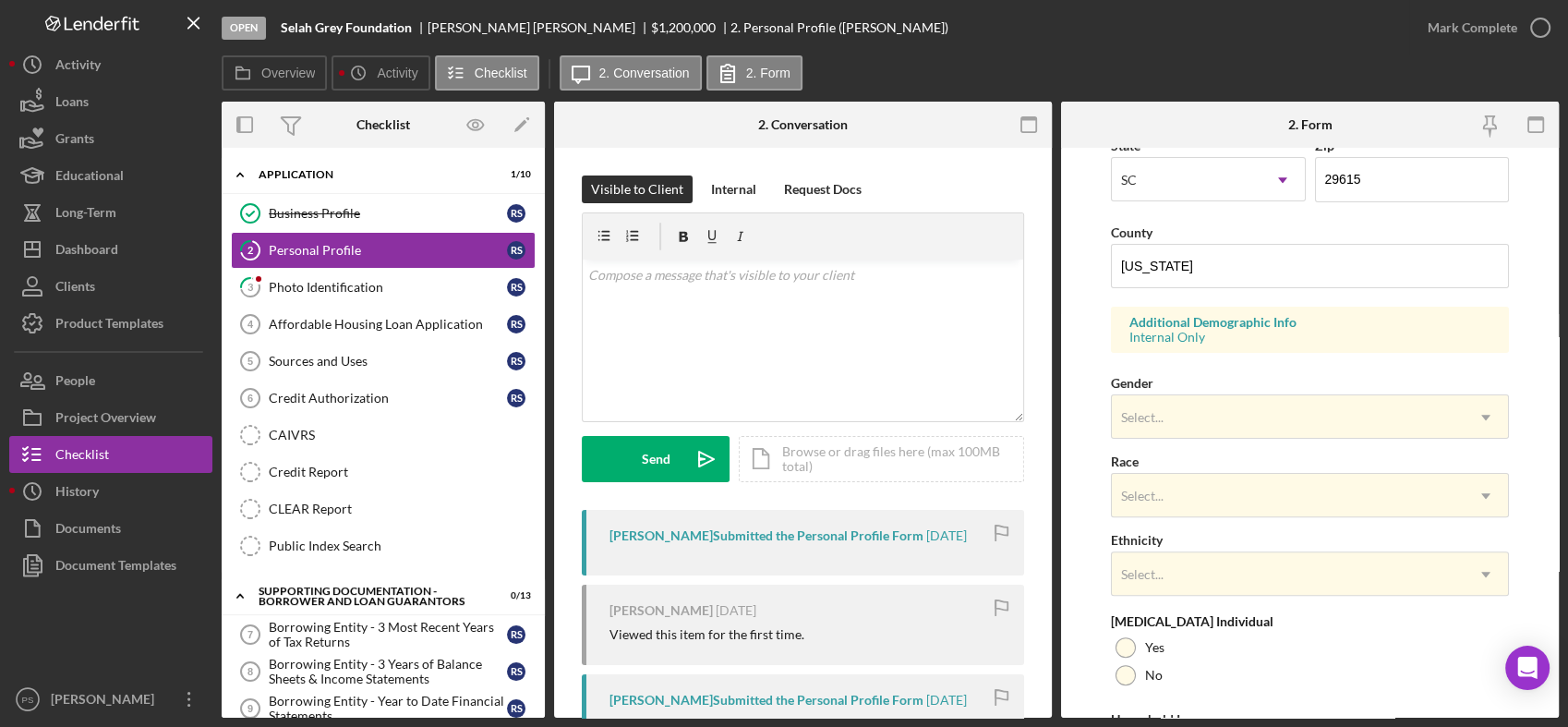
scroll to position [614, 0]
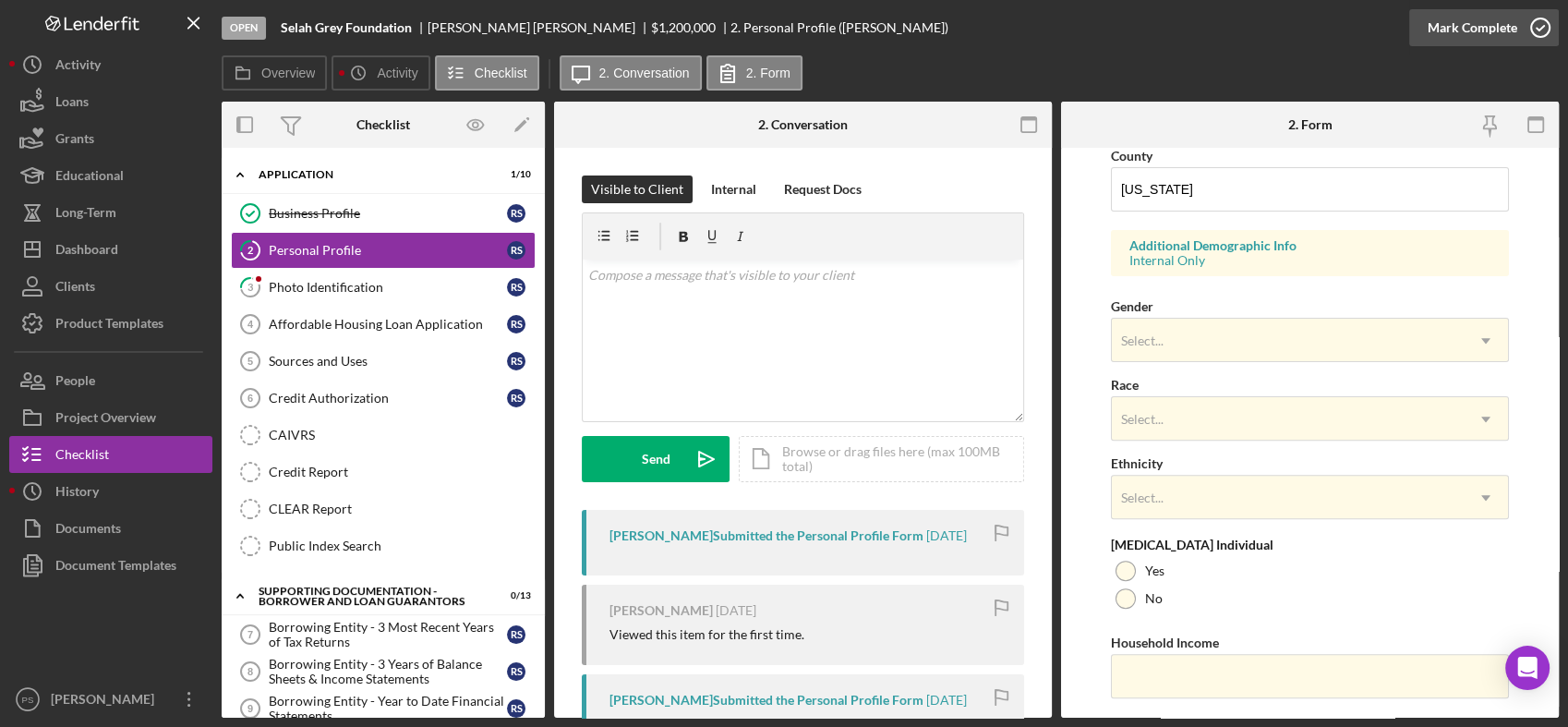
click at [1530, 22] on icon "button" at bounding box center [1541, 28] width 46 height 46
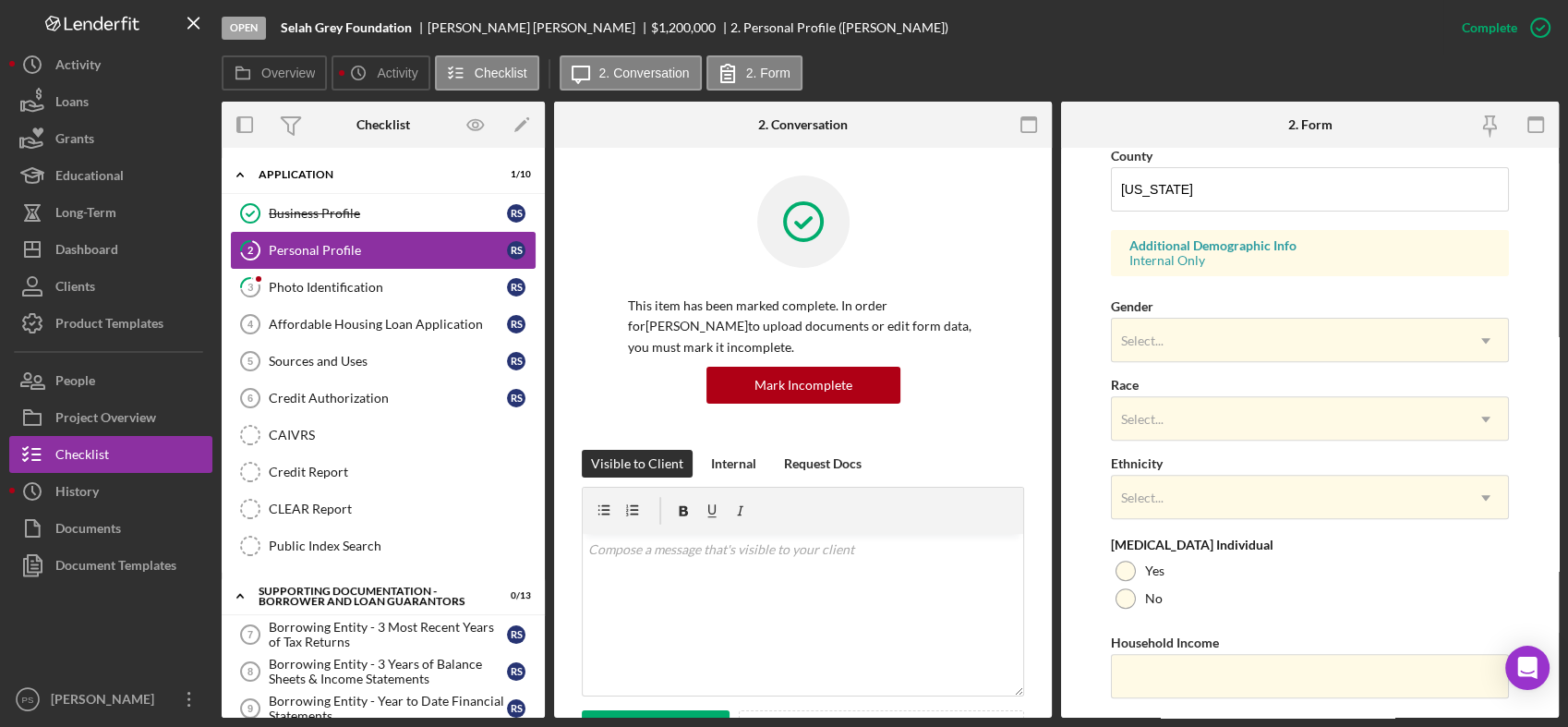
scroll to position [291, 0]
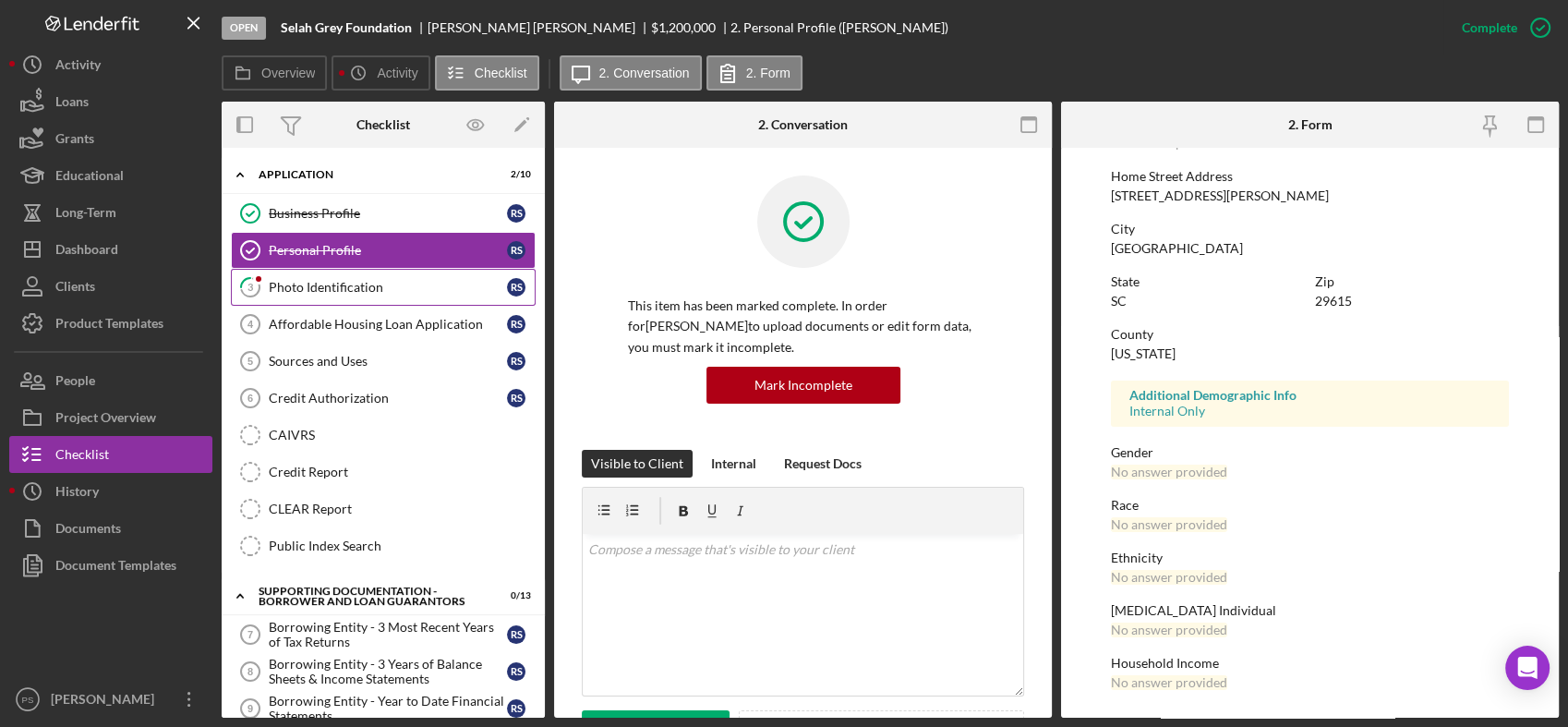
click at [361, 280] on div "Photo Identification" at bounding box center [388, 287] width 239 height 14
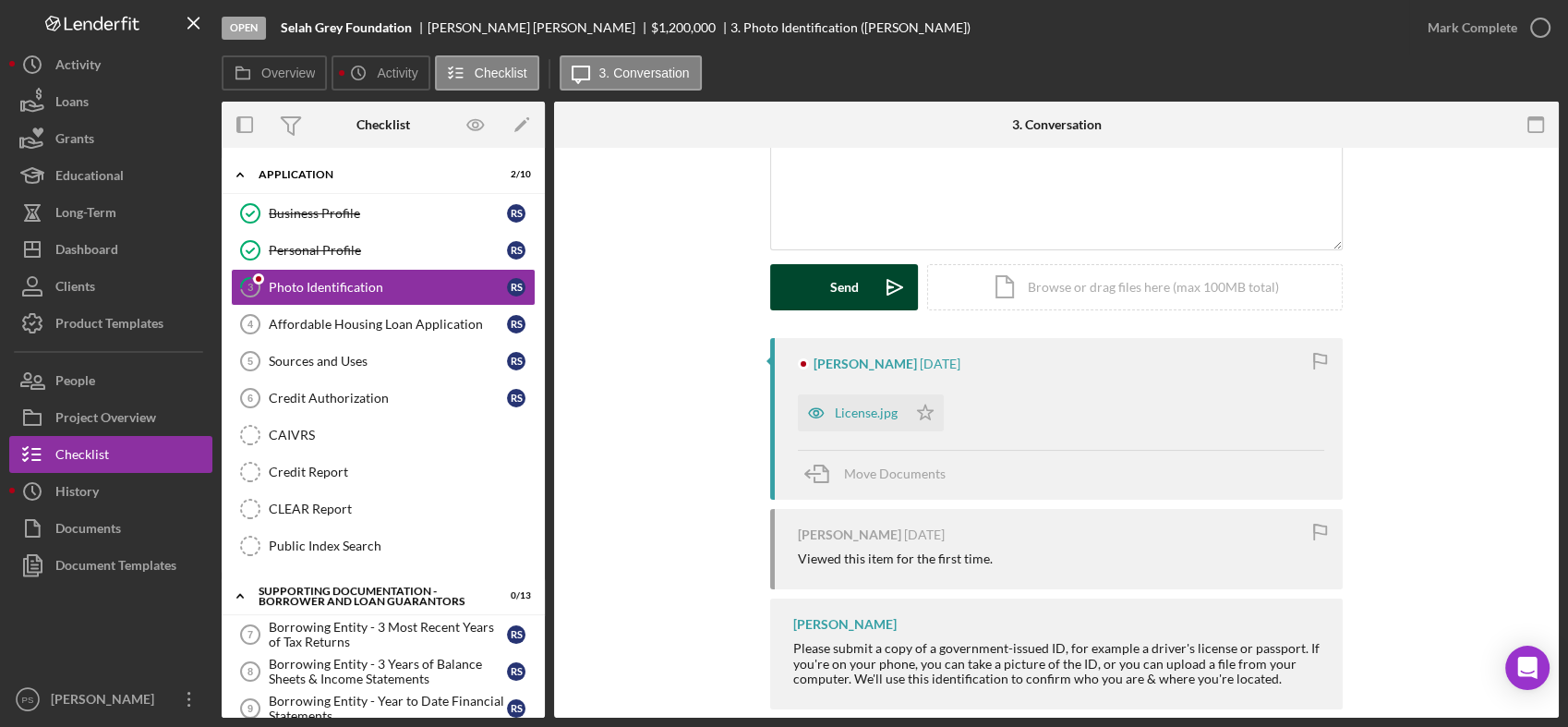
scroll to position [199, 0]
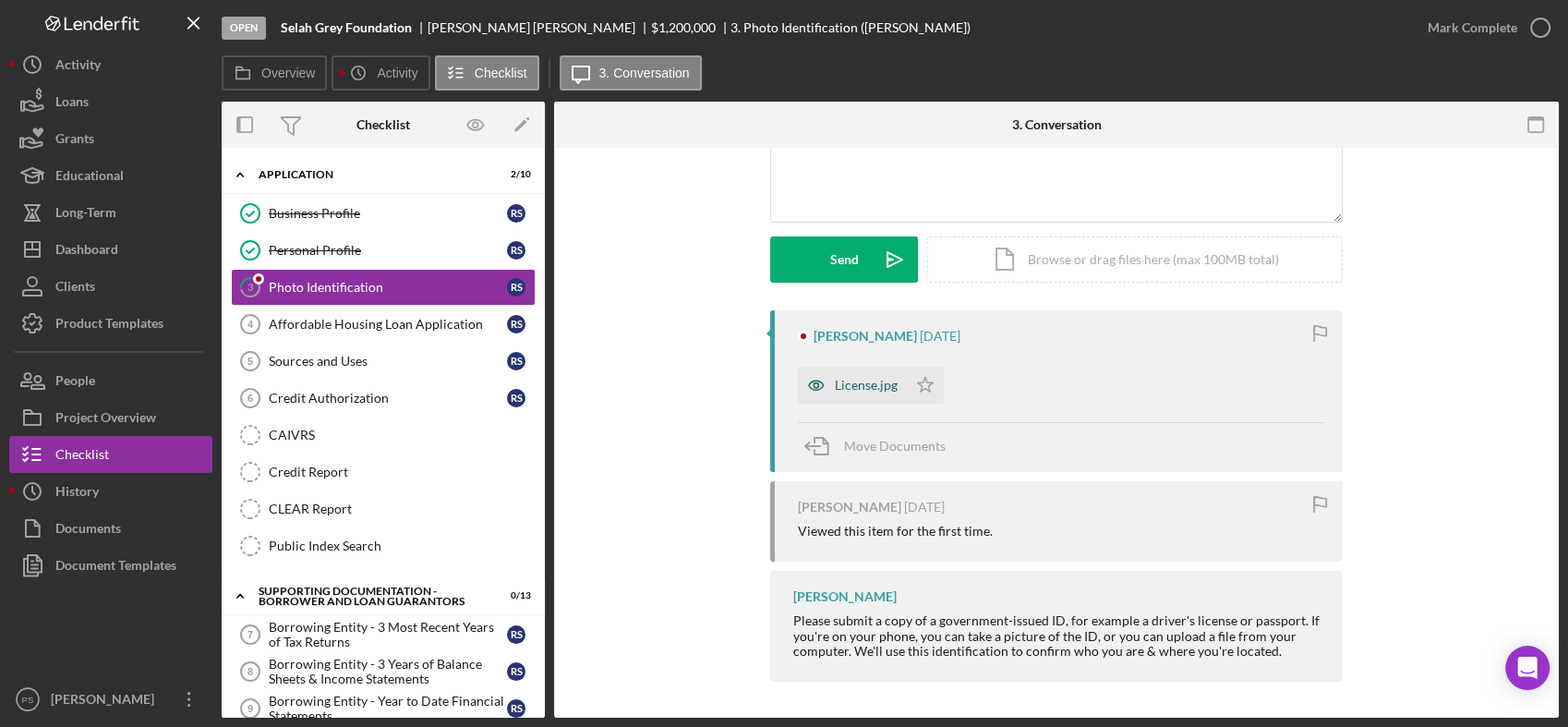
click at [873, 391] on div "License.jpg" at bounding box center [866, 385] width 63 height 14
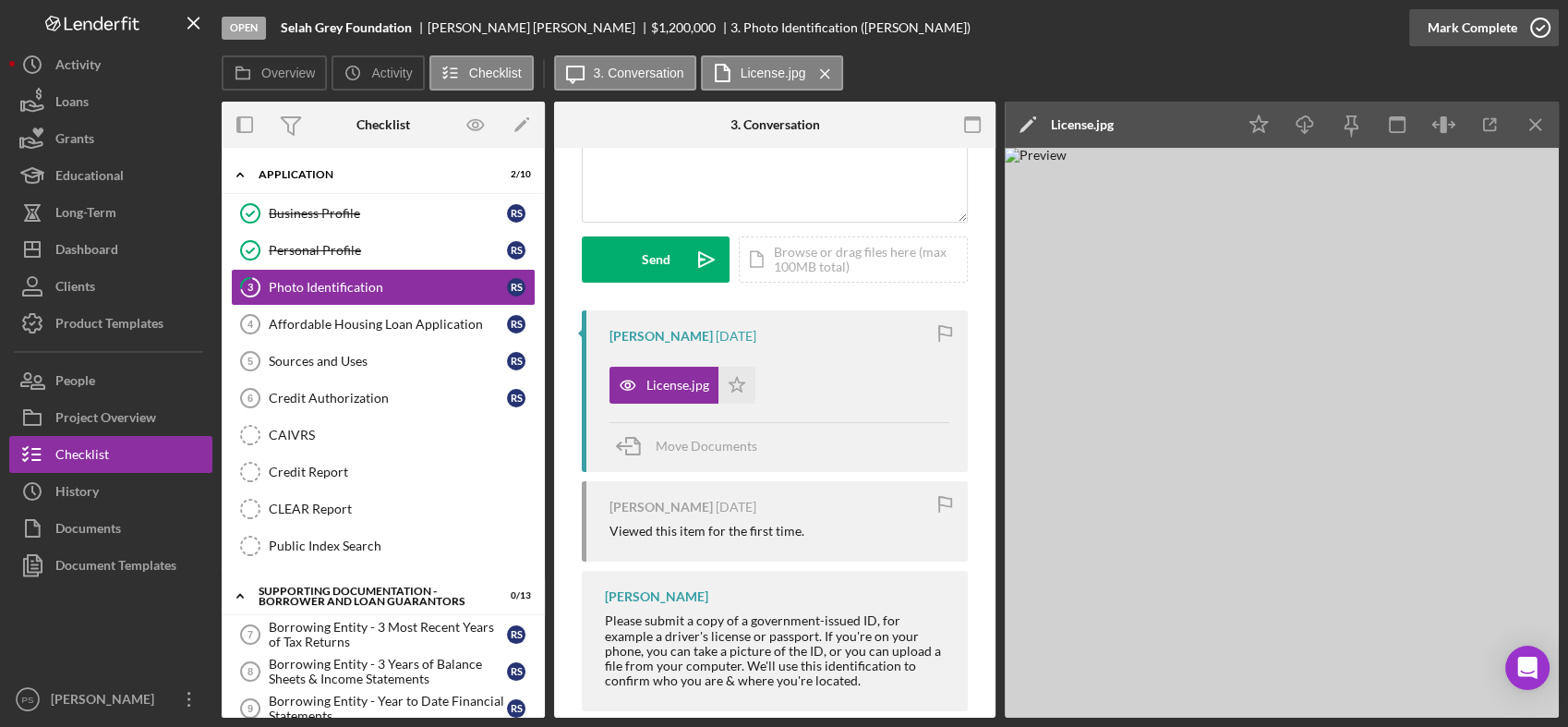
click at [1537, 21] on icon "button" at bounding box center [1541, 28] width 46 height 46
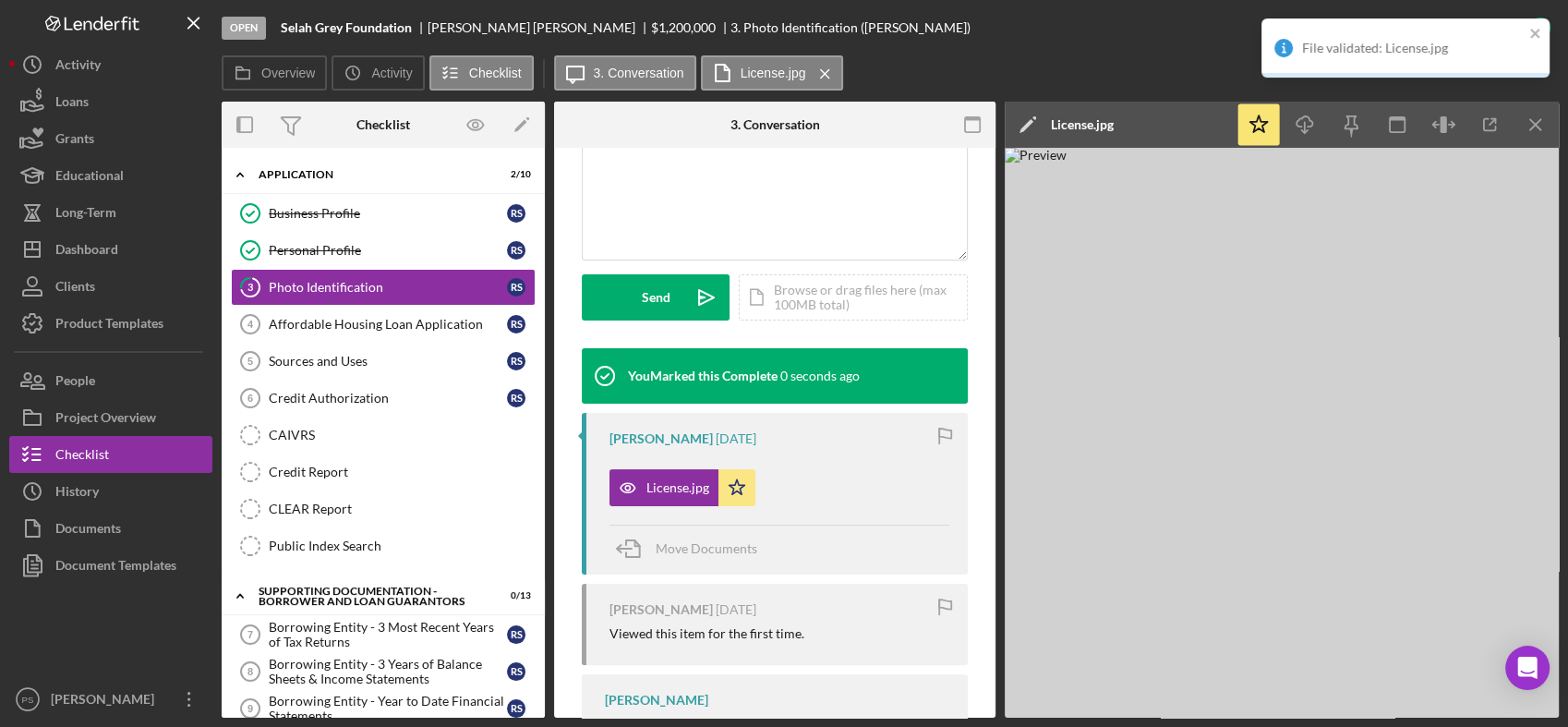
scroll to position [473, 0]
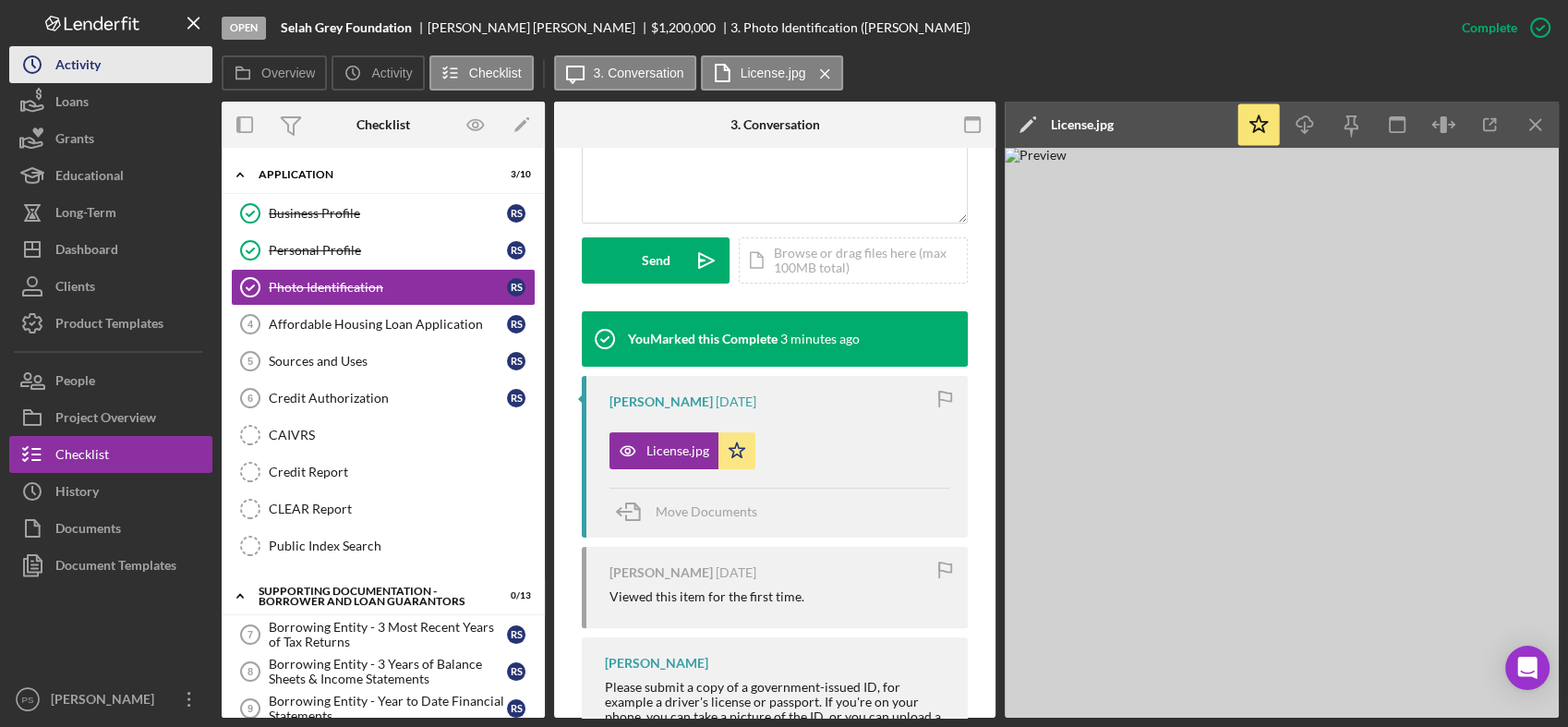
click at [108, 58] on button "Icon/History Activity" at bounding box center [111, 64] width 203 height 37
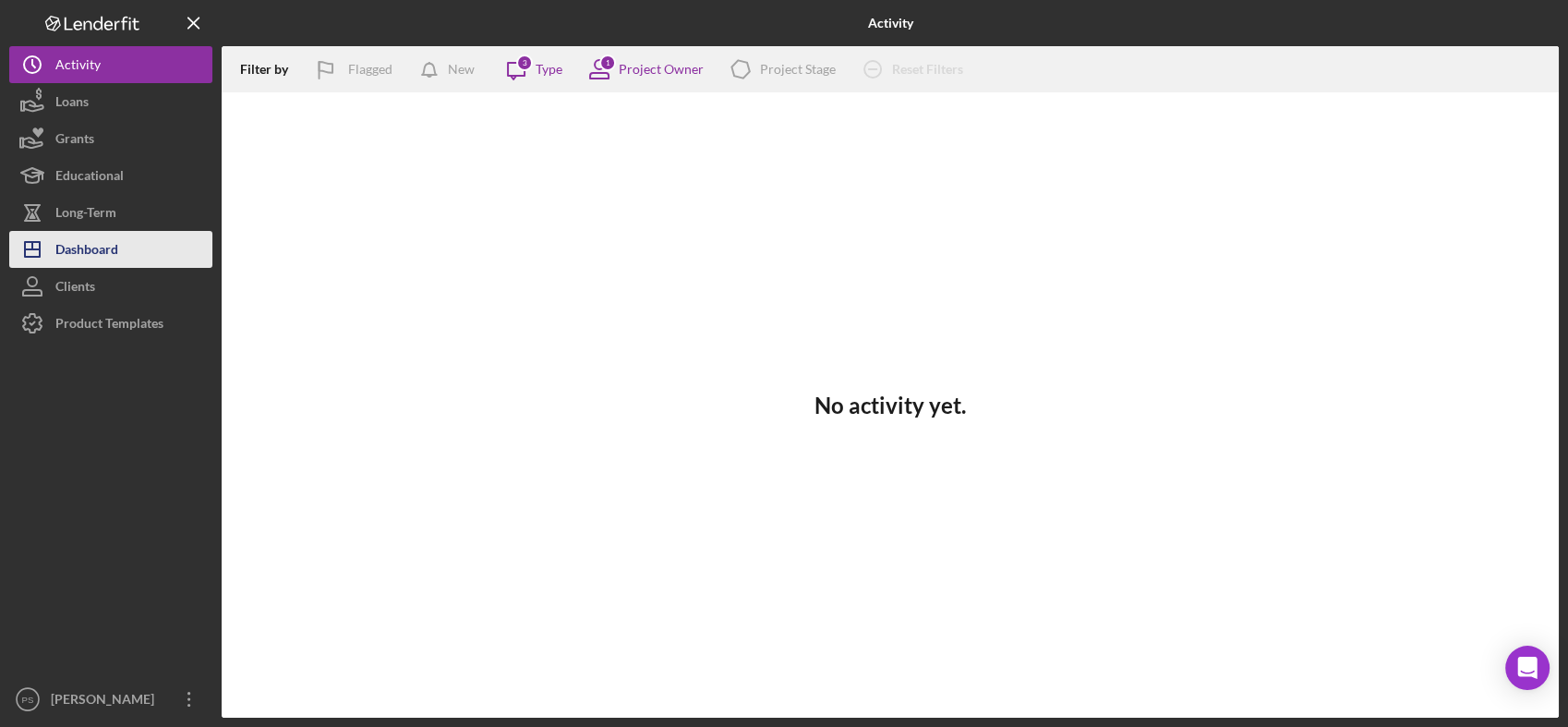
click at [98, 239] on div "Dashboard" at bounding box center [87, 251] width 63 height 41
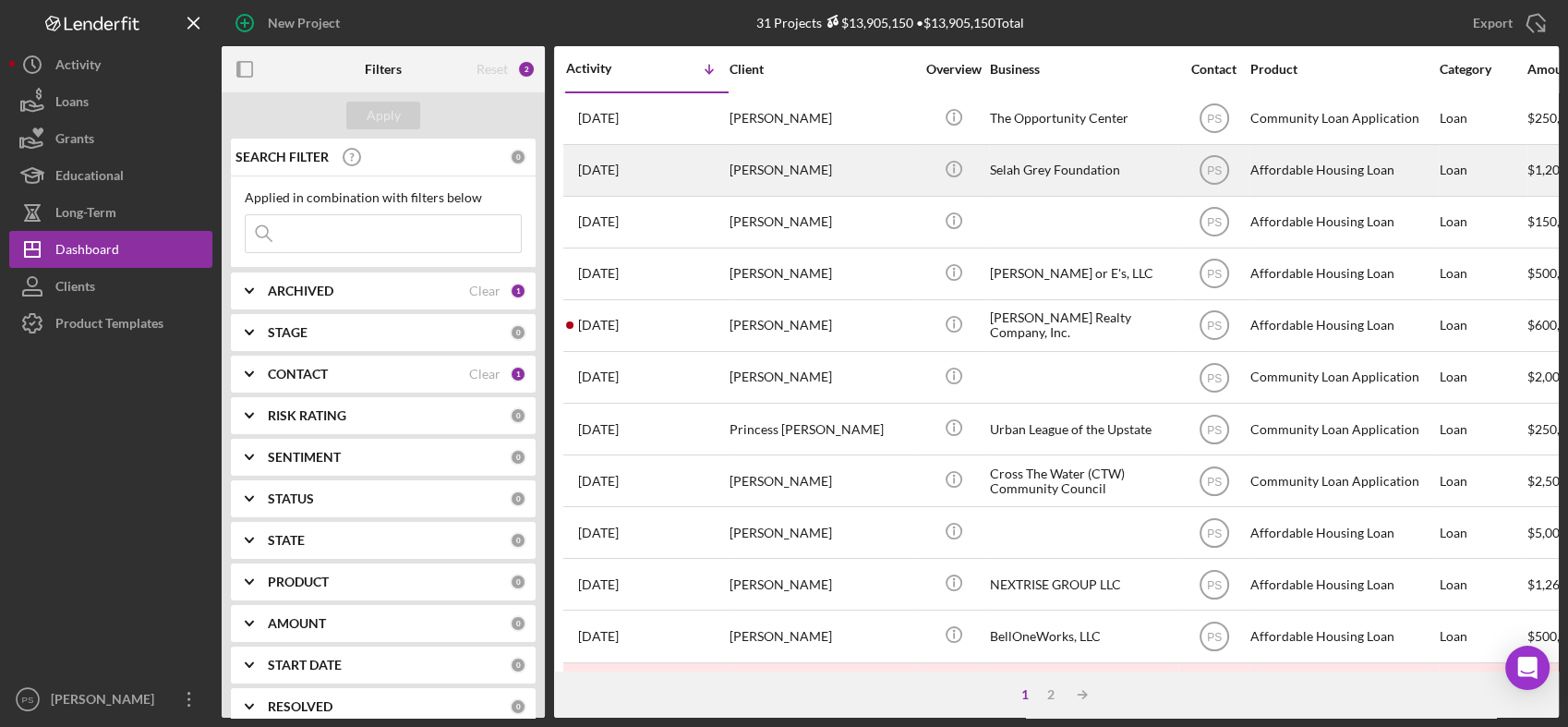
click at [794, 170] on div "[PERSON_NAME]" at bounding box center [822, 170] width 185 height 49
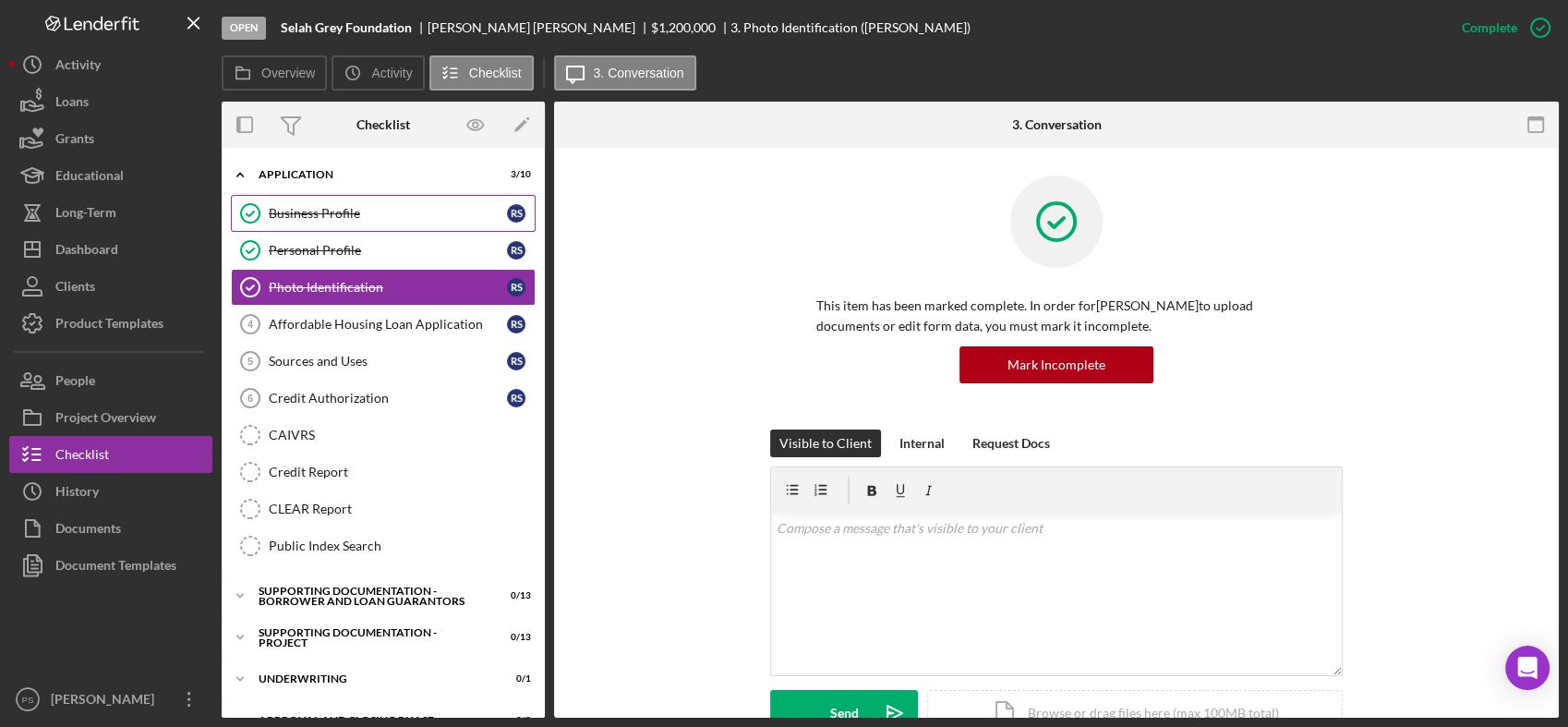
click at [414, 221] on link "Business Profile Business Profile R S" at bounding box center [383, 213] width 305 height 37
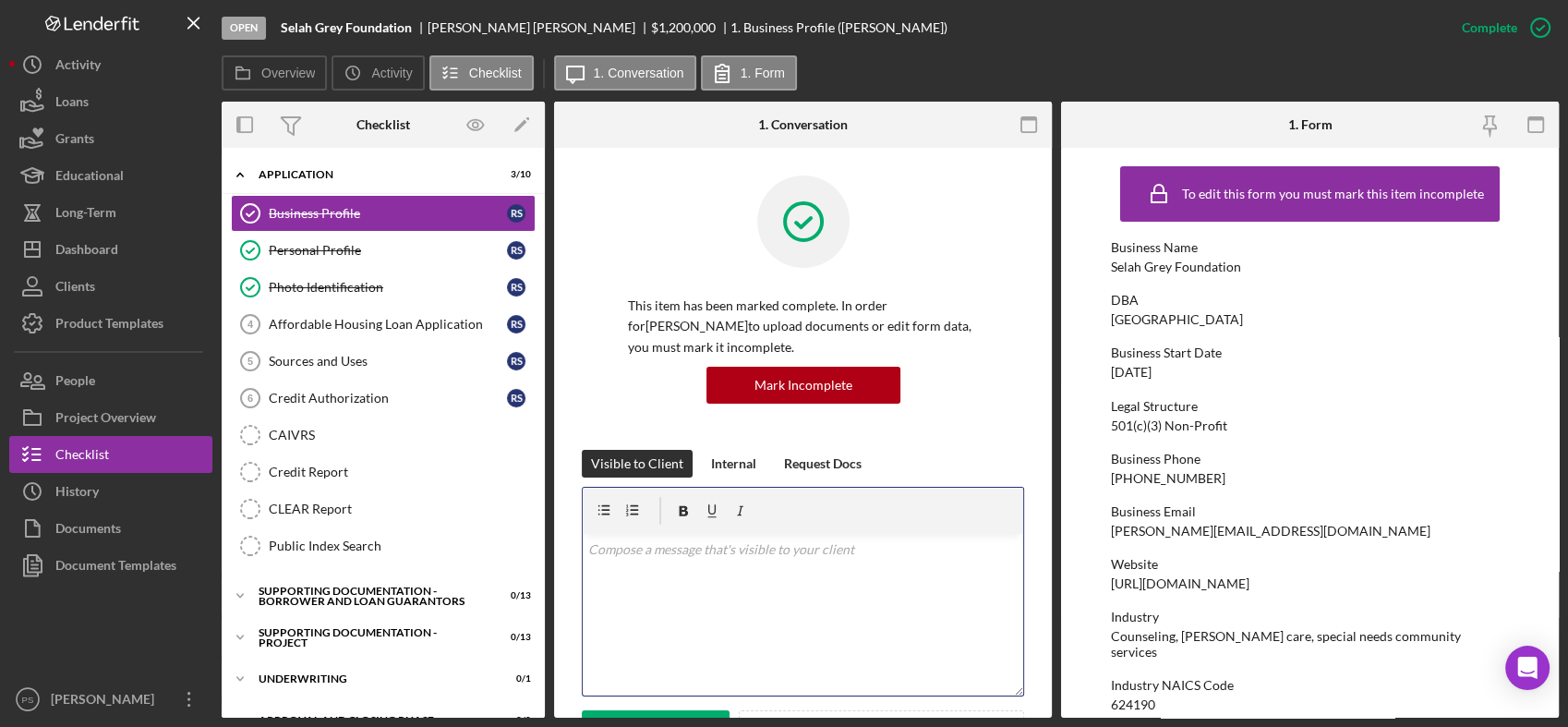
click at [731, 552] on p at bounding box center [803, 549] width 430 height 20
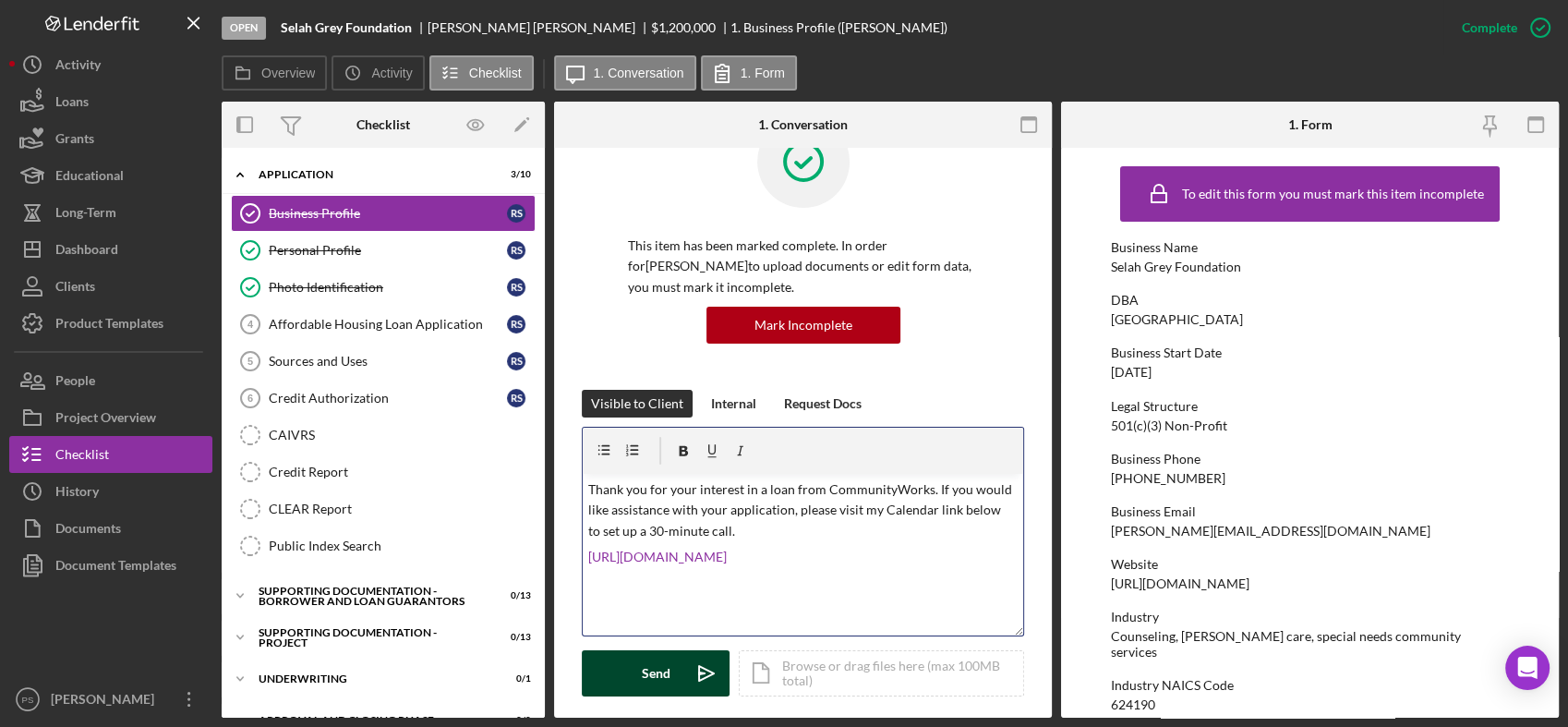
scroll to position [137, 0]
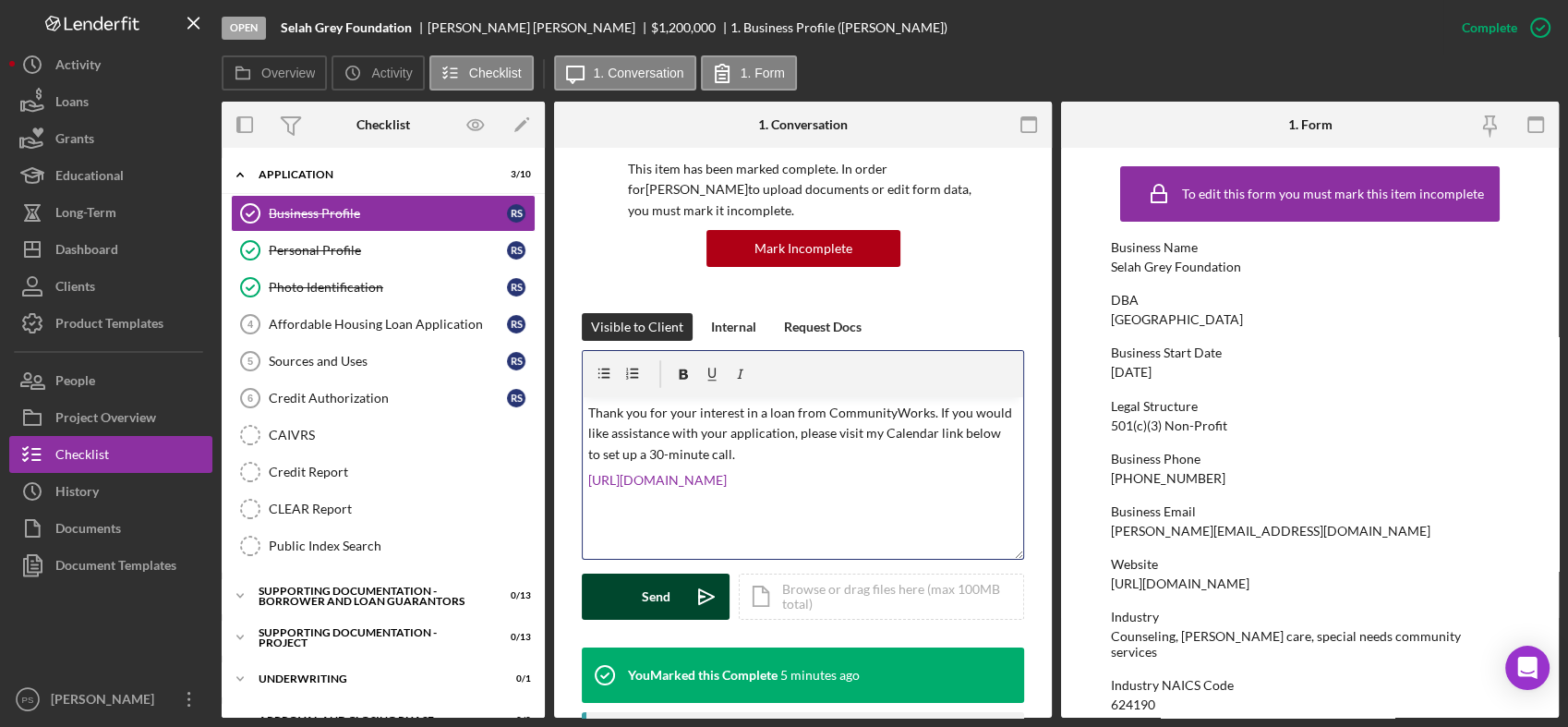
click at [687, 583] on icon "Icon/icon-invite-send" at bounding box center [707, 596] width 46 height 46
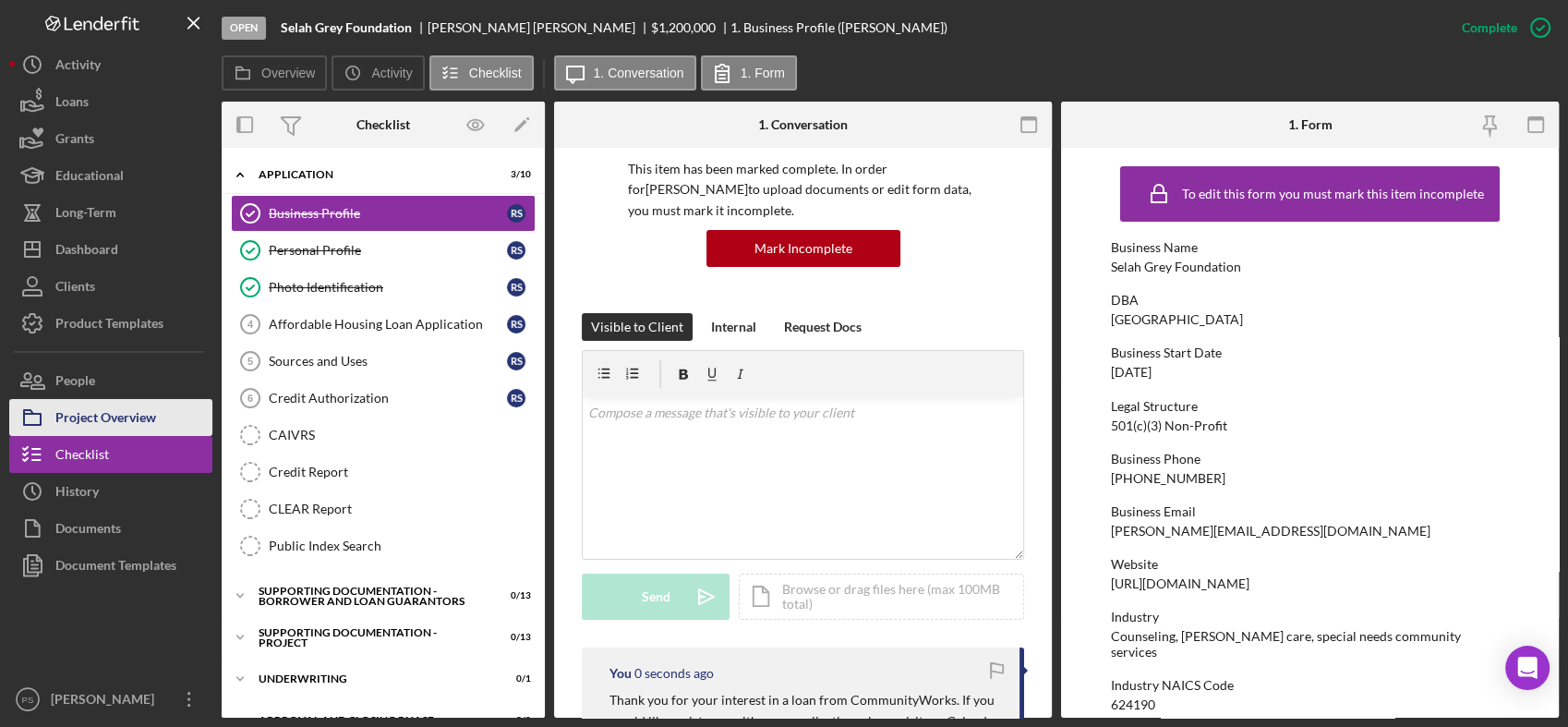
click at [160, 423] on button "Project Overview" at bounding box center [111, 417] width 203 height 37
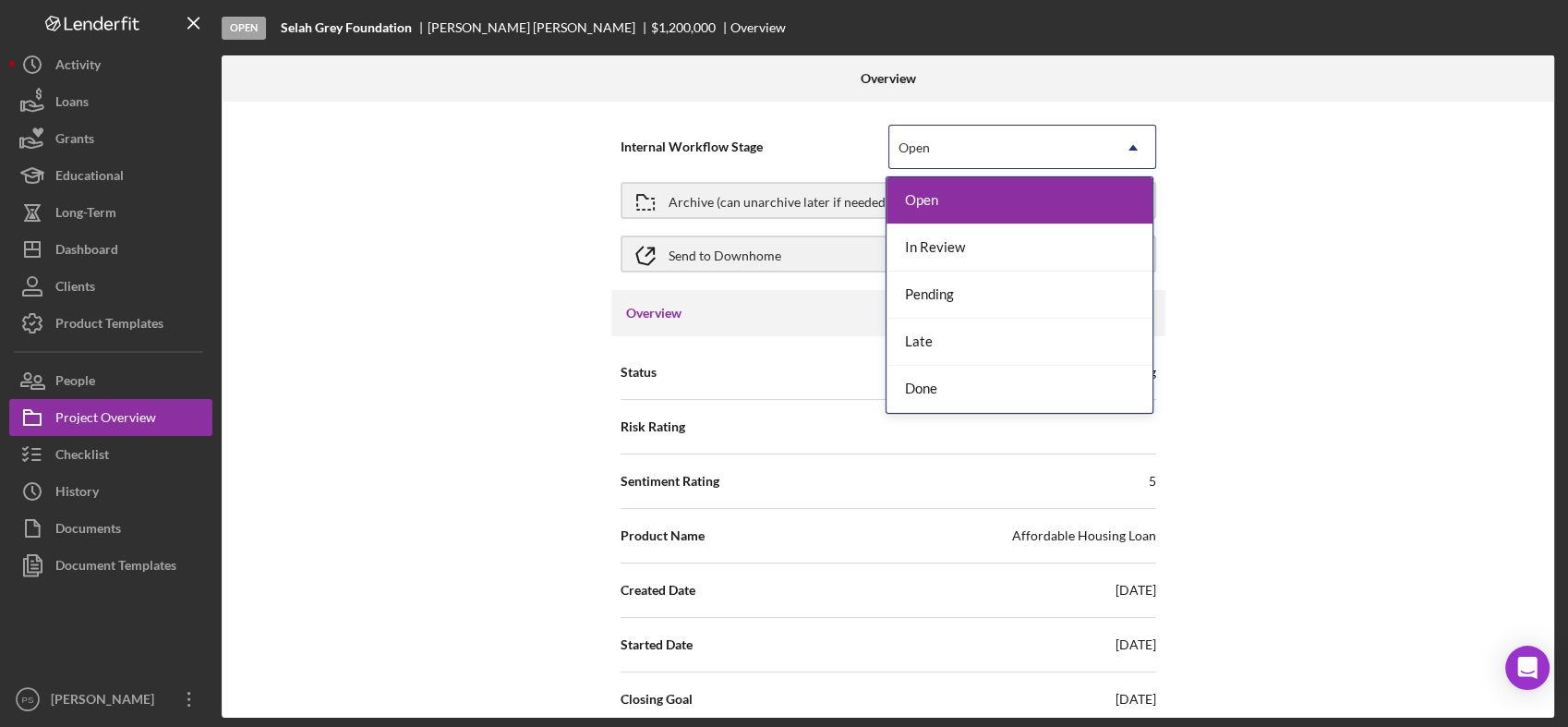
click at [1005, 149] on div "Open" at bounding box center [1000, 148] width 221 height 42
click at [974, 243] on div "In Review" at bounding box center [1020, 247] width 266 height 47
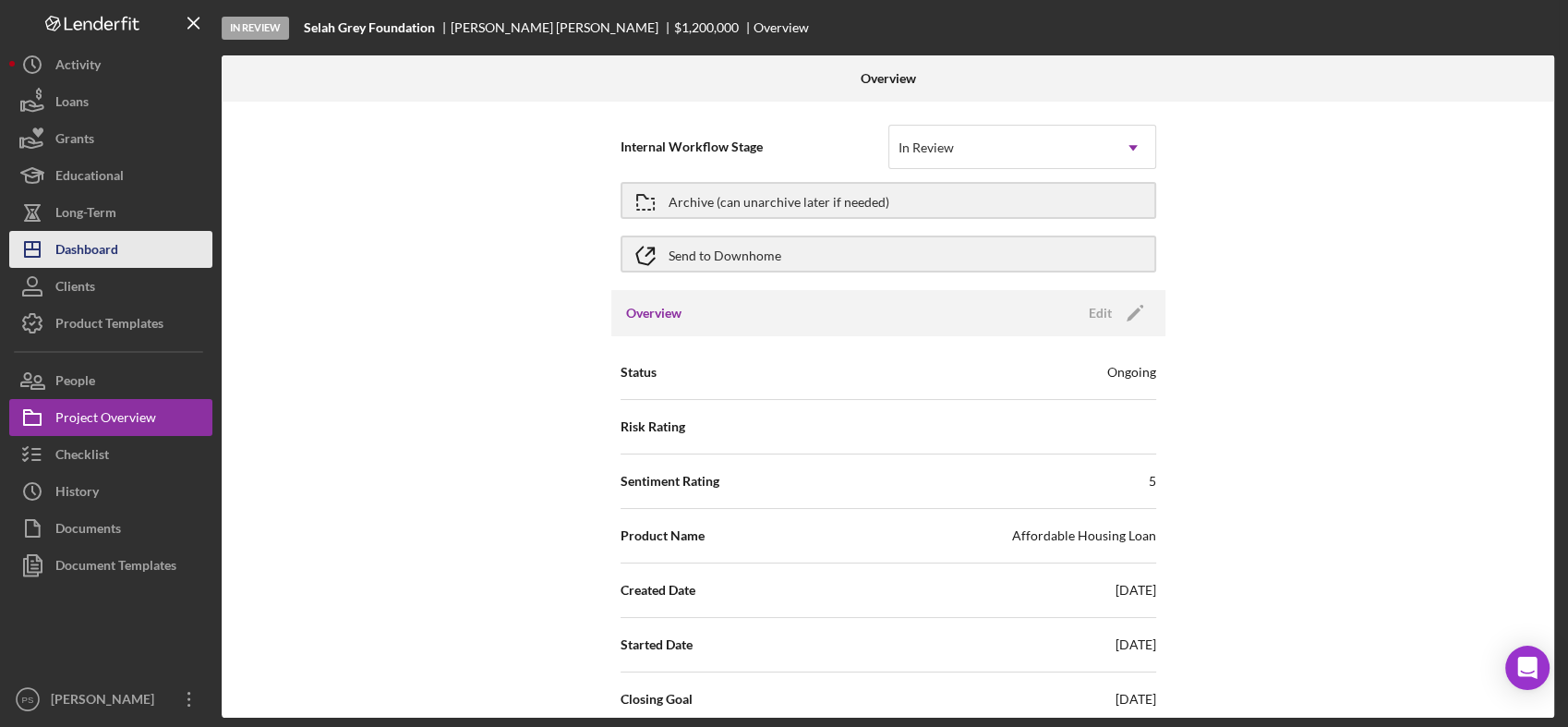
click at [129, 248] on button "Icon/Dashboard Dashboard" at bounding box center [111, 249] width 203 height 37
